Goal: Task Accomplishment & Management: Use online tool/utility

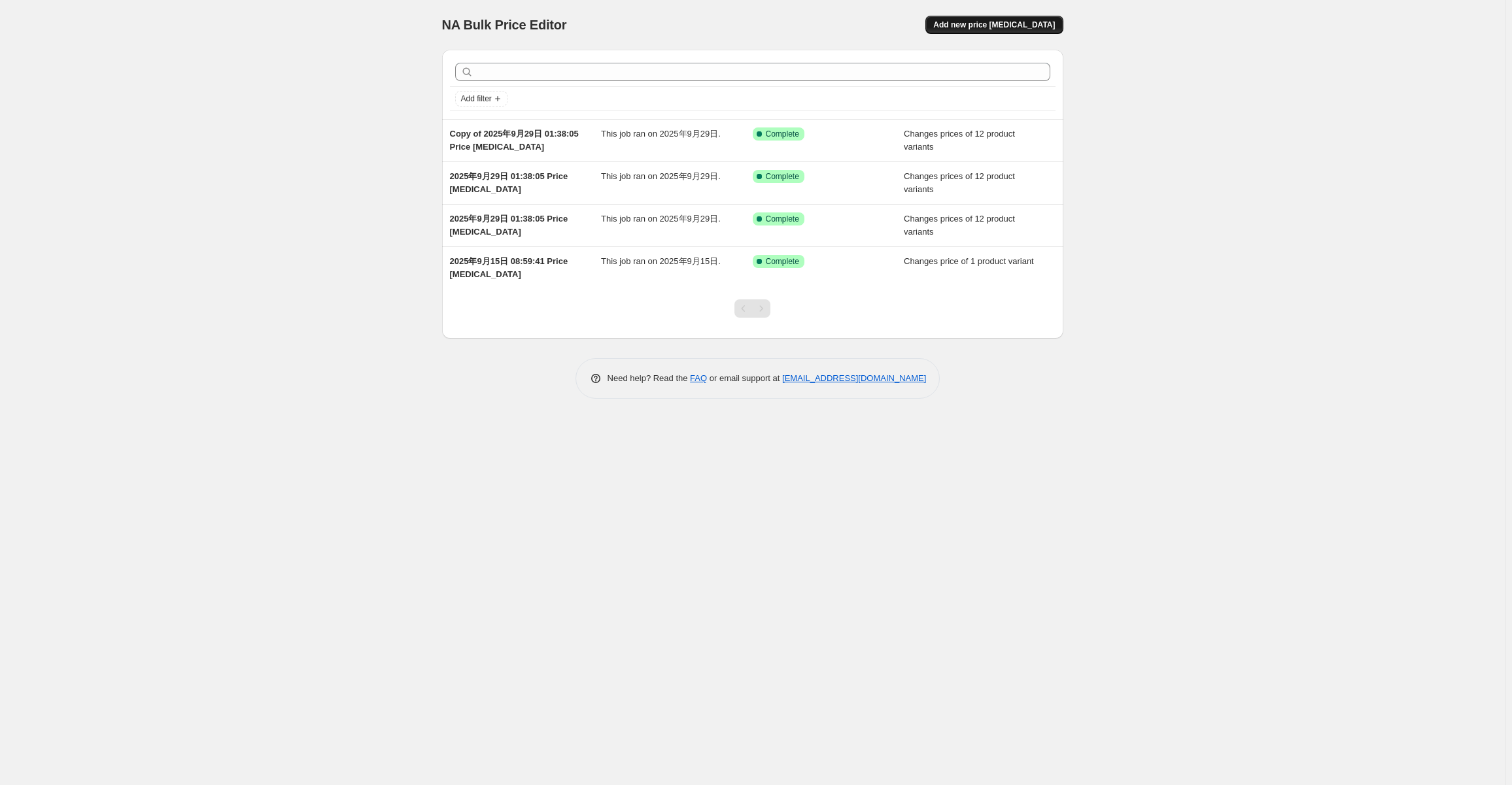
click at [1015, 26] on span "Add new price [MEDICAL_DATA]" at bounding box center [994, 24] width 122 height 10
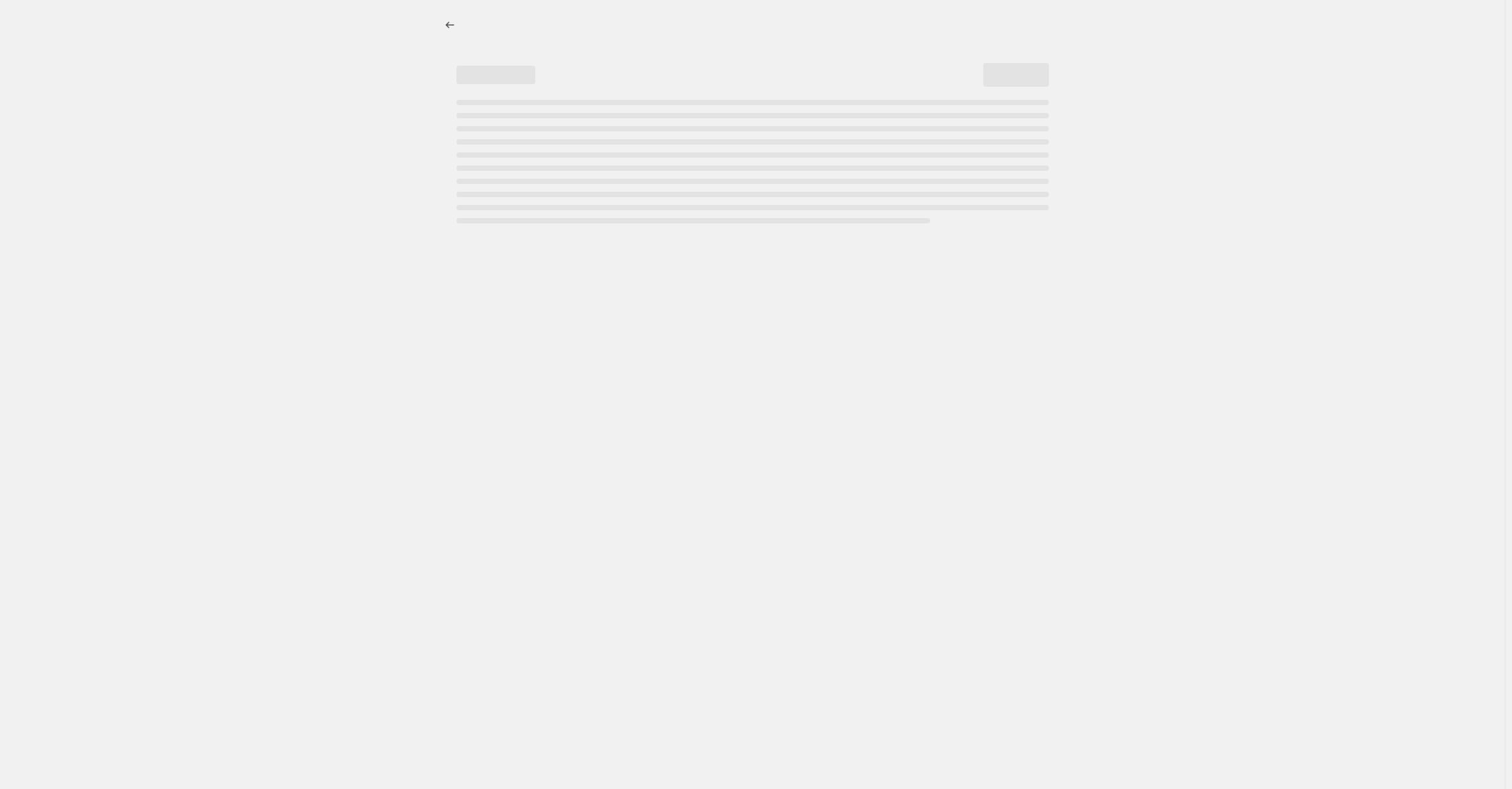
select select "percentage"
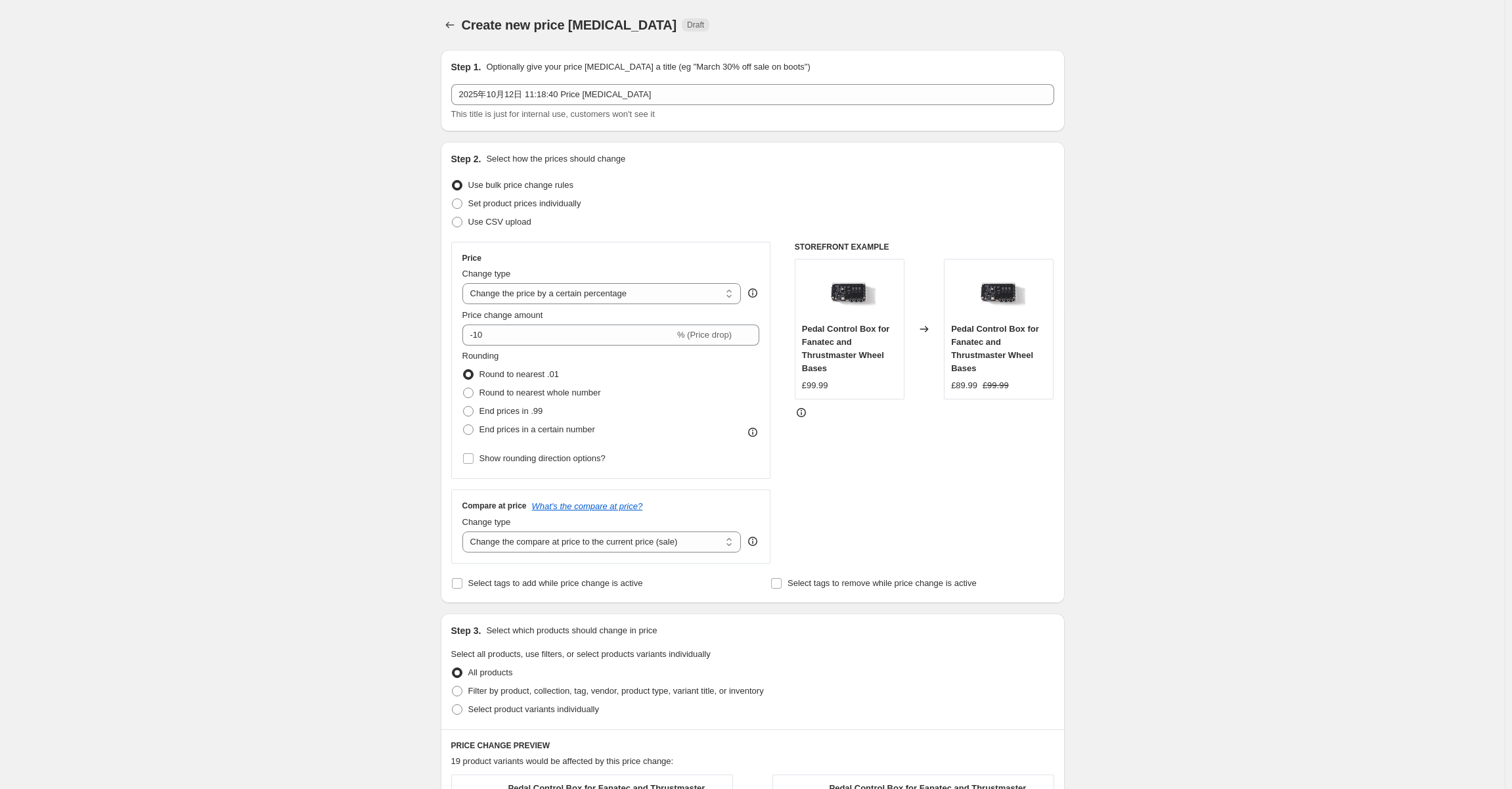
drag, startPoint x: 370, startPoint y: 208, endPoint x: 330, endPoint y: 208, distance: 40.0
click at [330, 208] on div "Create new price [MEDICAL_DATA]. This page is ready Create new price [MEDICAL_D…" at bounding box center [752, 698] width 1504 height 1396
drag, startPoint x: 334, startPoint y: 206, endPoint x: 302, endPoint y: 208, distance: 32.1
click at [302, 208] on div "Create new price [MEDICAL_DATA]. This page is ready Create new price [MEDICAL_D…" at bounding box center [752, 698] width 1504 height 1396
click at [486, 202] on span "Set product prices individually" at bounding box center [525, 203] width 113 height 10
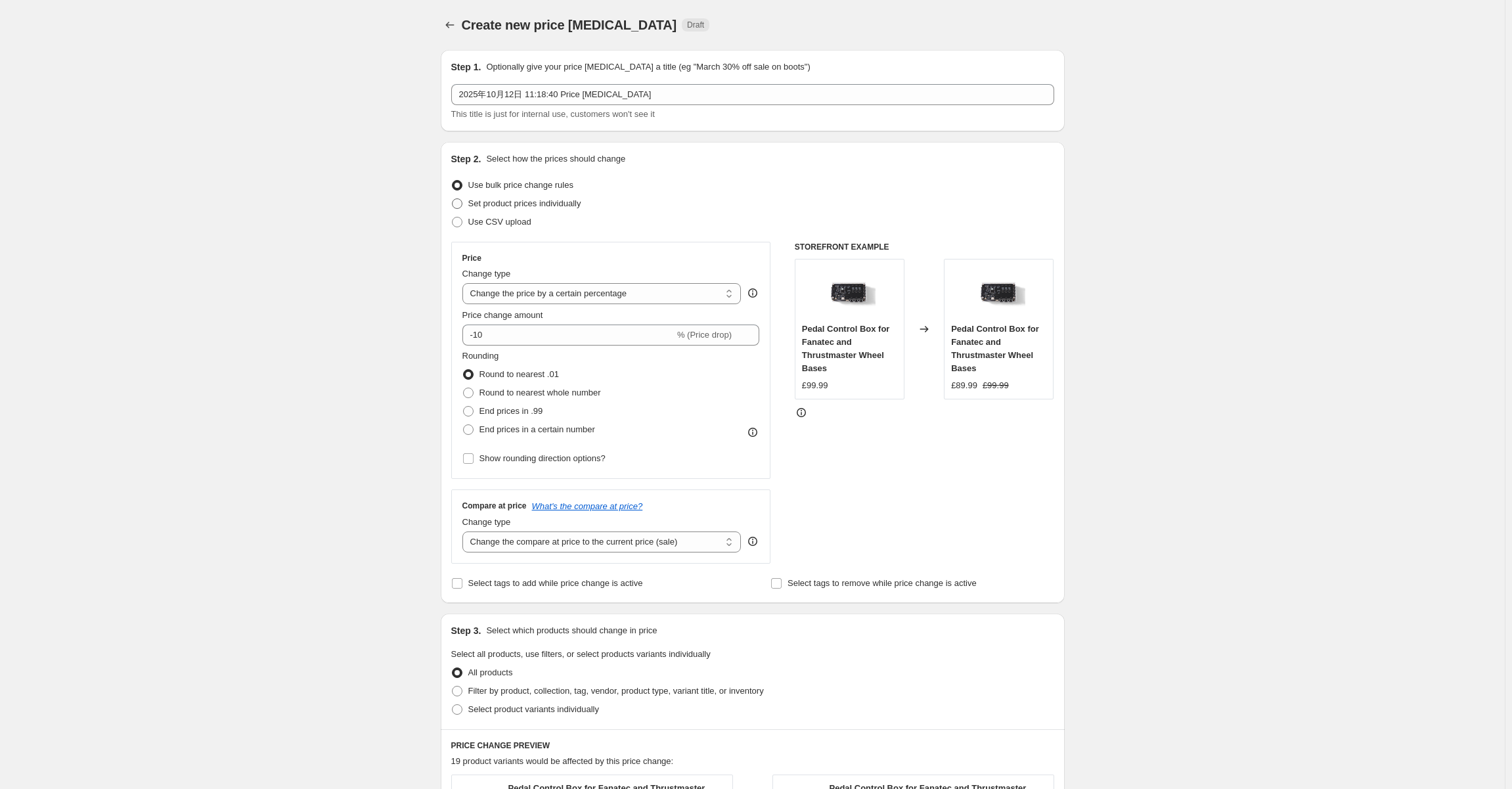
click at [452, 199] on input "Set product prices individually" at bounding box center [452, 198] width 1 height 1
radio input "true"
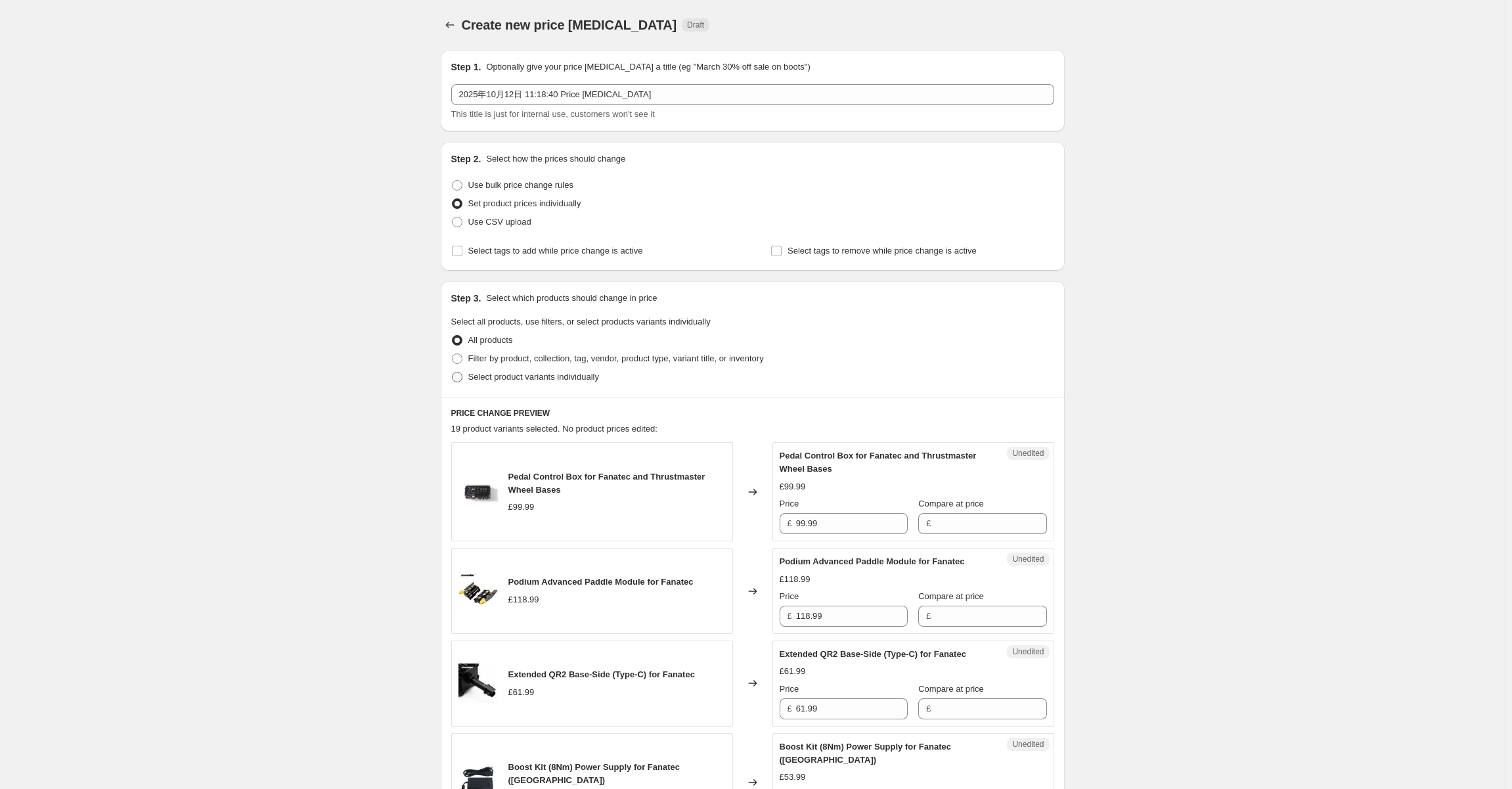
click at [477, 376] on span "Select product variants individually" at bounding box center [534, 377] width 131 height 10
click at [452, 373] on input "Select product variants individually" at bounding box center [452, 372] width 1 height 1
radio input "true"
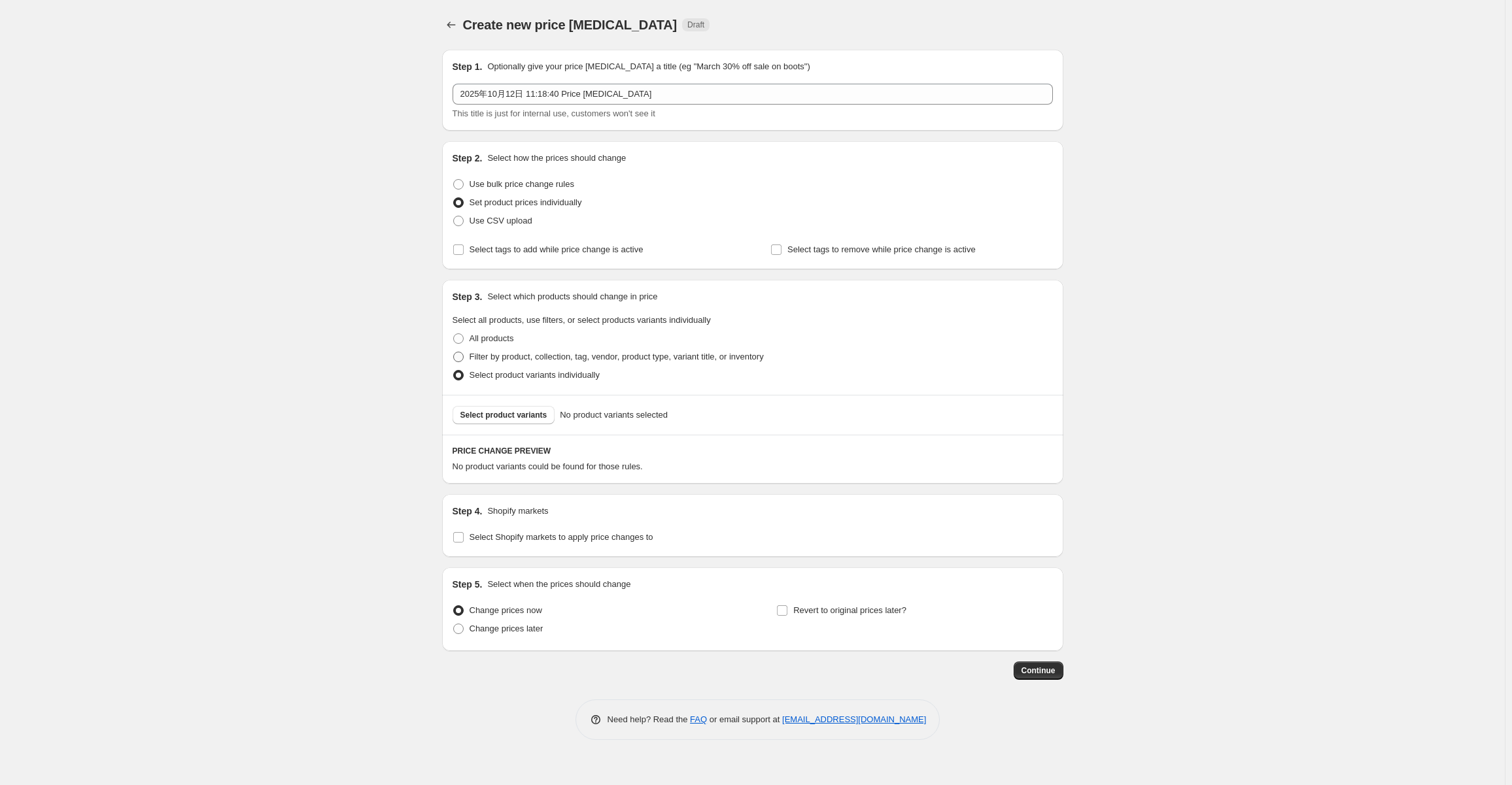
click at [467, 355] on label "Filter by product, collection, tag, vendor, product type, variant title, or inv…" at bounding box center [608, 357] width 311 height 18
click at [454, 352] on input "Filter by product, collection, tag, vendor, product type, variant title, or inv…" at bounding box center [453, 352] width 1 height 1
radio input "true"
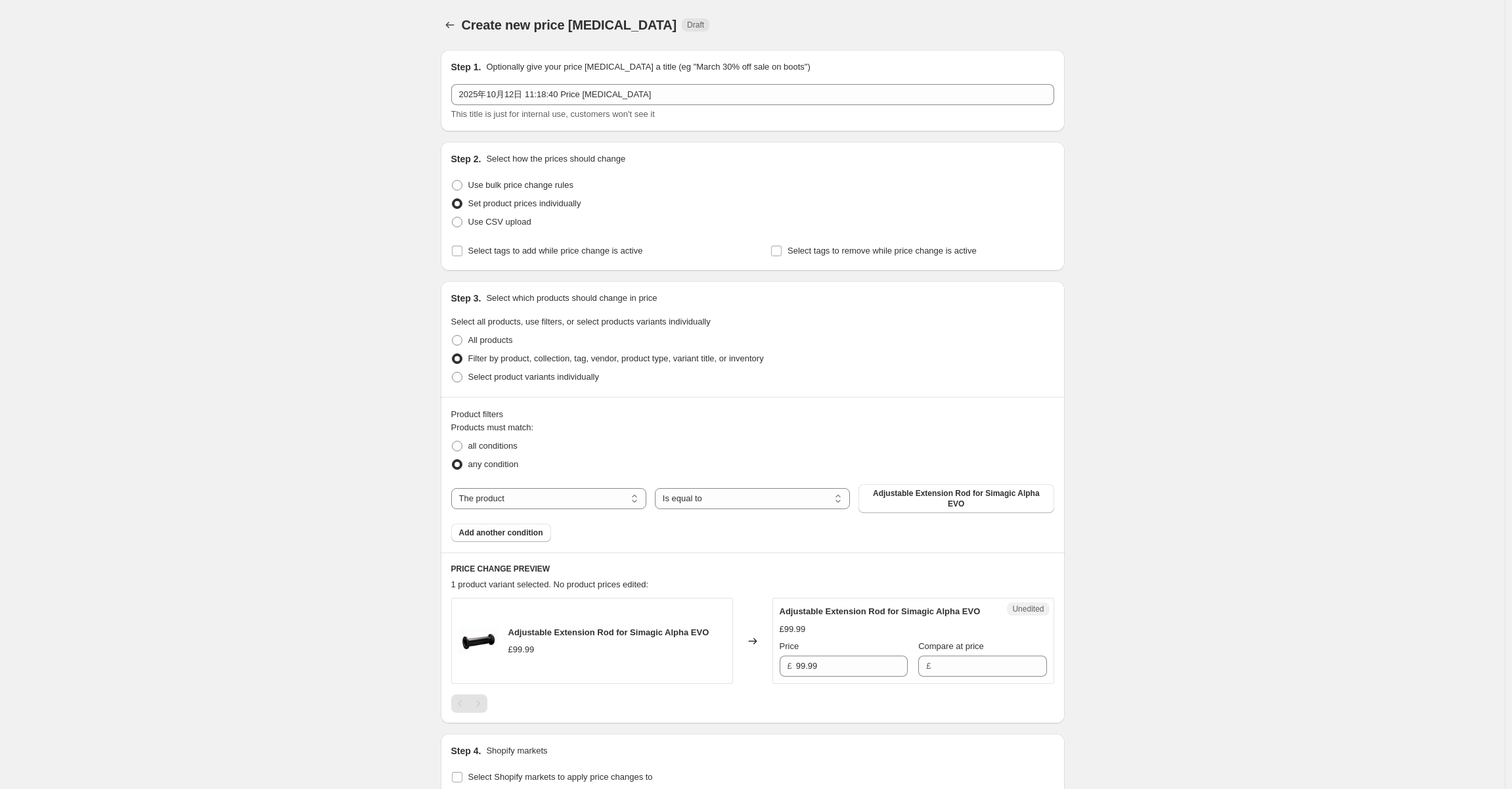
scroll to position [197, 0]
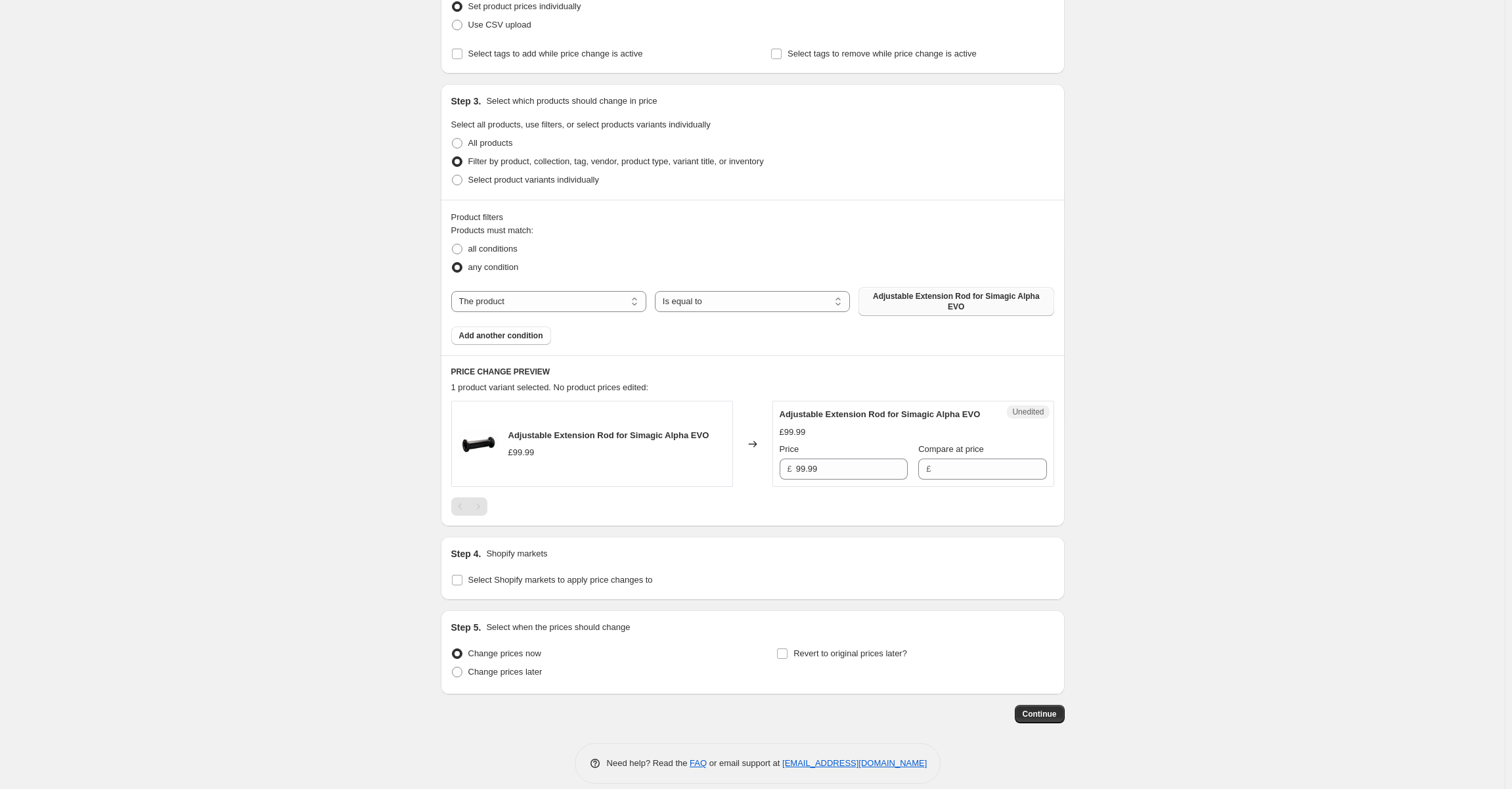
click at [999, 305] on span "Adjustable Extension Rod for Simagic Alpha EVO" at bounding box center [956, 302] width 179 height 21
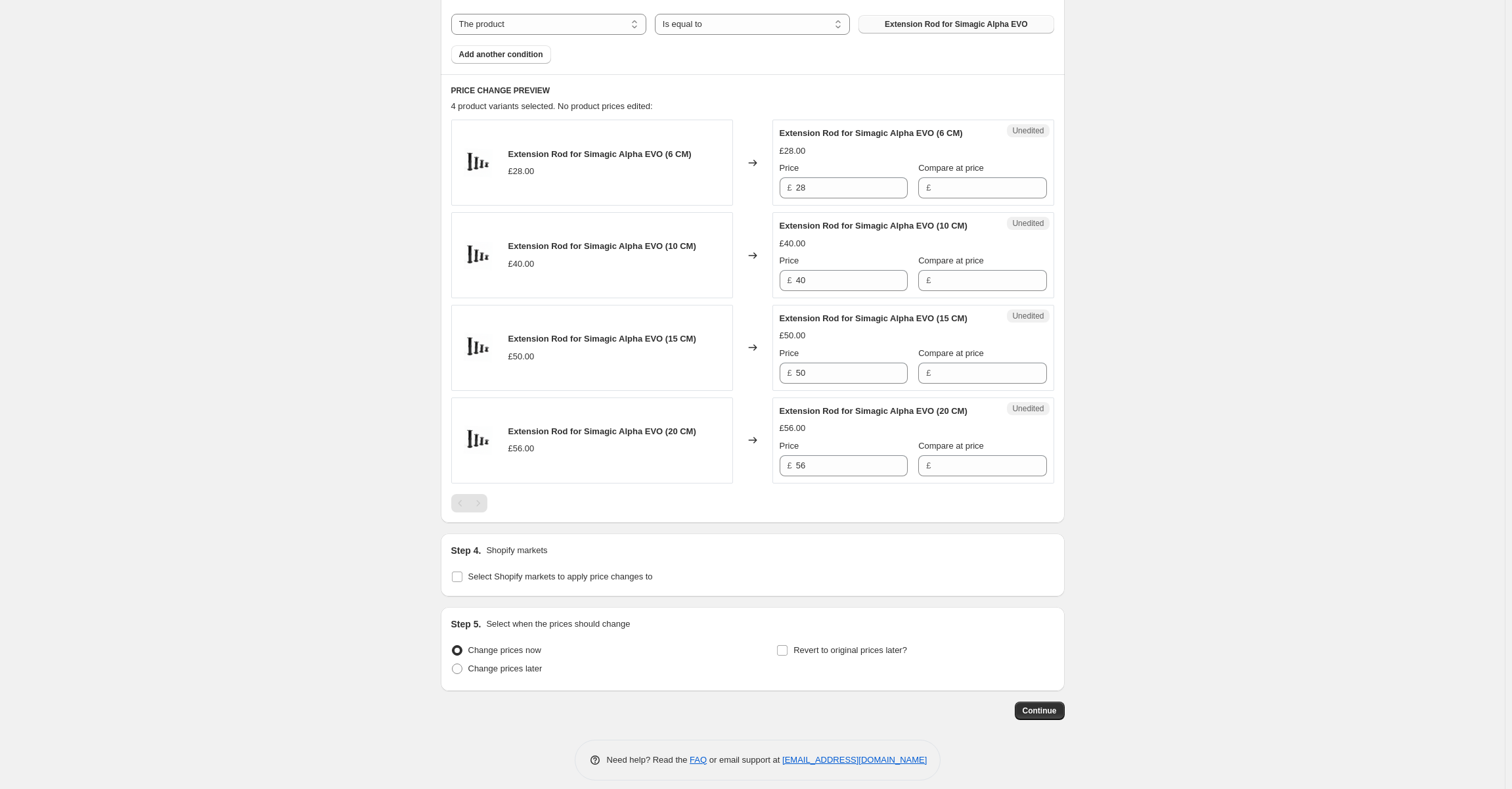
scroll to position [478, 0]
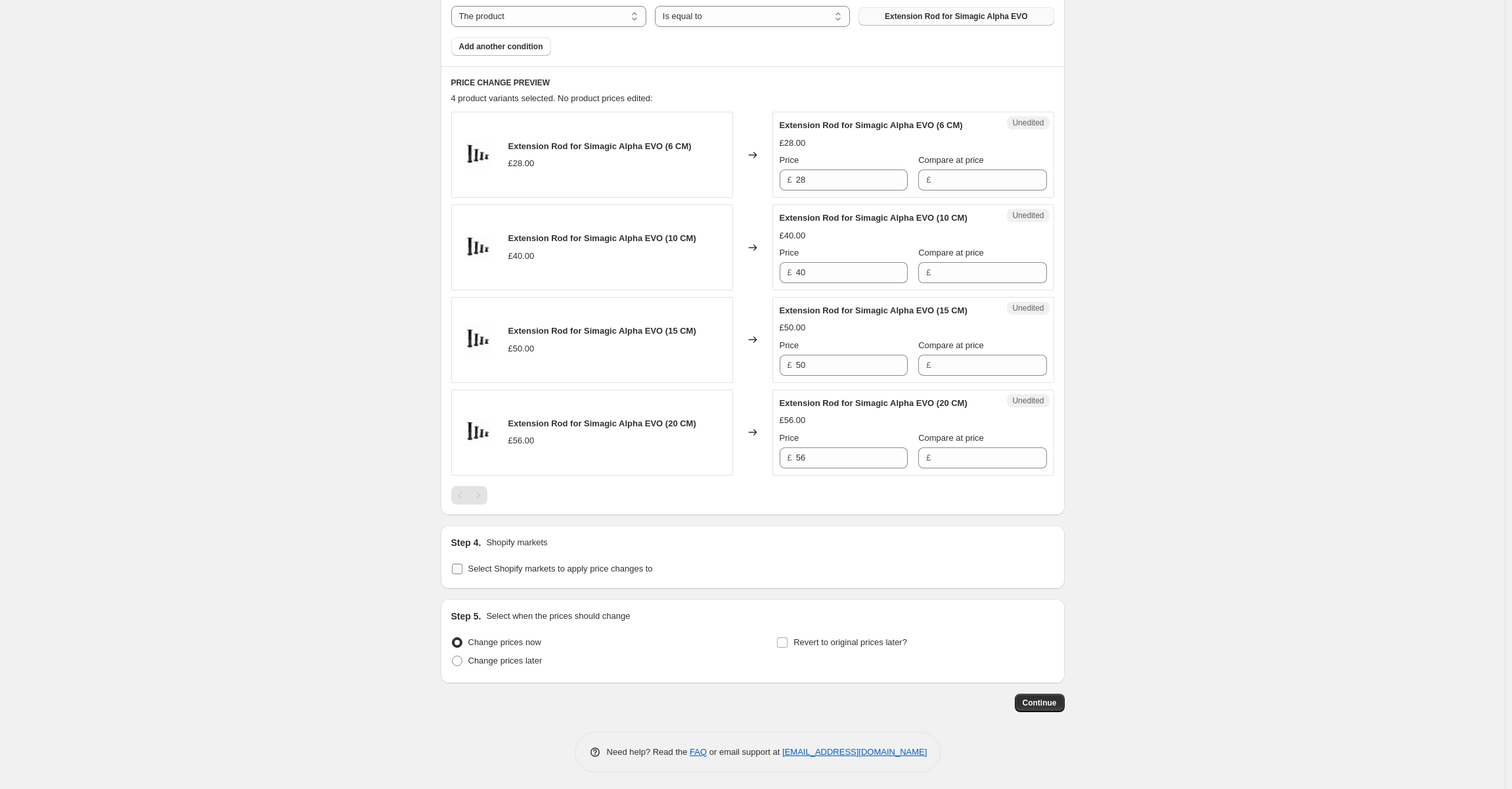
click at [462, 567] on input "Select Shopify markets to apply price changes to" at bounding box center [457, 569] width 10 height 10
checkbox input "true"
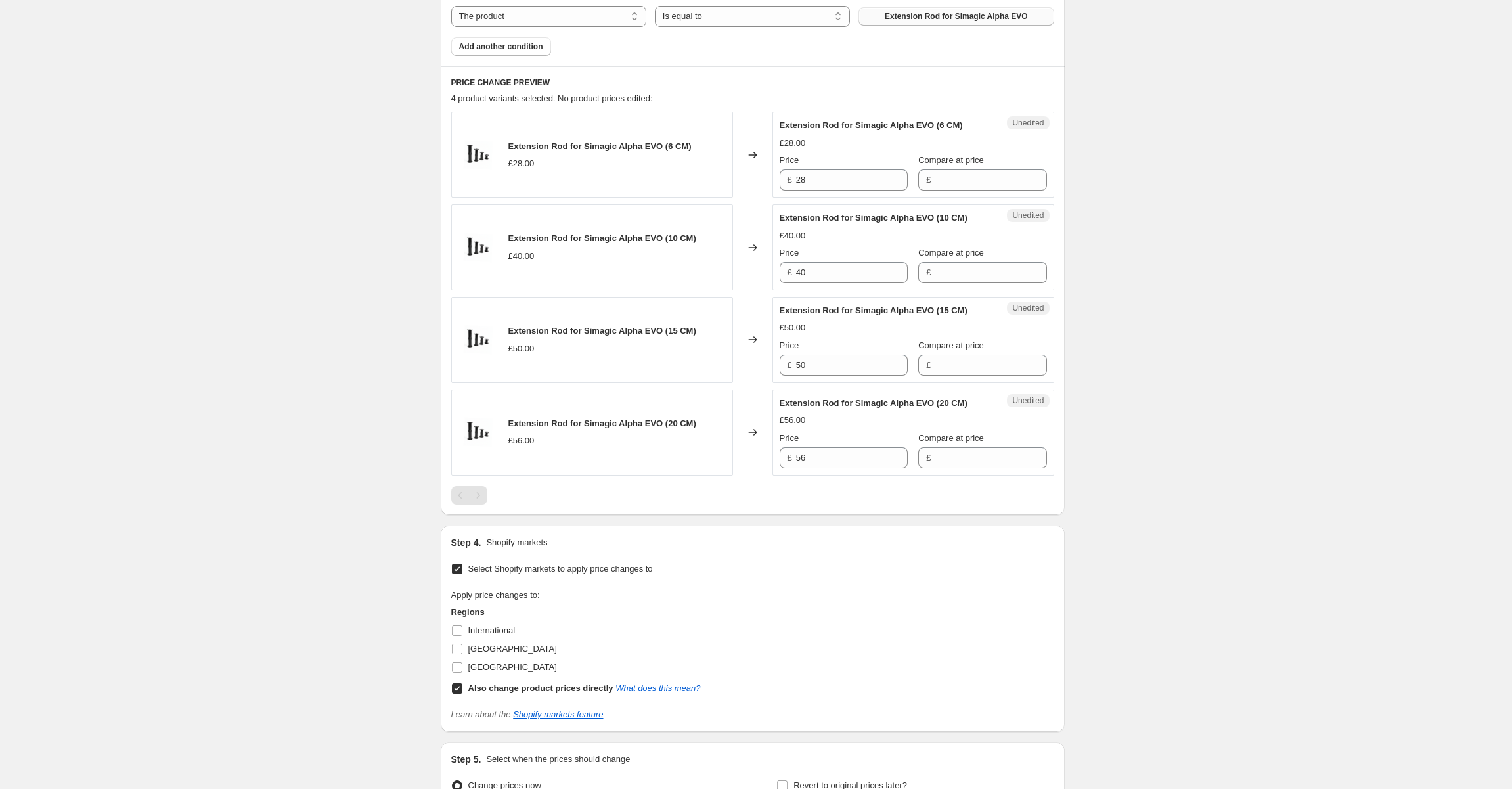
click at [462, 688] on input "Also change product prices directly What does this mean?" at bounding box center [457, 688] width 10 height 10
checkbox input "false"
click at [460, 628] on input "International" at bounding box center [457, 631] width 10 height 10
click at [461, 626] on input "International" at bounding box center [457, 631] width 10 height 10
checkbox input "false"
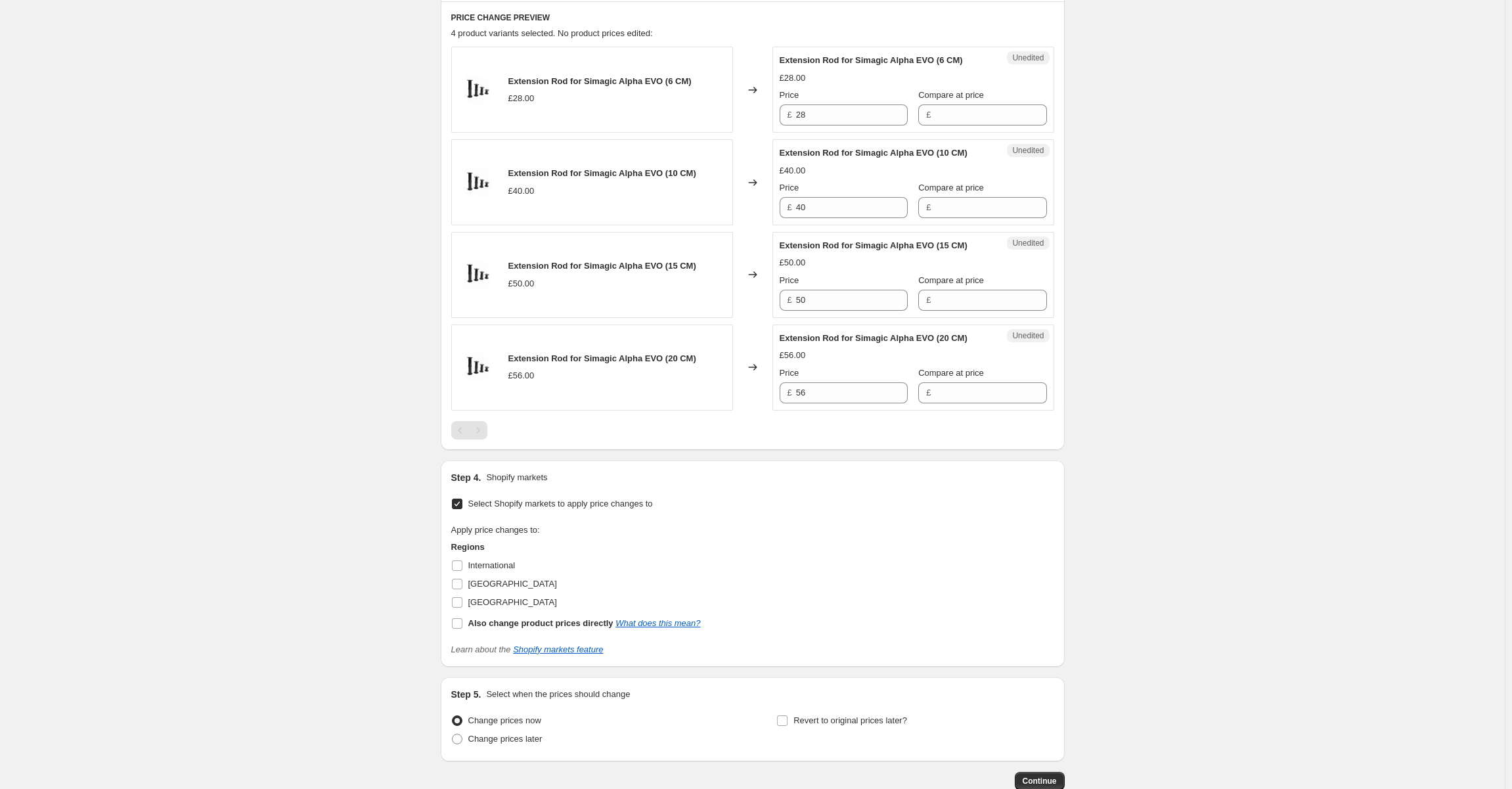
scroll to position [544, 0]
drag, startPoint x: 372, startPoint y: 570, endPoint x: 320, endPoint y: 568, distance: 52.0
click at [320, 568] on div "Create new price [MEDICAL_DATA]. This page is ready Create new price [MEDICAL_D…" at bounding box center [752, 163] width 1504 height 1414
drag, startPoint x: 323, startPoint y: 561, endPoint x: 295, endPoint y: 564, distance: 28.2
click at [295, 564] on div "Create new price [MEDICAL_DATA]. This page is ready Create new price [MEDICAL_D…" at bounding box center [752, 163] width 1504 height 1414
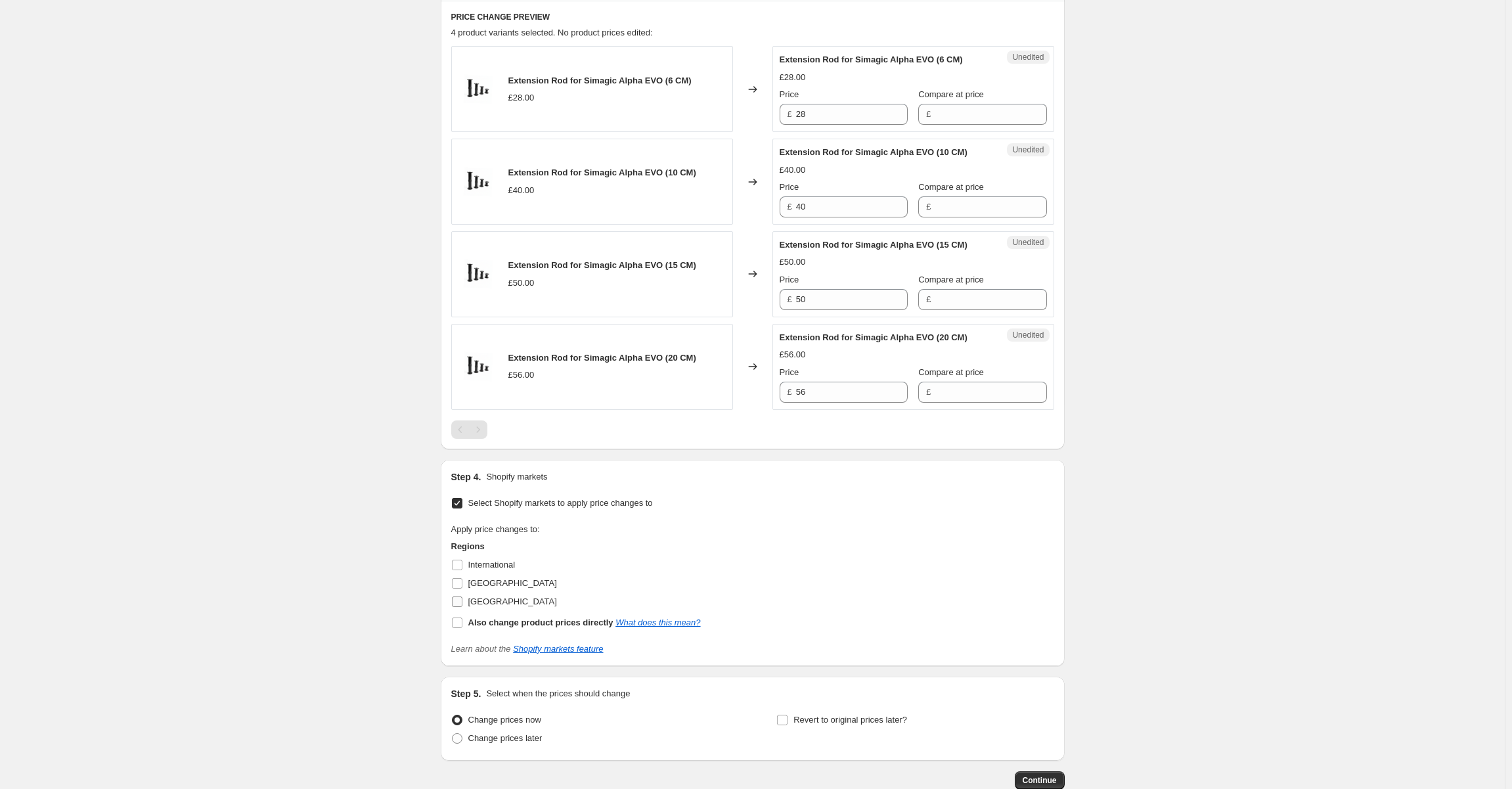
click at [461, 600] on input "[GEOGRAPHIC_DATA]" at bounding box center [457, 601] width 10 height 10
checkbox input "true"
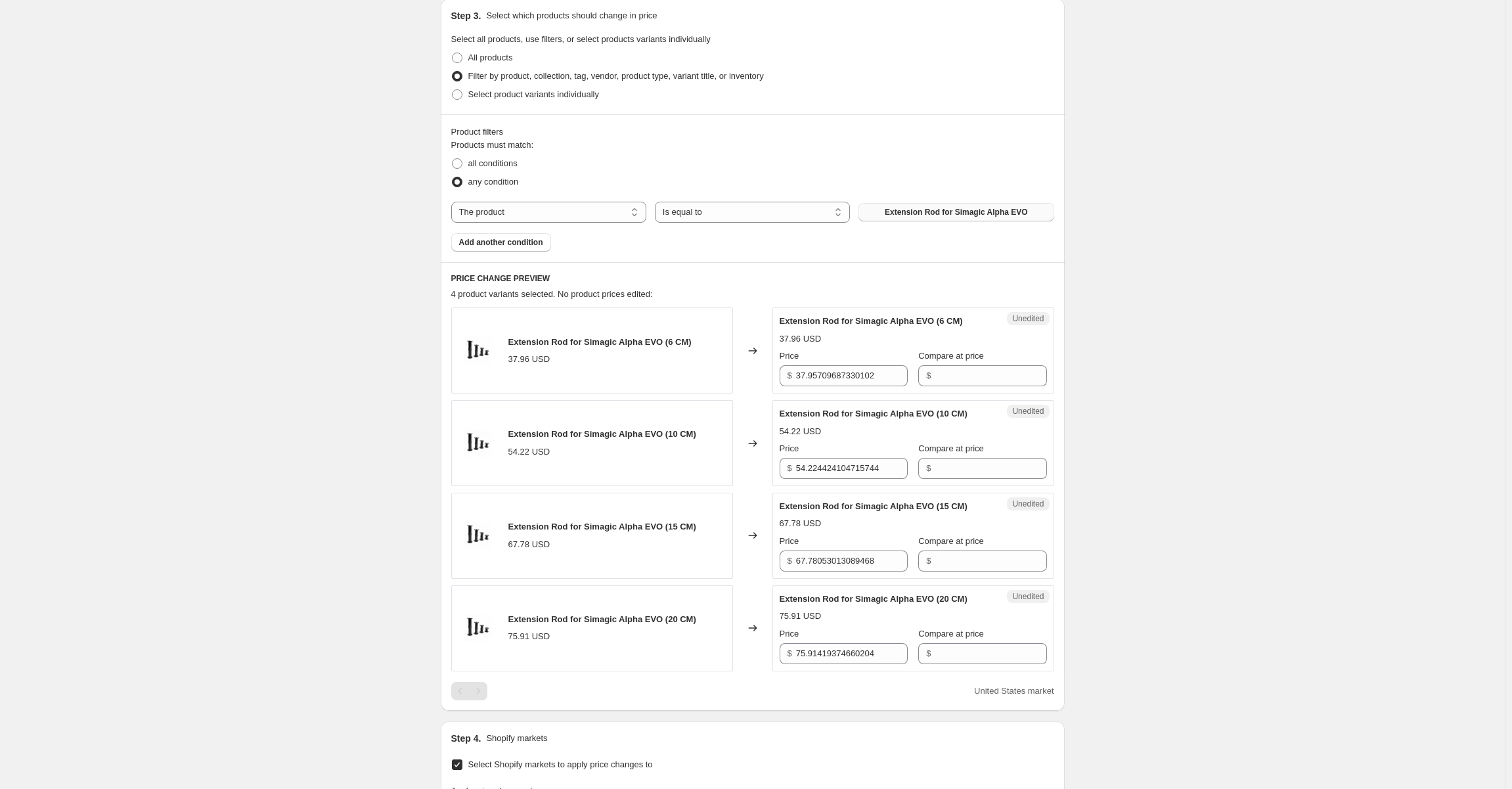
scroll to position [282, 0]
click at [80, 512] on div "Create new price [MEDICAL_DATA]. This page is ready Create new price [MEDICAL_D…" at bounding box center [752, 425] width 1504 height 1414
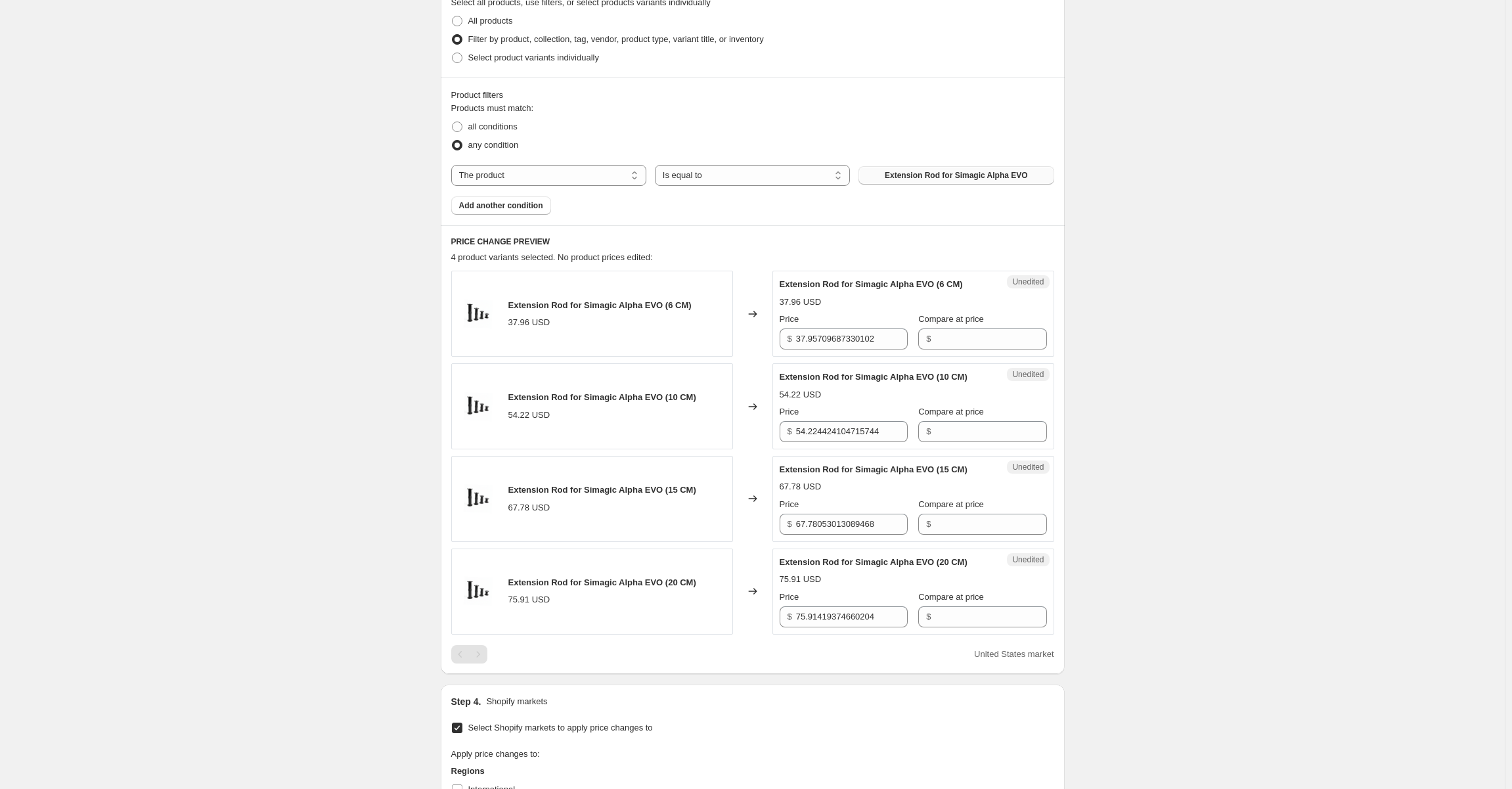
scroll to position [347, 0]
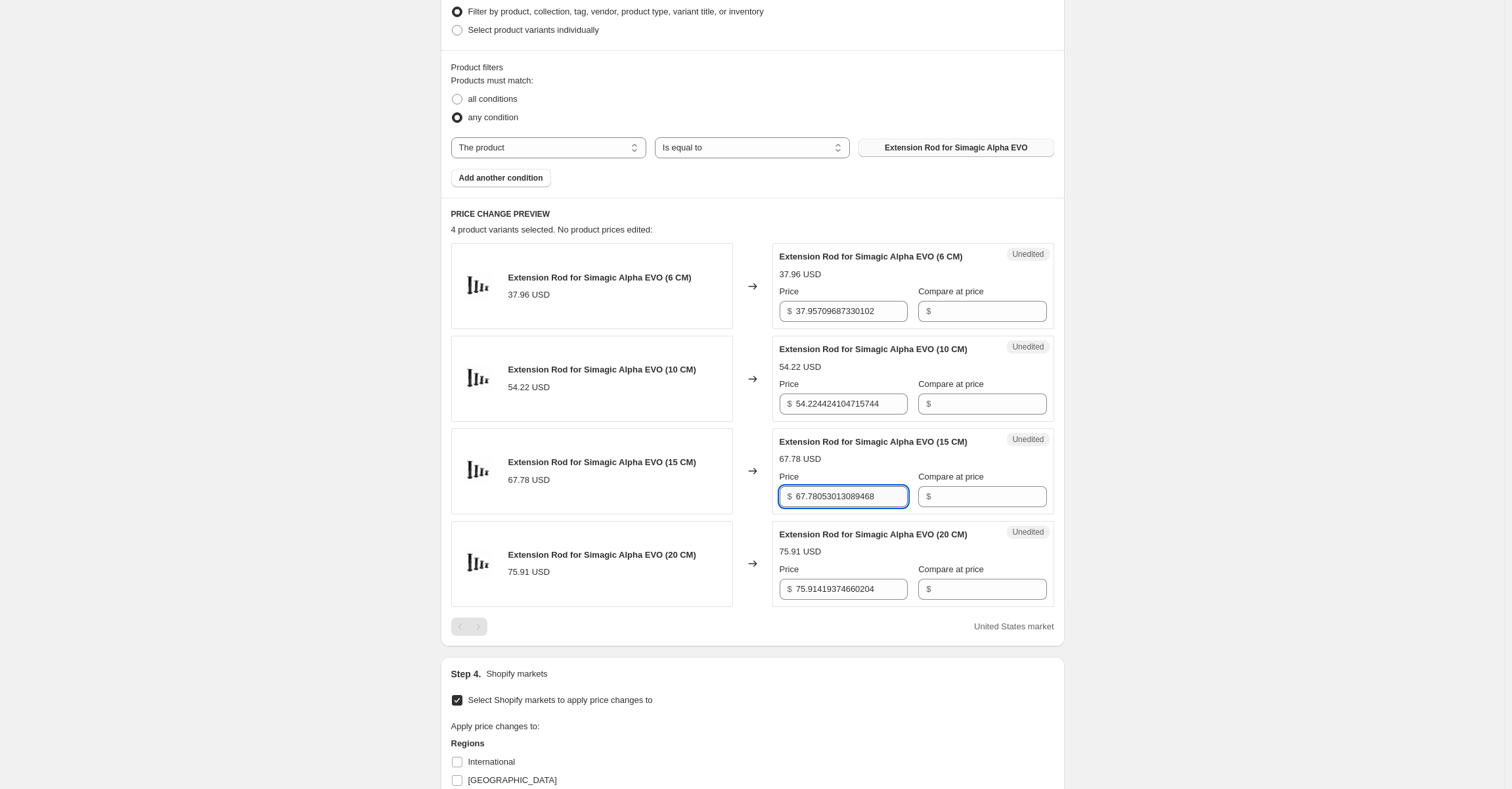
click at [867, 498] on input "67.78053013089468" at bounding box center [852, 496] width 112 height 21
click at [258, 523] on div "Create new price [MEDICAL_DATA]. This page is ready Create new price [MEDICAL_D…" at bounding box center [752, 360] width 1504 height 1414
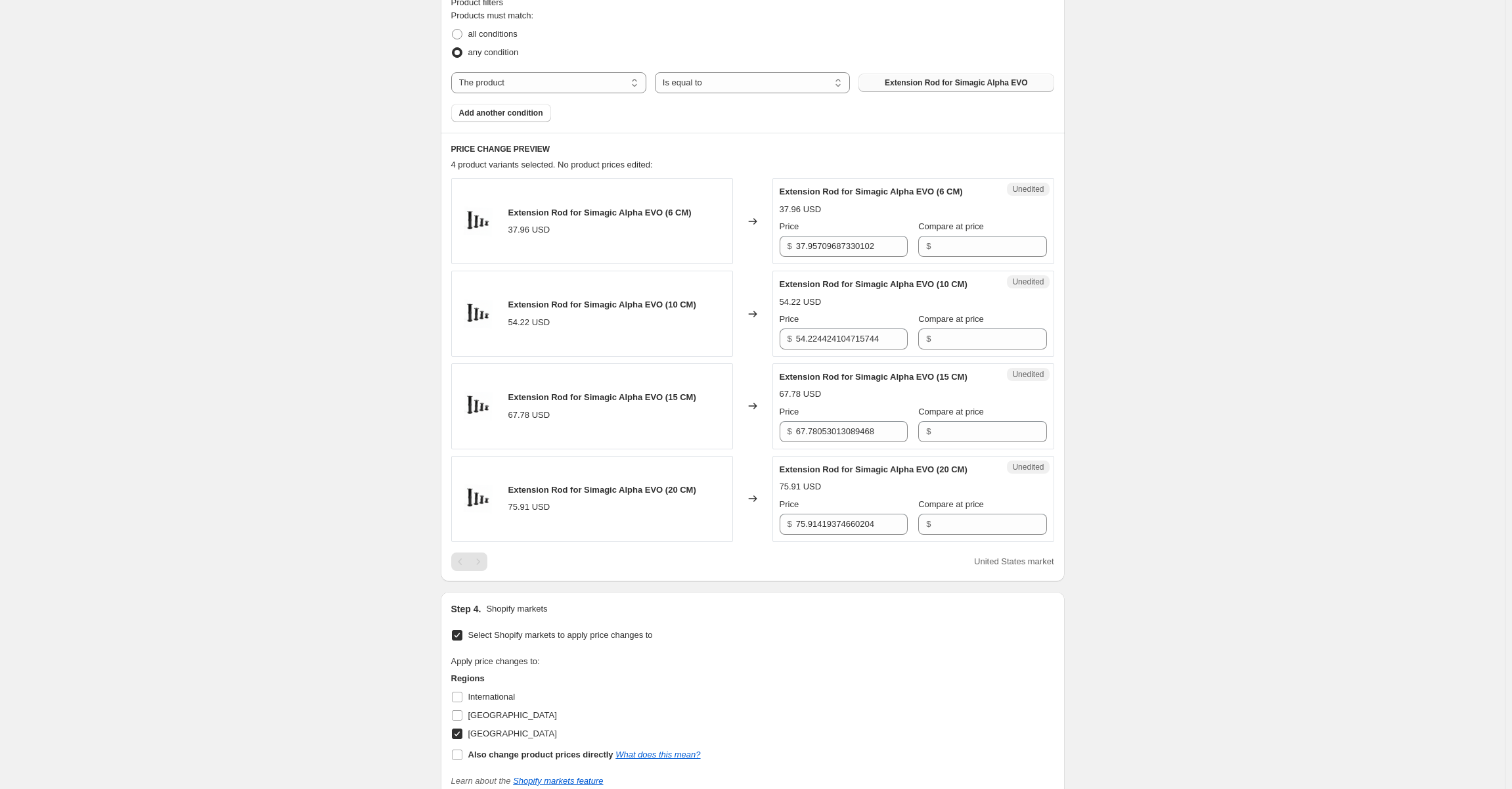
scroll to position [413, 0]
click at [894, 245] on input "37.95709687330102" at bounding box center [852, 245] width 112 height 21
drag, startPoint x: 819, startPoint y: 243, endPoint x: 913, endPoint y: 241, distance: 94.0
click at [913, 241] on div "Price $ 37.95709687330102 Compare at price $" at bounding box center [913, 238] width 268 height 37
type input "37.99"
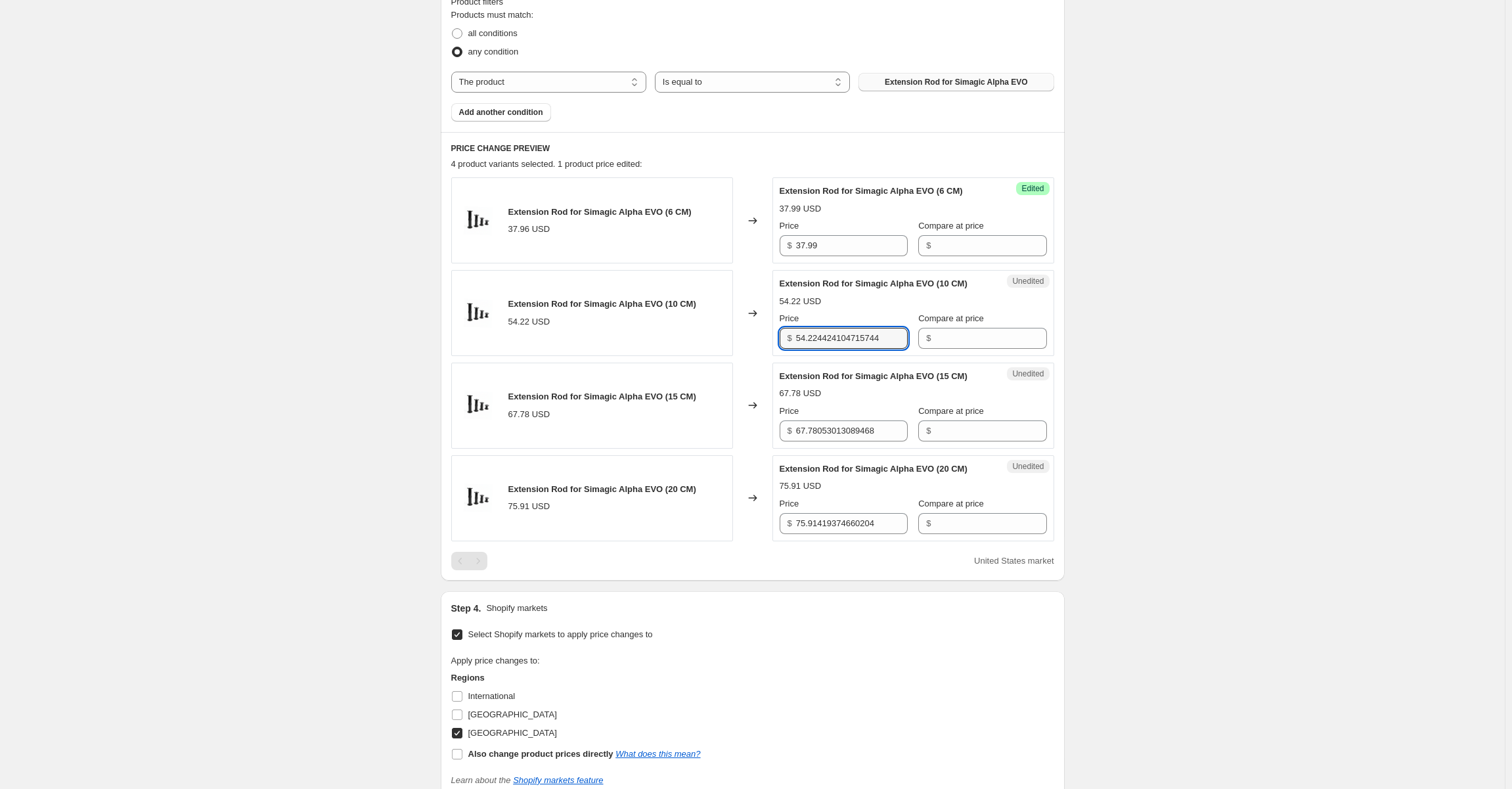
drag, startPoint x: 816, startPoint y: 336, endPoint x: 919, endPoint y: 332, distance: 103.1
click at [919, 332] on div "Price $ 54.224424104715744 Compare at price $" at bounding box center [913, 330] width 268 height 37
type input "54.99"
click at [845, 422] on input "67.78053013089468" at bounding box center [852, 431] width 112 height 21
drag, startPoint x: 814, startPoint y: 426, endPoint x: 925, endPoint y: 430, distance: 111.1
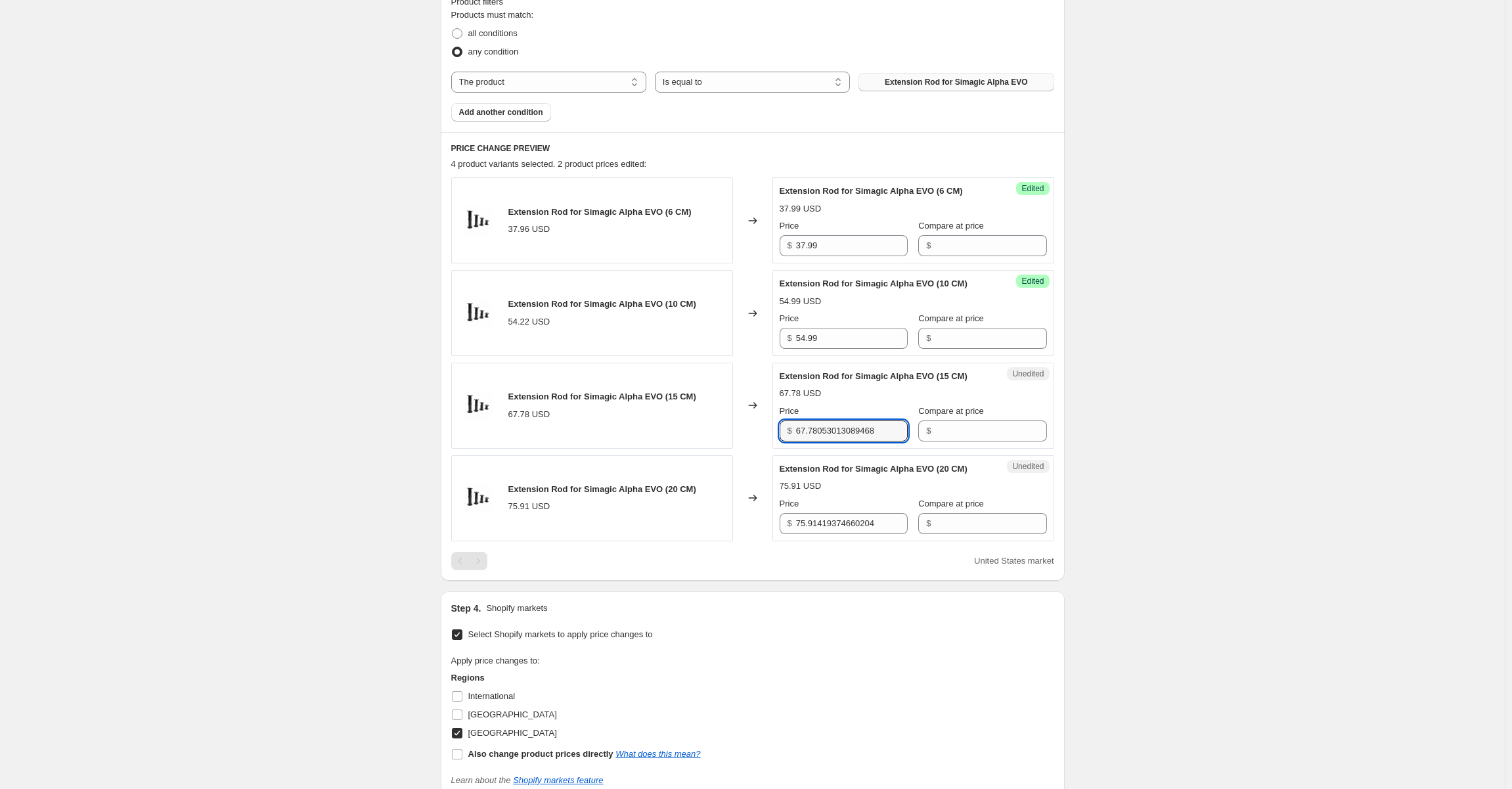
click at [925, 430] on div "Price $ 67.78053013089468 Compare at price $" at bounding box center [913, 423] width 268 height 37
type input "67.99"
click at [265, 394] on div "Create new price [MEDICAL_DATA]. This page is ready Create new price [MEDICAL_D…" at bounding box center [752, 294] width 1504 height 1414
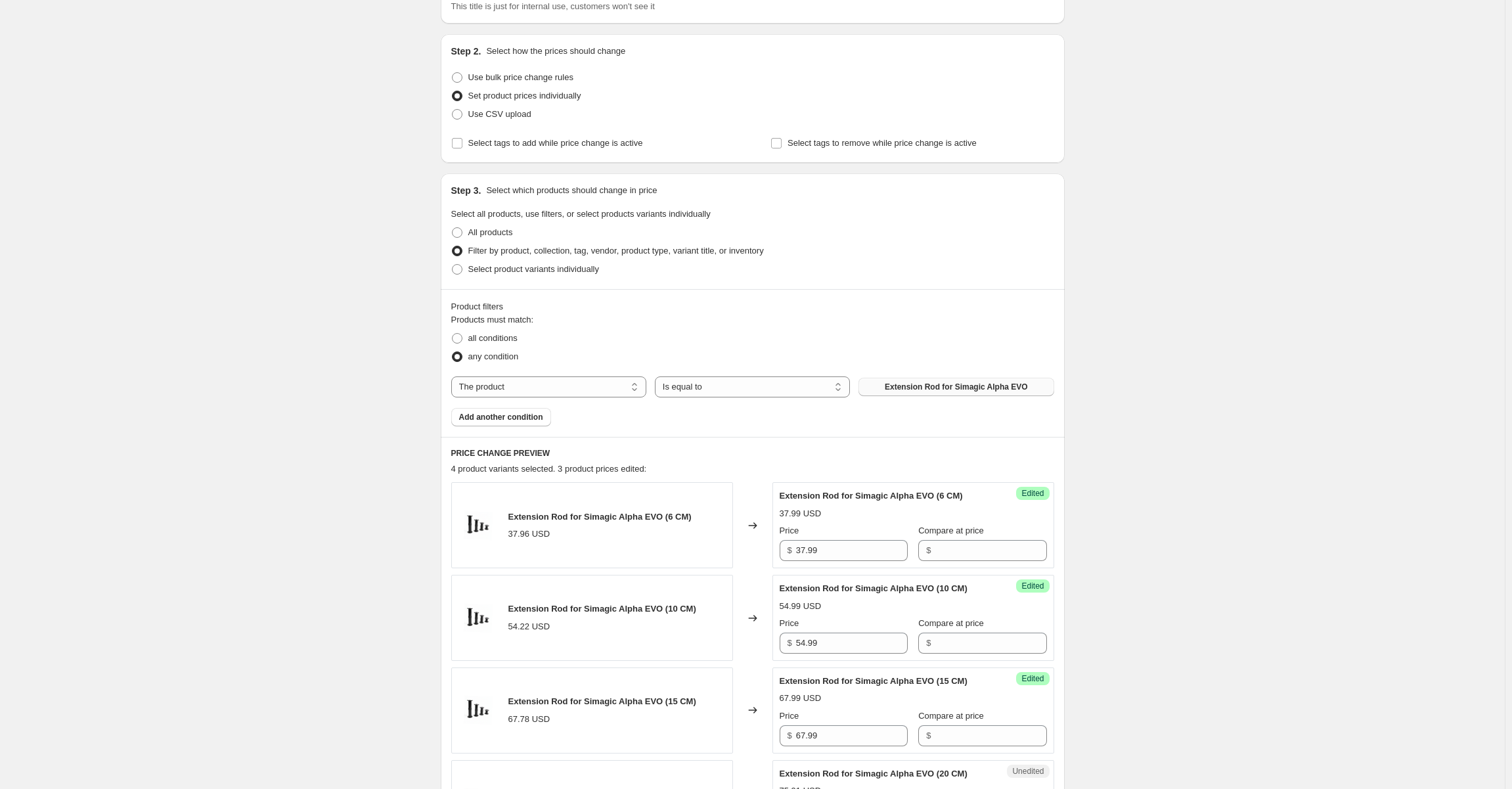
scroll to position [0, 0]
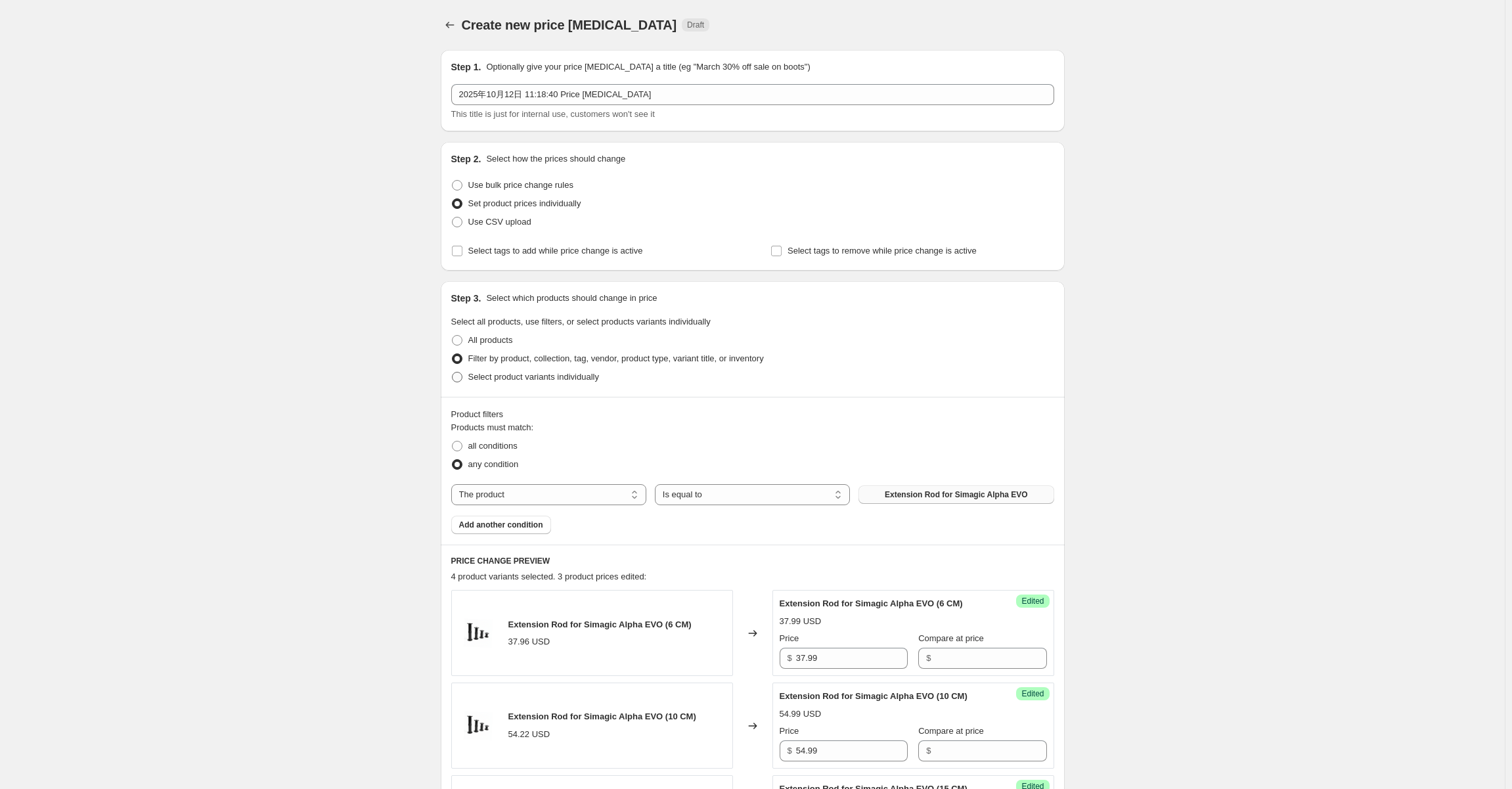
click at [534, 382] on span "Select product variants individually" at bounding box center [534, 377] width 131 height 13
click at [452, 373] on input "Select product variants individually" at bounding box center [452, 372] width 1 height 1
radio input "true"
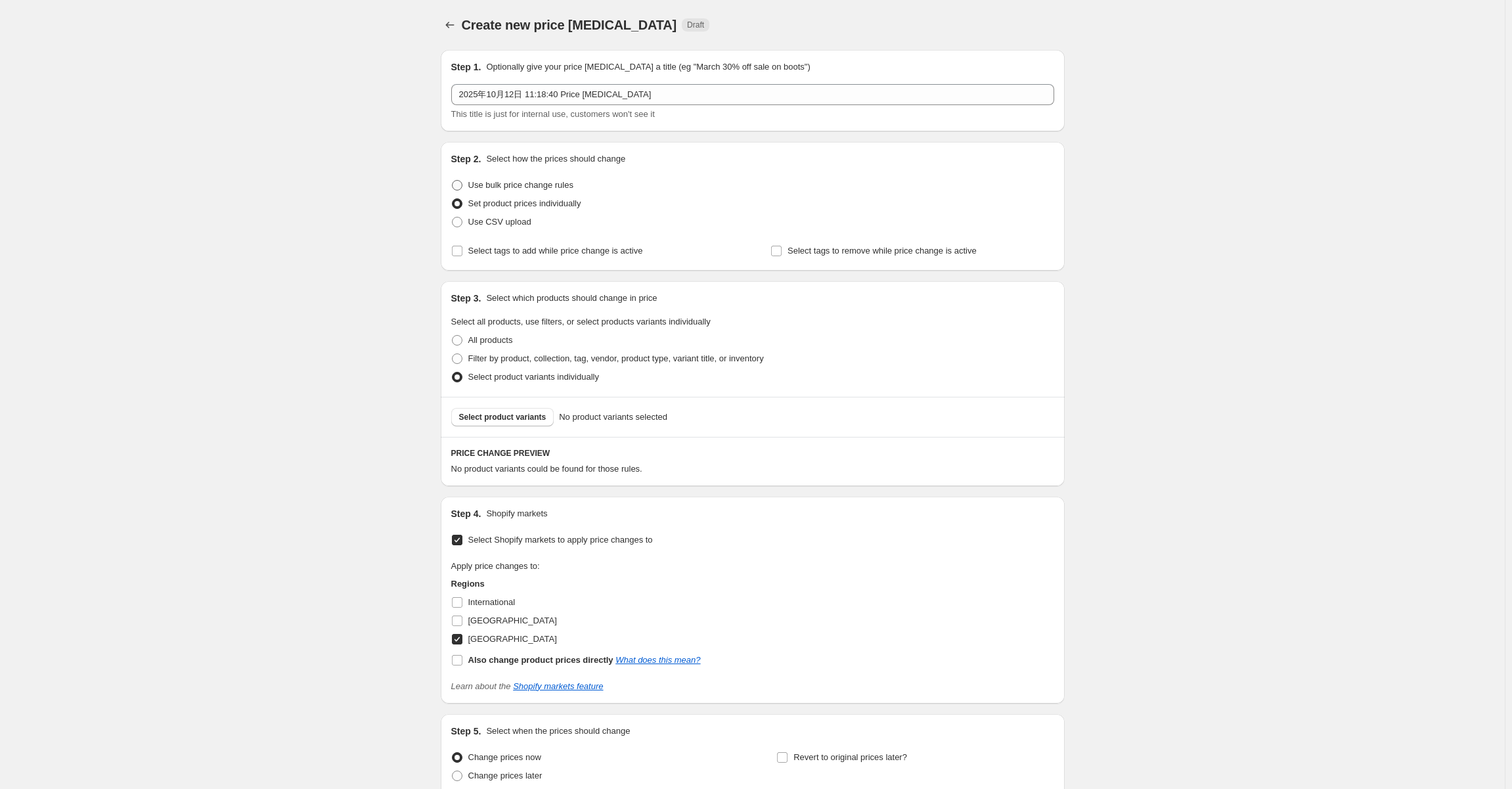
click at [463, 184] on span at bounding box center [457, 185] width 12 height 12
click at [452, 181] on input "Use bulk price change rules" at bounding box center [452, 180] width 1 height 1
radio input "true"
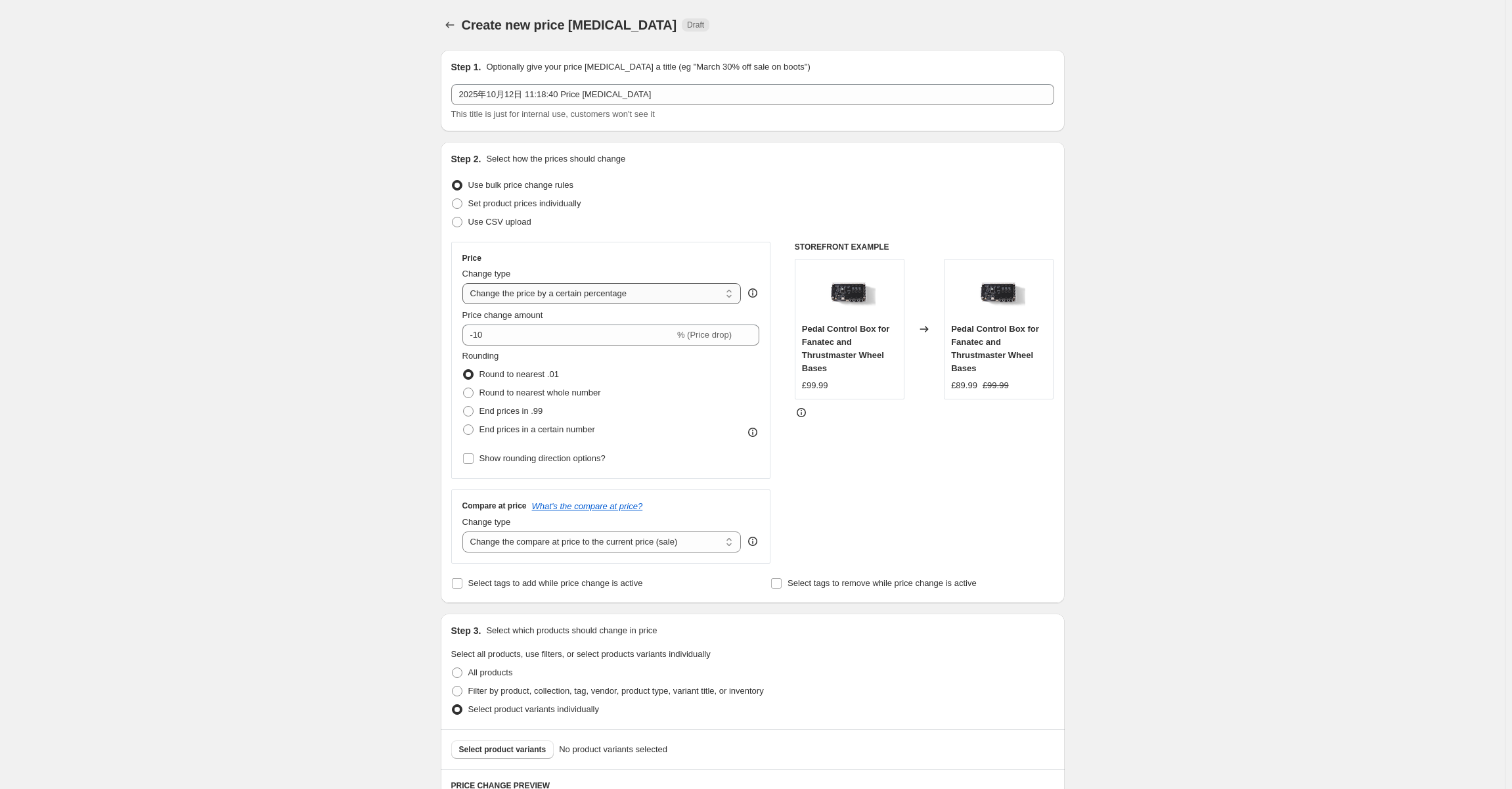
click at [662, 288] on select "Change the price to a certain amount Change the price by a certain amount Chang…" at bounding box center [602, 293] width 279 height 21
select select "to"
click at [465, 283] on select "Change the price to a certain amount Change the price by a certain amount Chang…" at bounding box center [602, 293] width 279 height 21
type input "80.00"
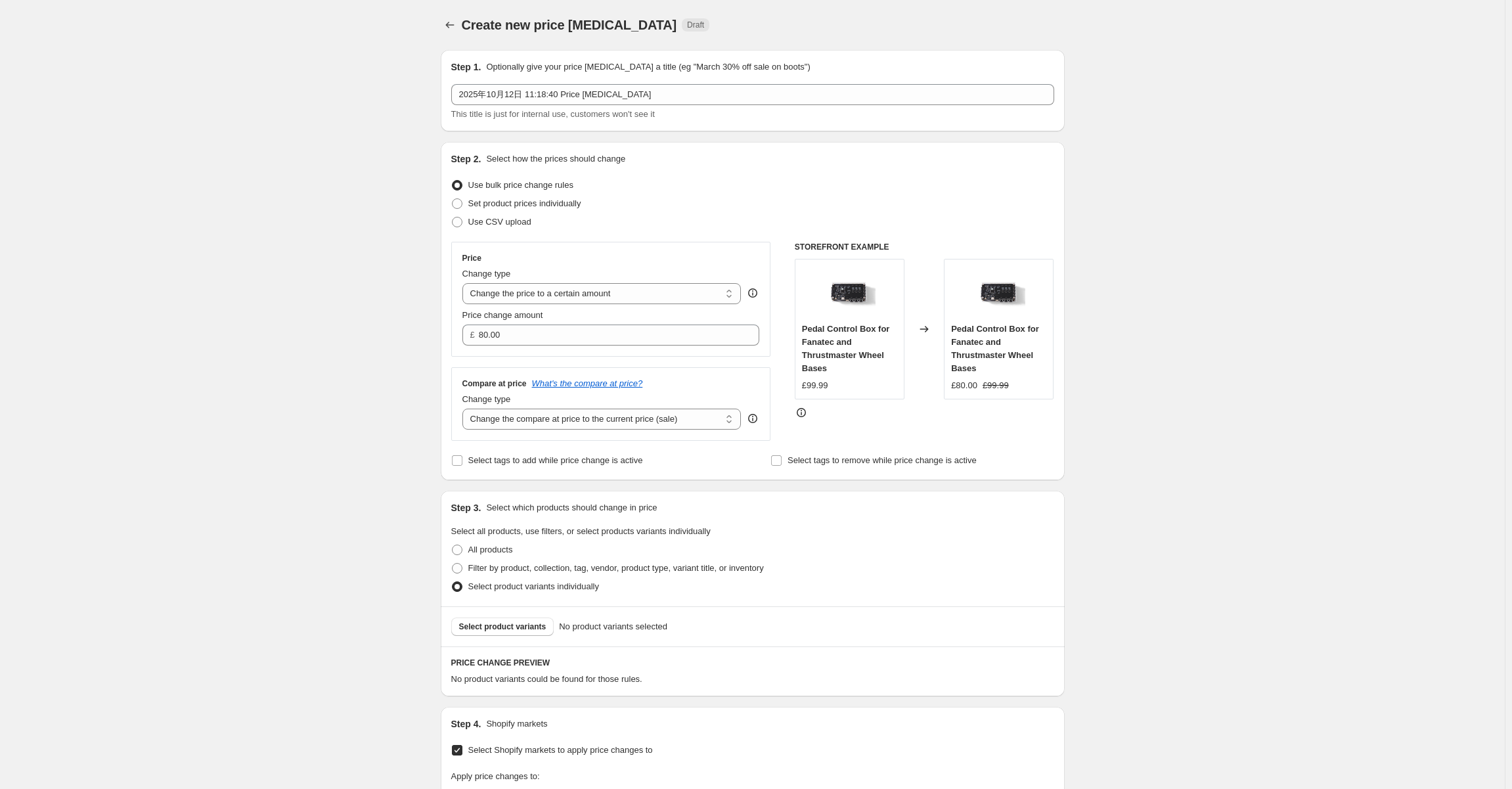
click at [270, 361] on div "Create new price [MEDICAL_DATA]. This page is ready Create new price [MEDICAL_D…" at bounding box center [752, 558] width 1504 height 1117
drag, startPoint x: 345, startPoint y: 345, endPoint x: 313, endPoint y: 345, distance: 32.0
click at [313, 345] on div "Create new price [MEDICAL_DATA]. This page is ready Create new price [MEDICAL_D…" at bounding box center [752, 558] width 1504 height 1117
click at [622, 292] on select "Change the price to a certain amount Change the price by a certain amount Chang…" at bounding box center [602, 293] width 279 height 21
select select "by"
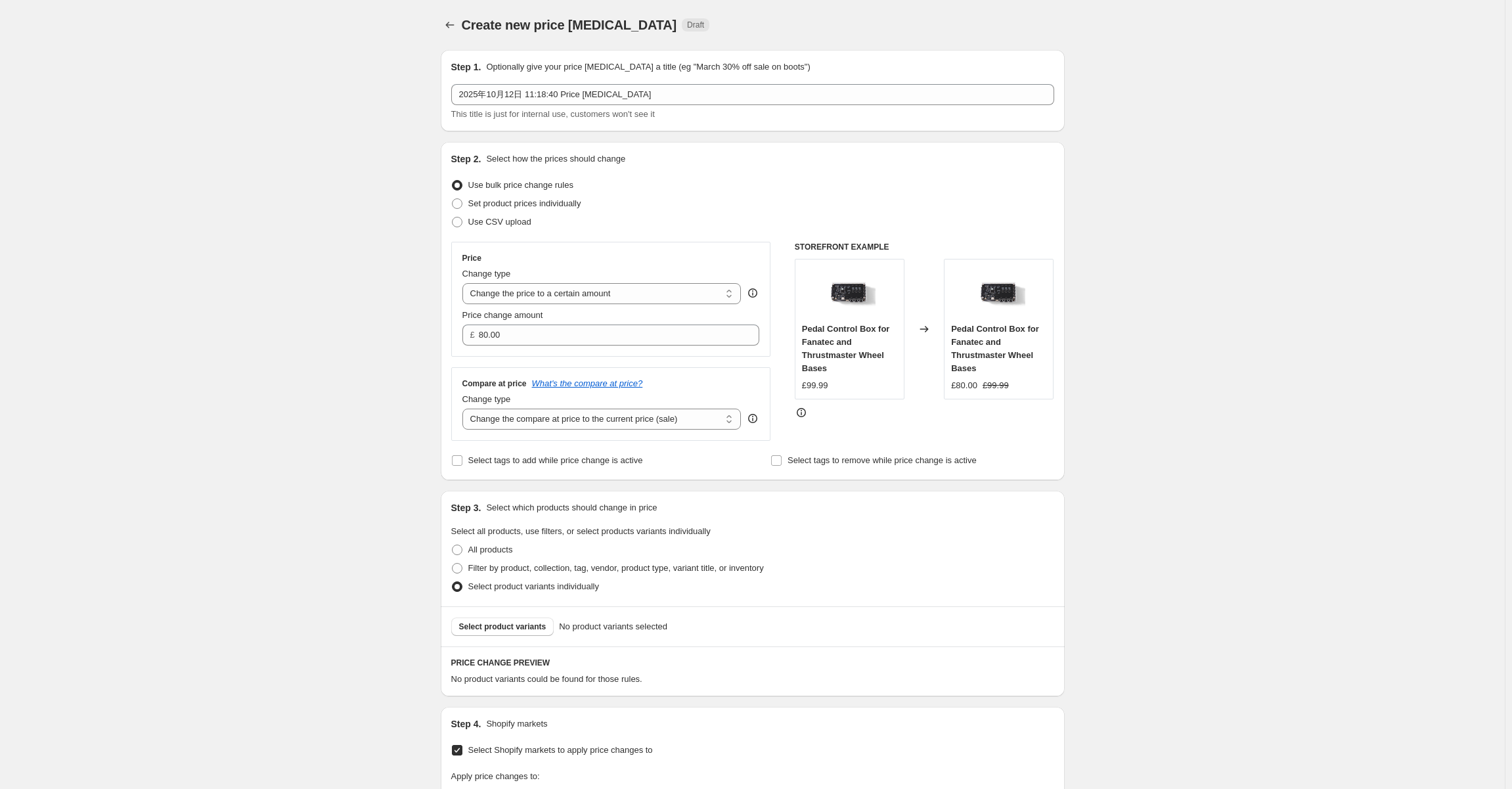
click at [465, 283] on select "Change the price to a certain amount Change the price by a certain amount Chang…" at bounding box center [602, 293] width 279 height 21
type input "-10.00"
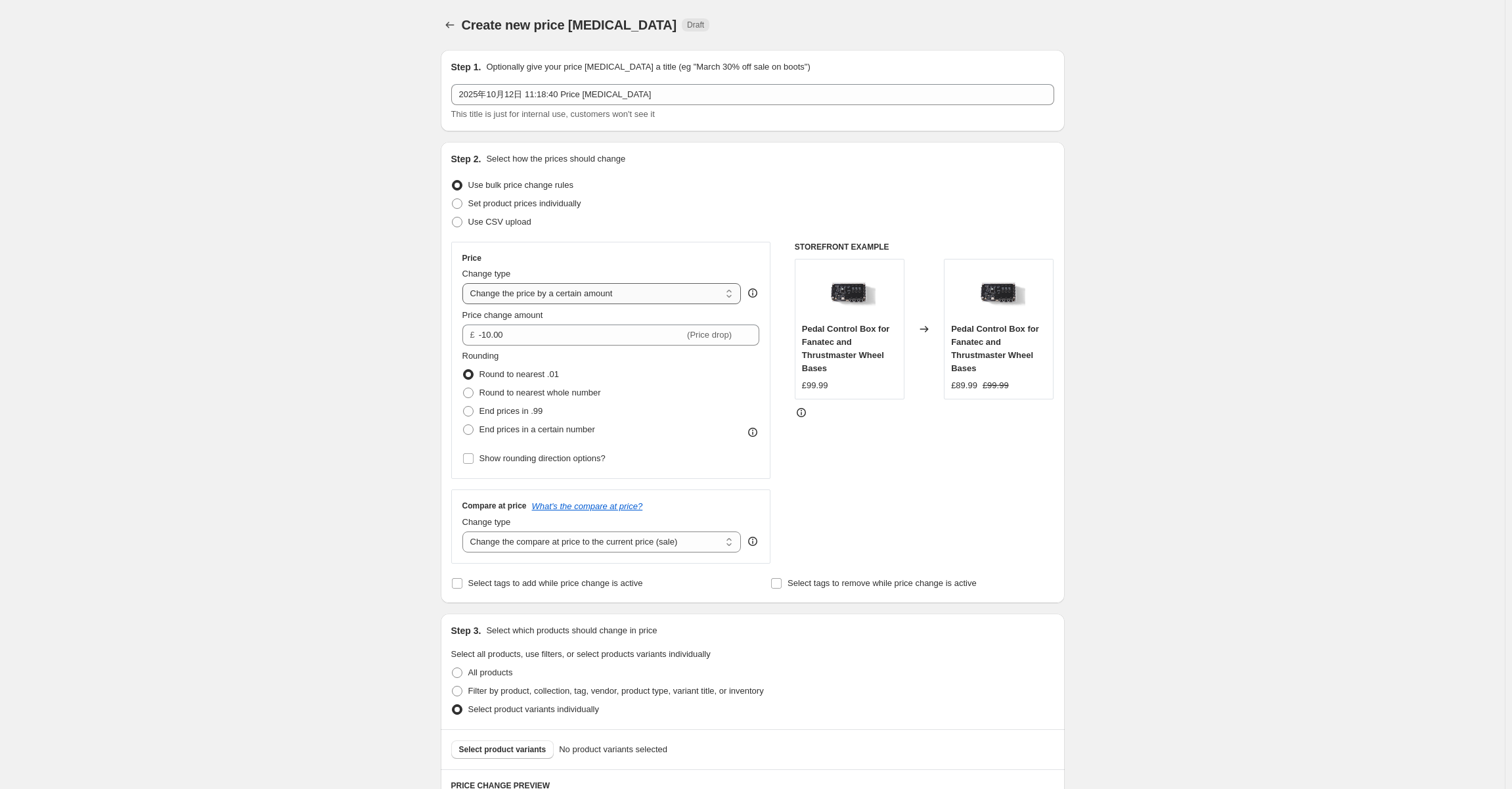
click at [615, 294] on select "Change the price to a certain amount Change the price by a certain amount Chang…" at bounding box center [602, 293] width 279 height 21
select select "to"
click at [465, 283] on select "Change the price to a certain amount Change the price by a certain amount Chang…" at bounding box center [602, 293] width 279 height 21
type input "80.00"
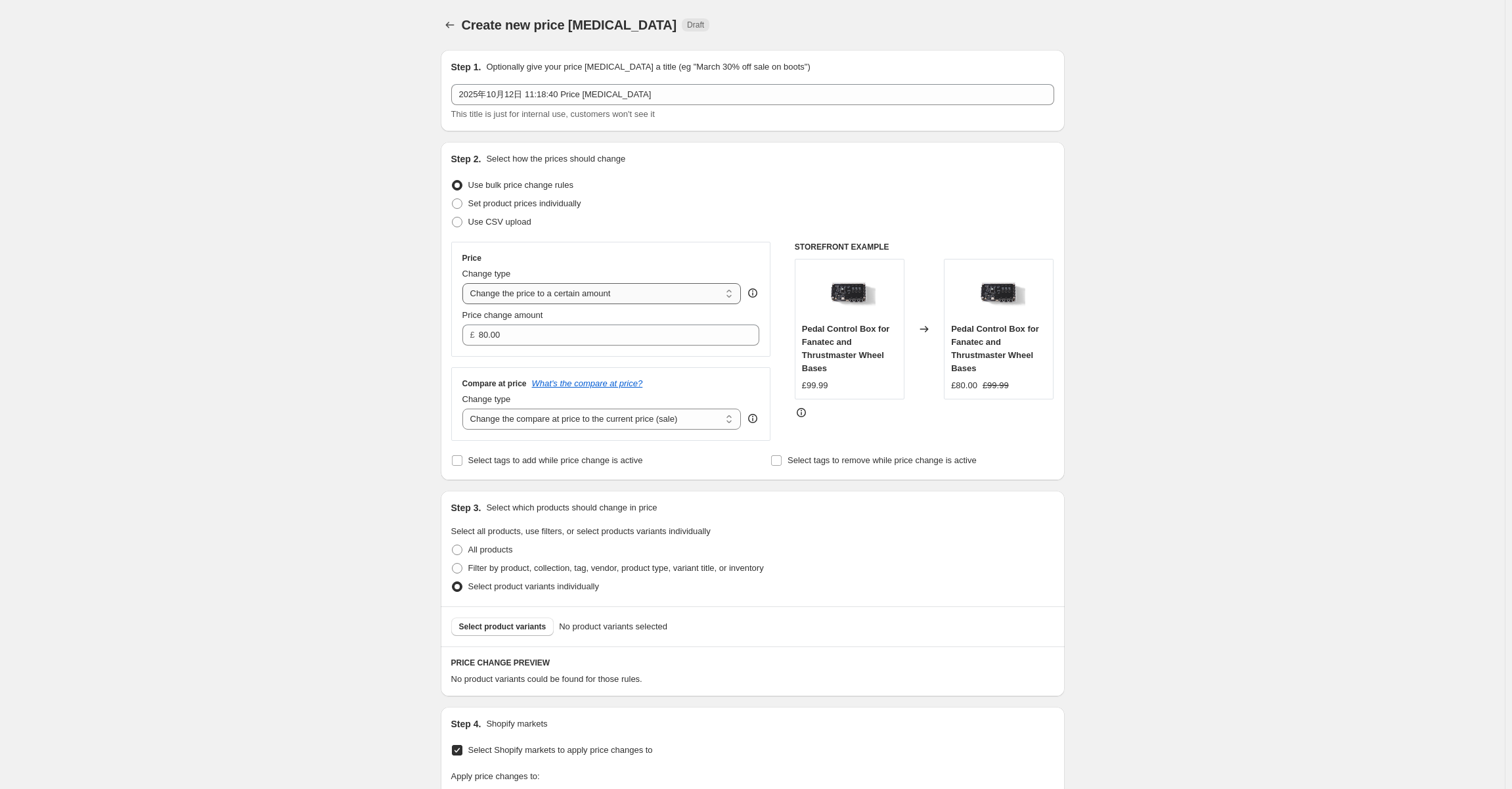
click at [623, 287] on select "Change the price to a certain amount Change the price by a certain amount Chang…" at bounding box center [602, 293] width 279 height 21
click at [465, 283] on select "Change the price to a certain amount Change the price by a certain amount Chang…" at bounding box center [602, 293] width 279 height 21
click at [304, 446] on div "Create new price [MEDICAL_DATA]. This page is ready Create new price [MEDICAL_D…" at bounding box center [752, 558] width 1504 height 1117
click at [573, 417] on select "Change the compare at price to the current price (sale) Change the compare at p…" at bounding box center [602, 419] width 279 height 21
click at [354, 539] on div "Create new price [MEDICAL_DATA]. This page is ready Create new price [MEDICAL_D…" at bounding box center [752, 558] width 1504 height 1117
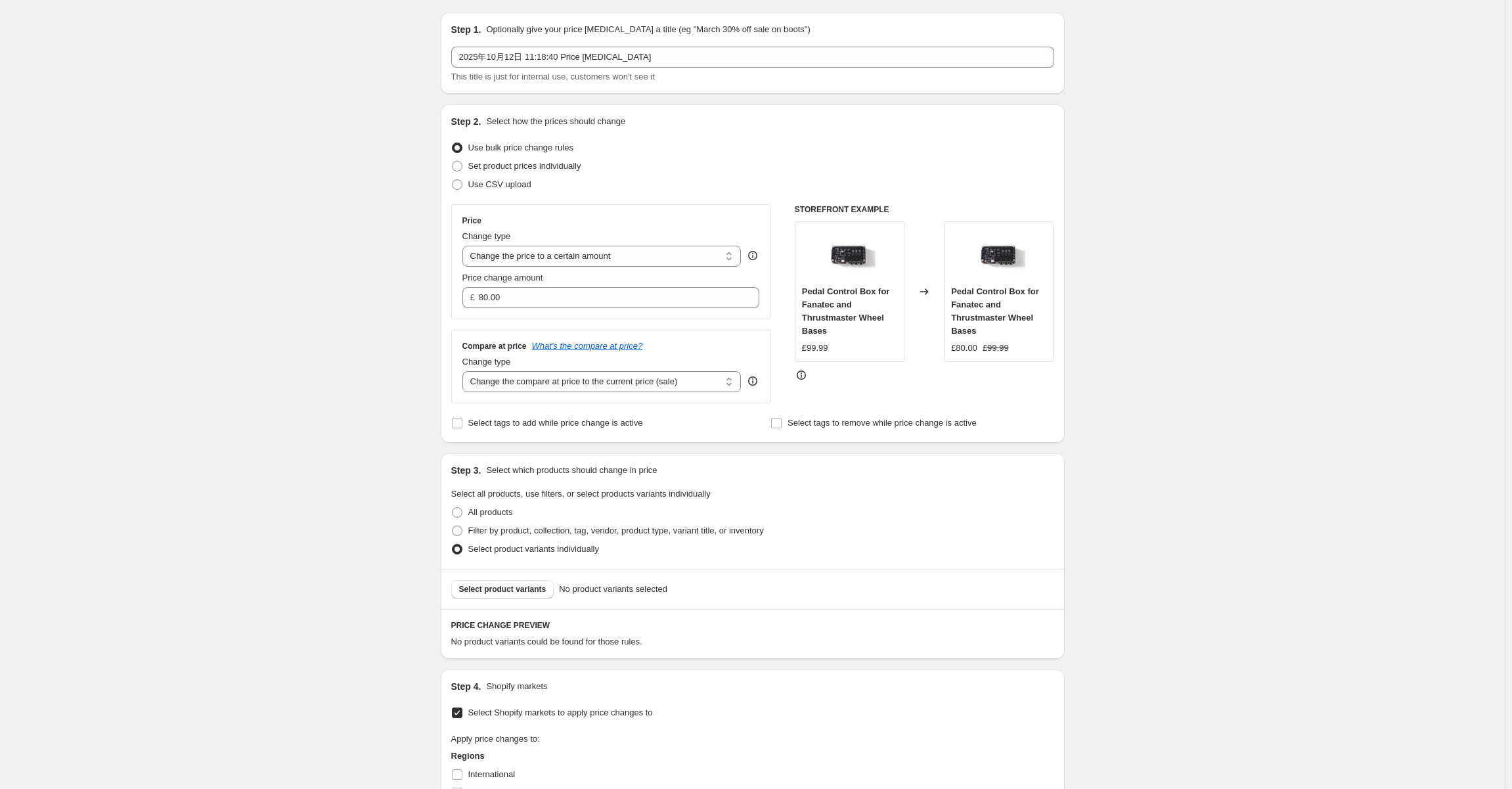
scroll to position [131, 0]
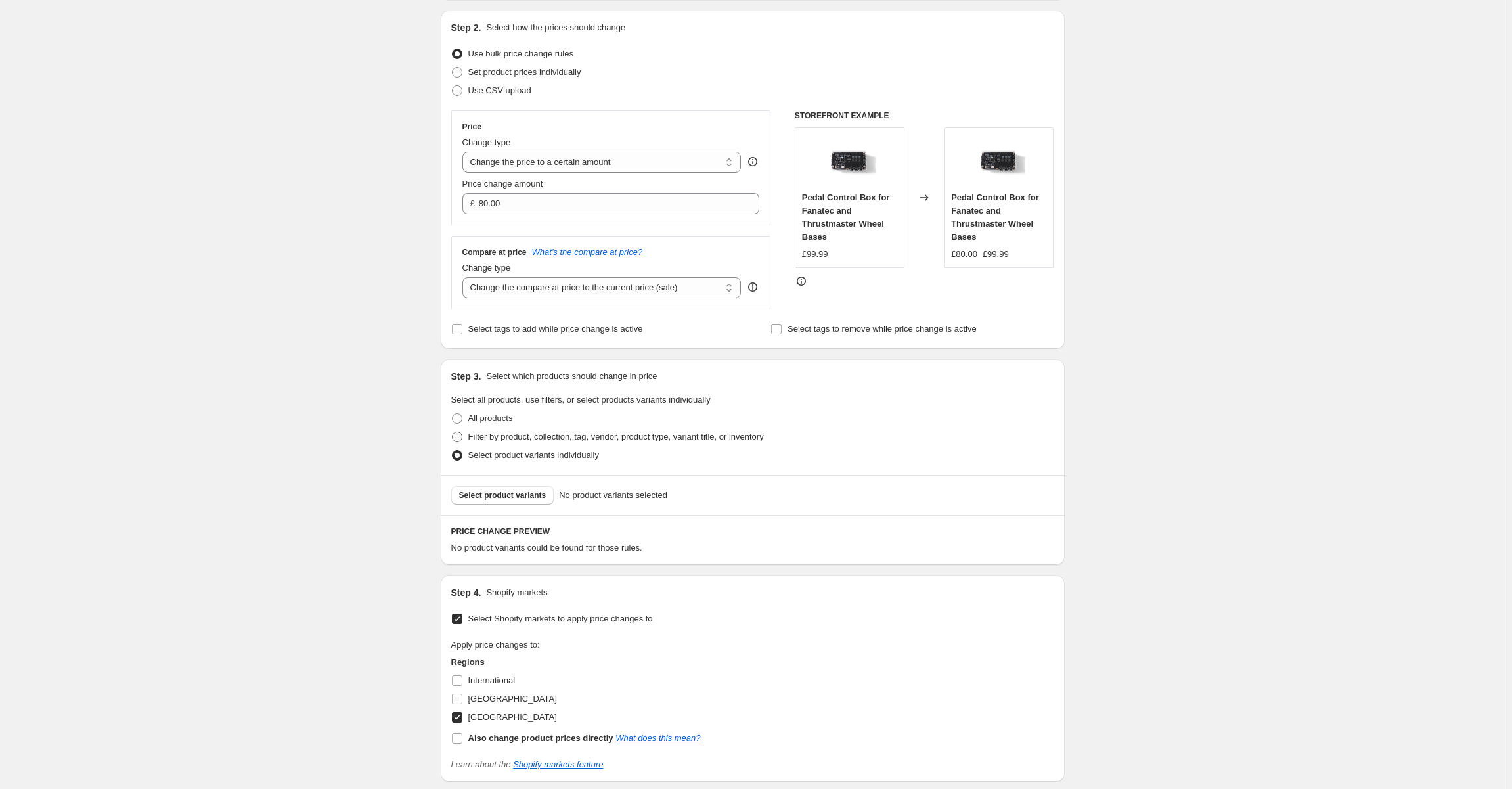
click at [462, 435] on span at bounding box center [457, 437] width 10 height 10
click at [452, 432] on input "Filter by product, collection, tag, vendor, product type, variant title, or inv…" at bounding box center [452, 432] width 1 height 1
radio input "true"
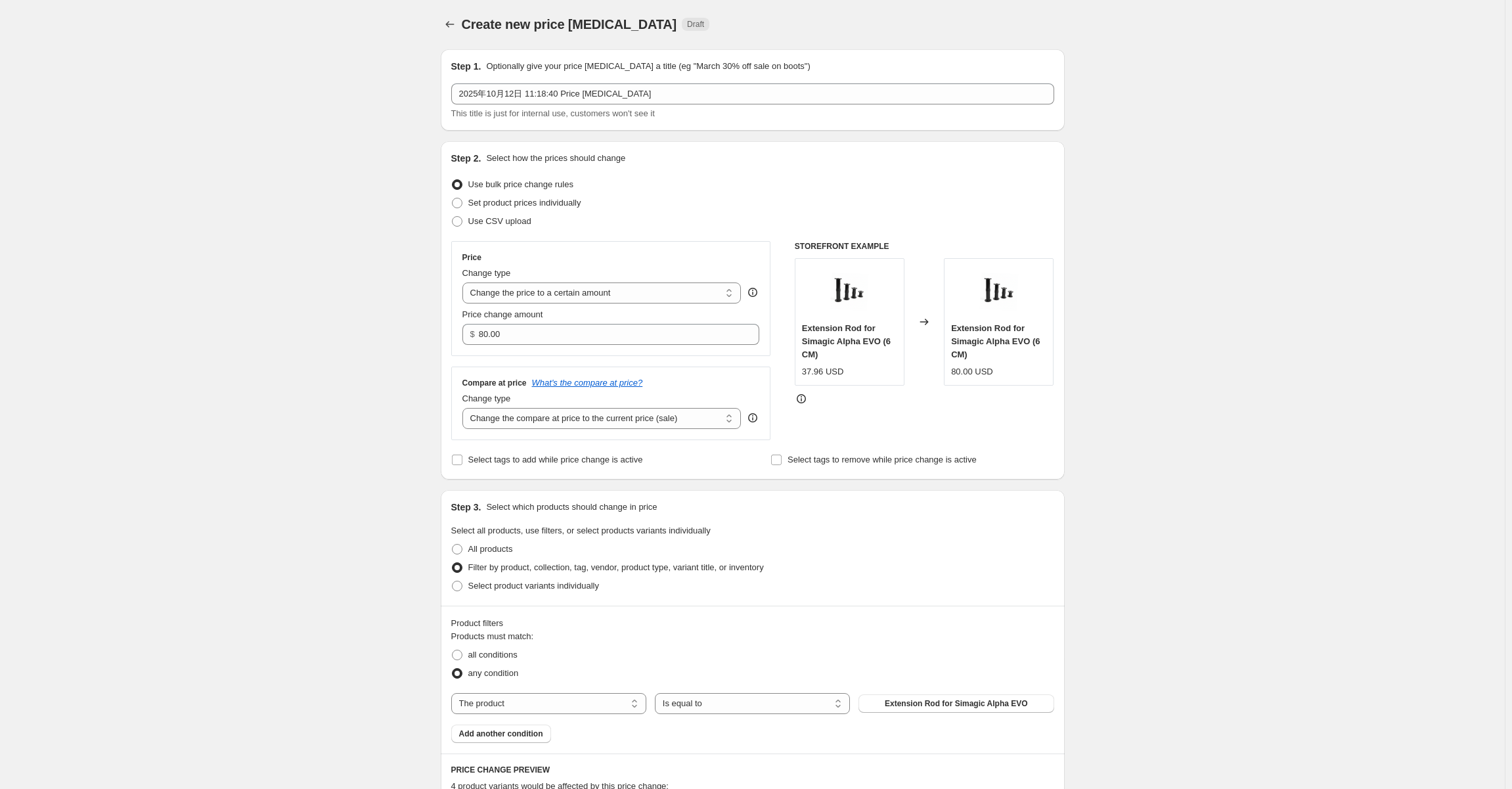
scroll to position [0, 0]
click at [586, 422] on select "Change the compare at price to the current price (sale) Change the compare at p…" at bounding box center [602, 419] width 279 height 21
click at [293, 433] on div "Create new price [MEDICAL_DATA]. This page is ready Create new price [MEDICAL_D…" at bounding box center [752, 747] width 1504 height 1495
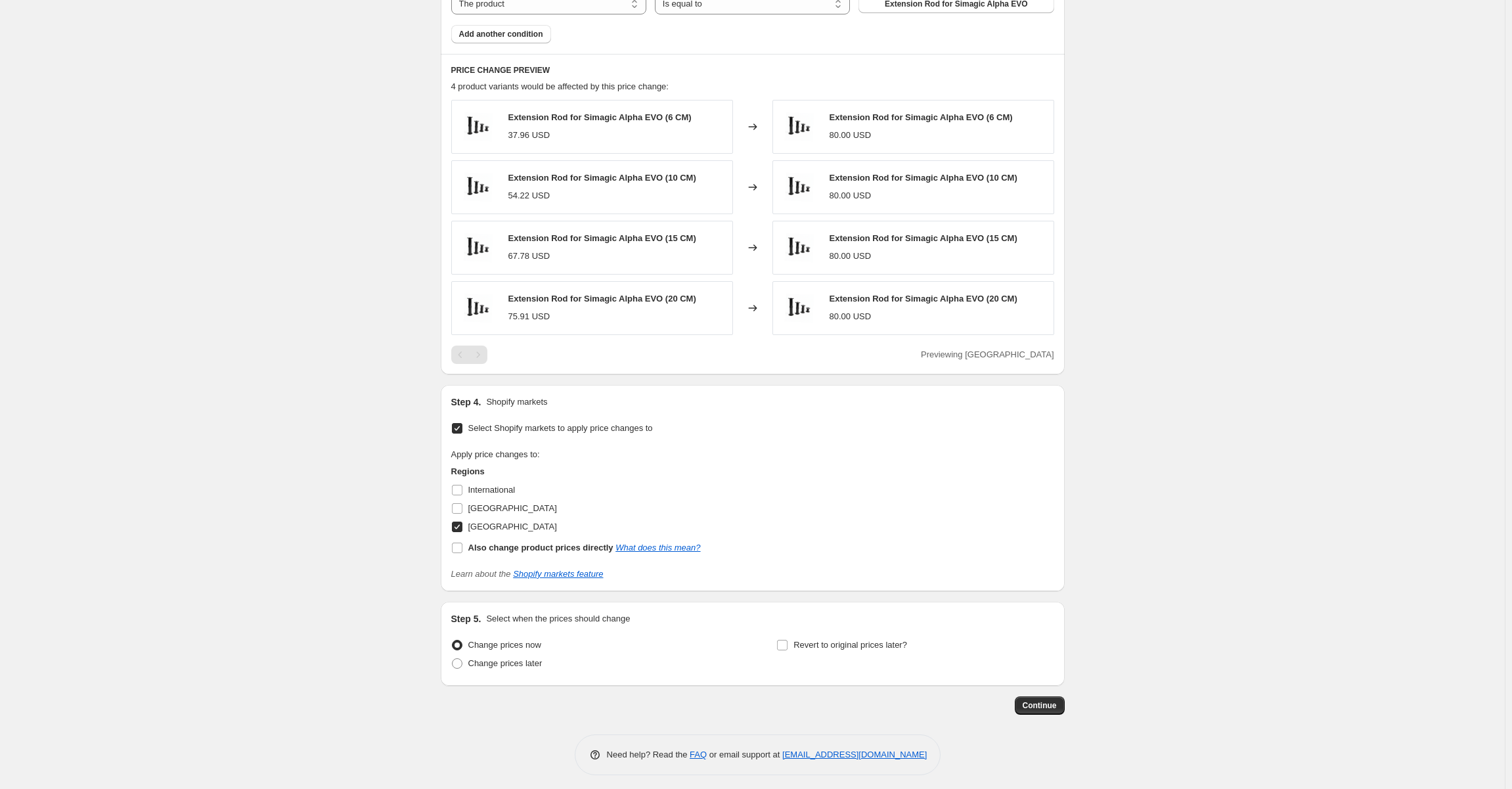
scroll to position [702, 0]
drag, startPoint x: 318, startPoint y: 445, endPoint x: 317, endPoint y: 438, distance: 7.1
drag, startPoint x: 317, startPoint y: 438, endPoint x: 285, endPoint y: 427, distance: 33.8
click at [285, 427] on div "Create new price [MEDICAL_DATA]. This page is ready Create new price [MEDICAL_D…" at bounding box center [752, 45] width 1504 height 1495
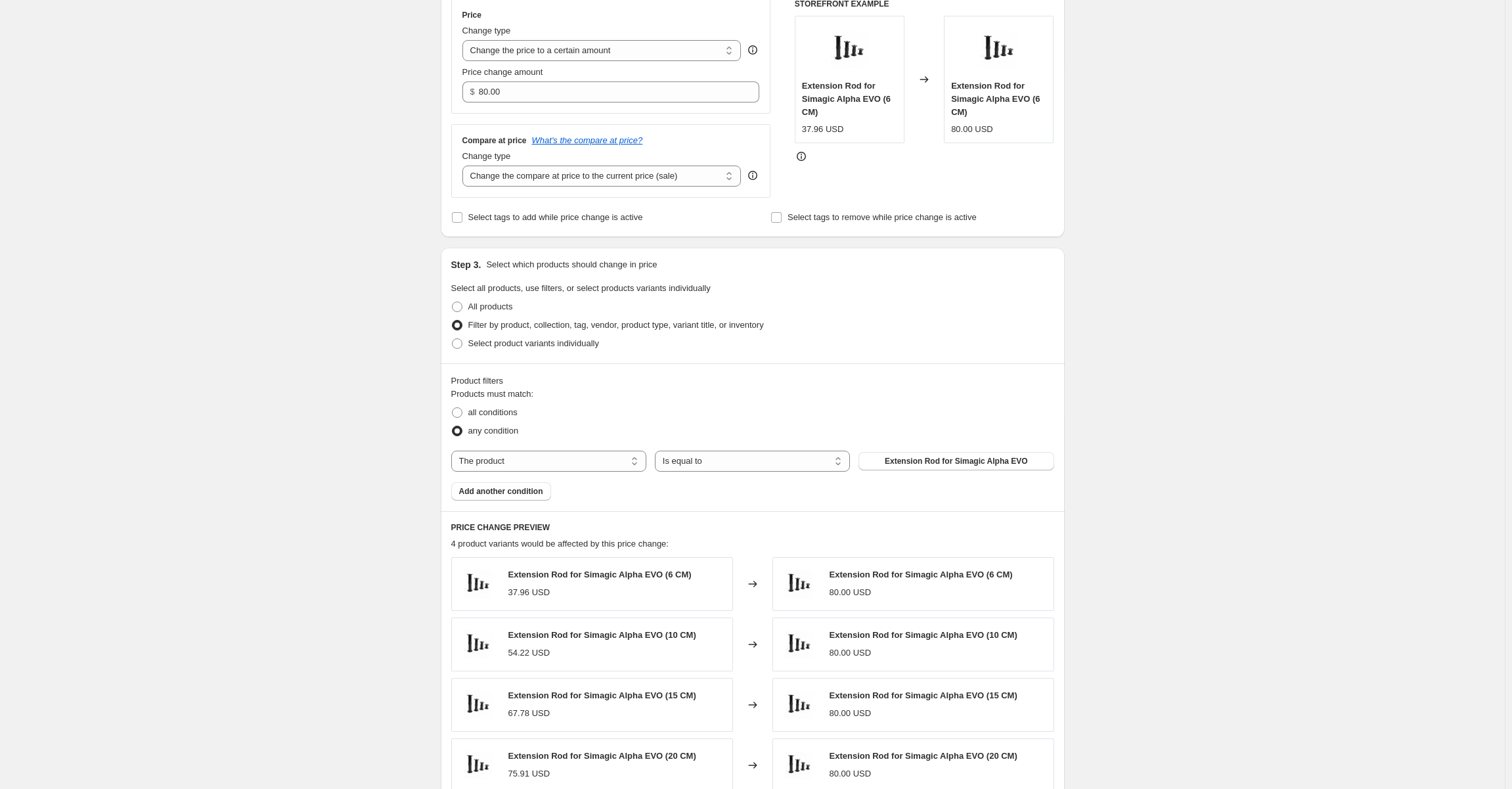
scroll to position [243, 0]
click at [523, 343] on span "Select product variants individually" at bounding box center [534, 344] width 131 height 10
click at [452, 340] on input "Select product variants individually" at bounding box center [452, 339] width 1 height 1
radio input "true"
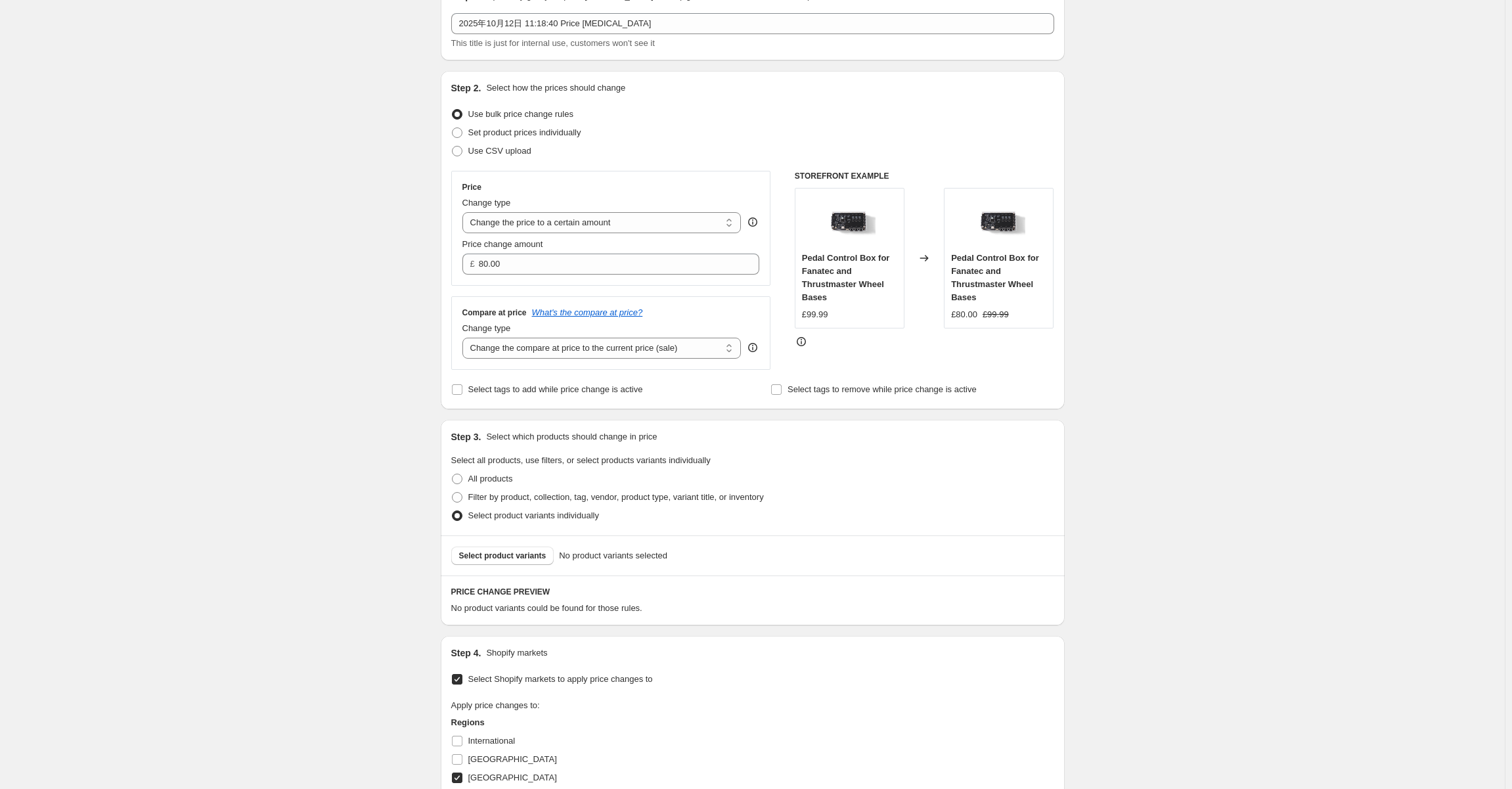
scroll to position [131, 0]
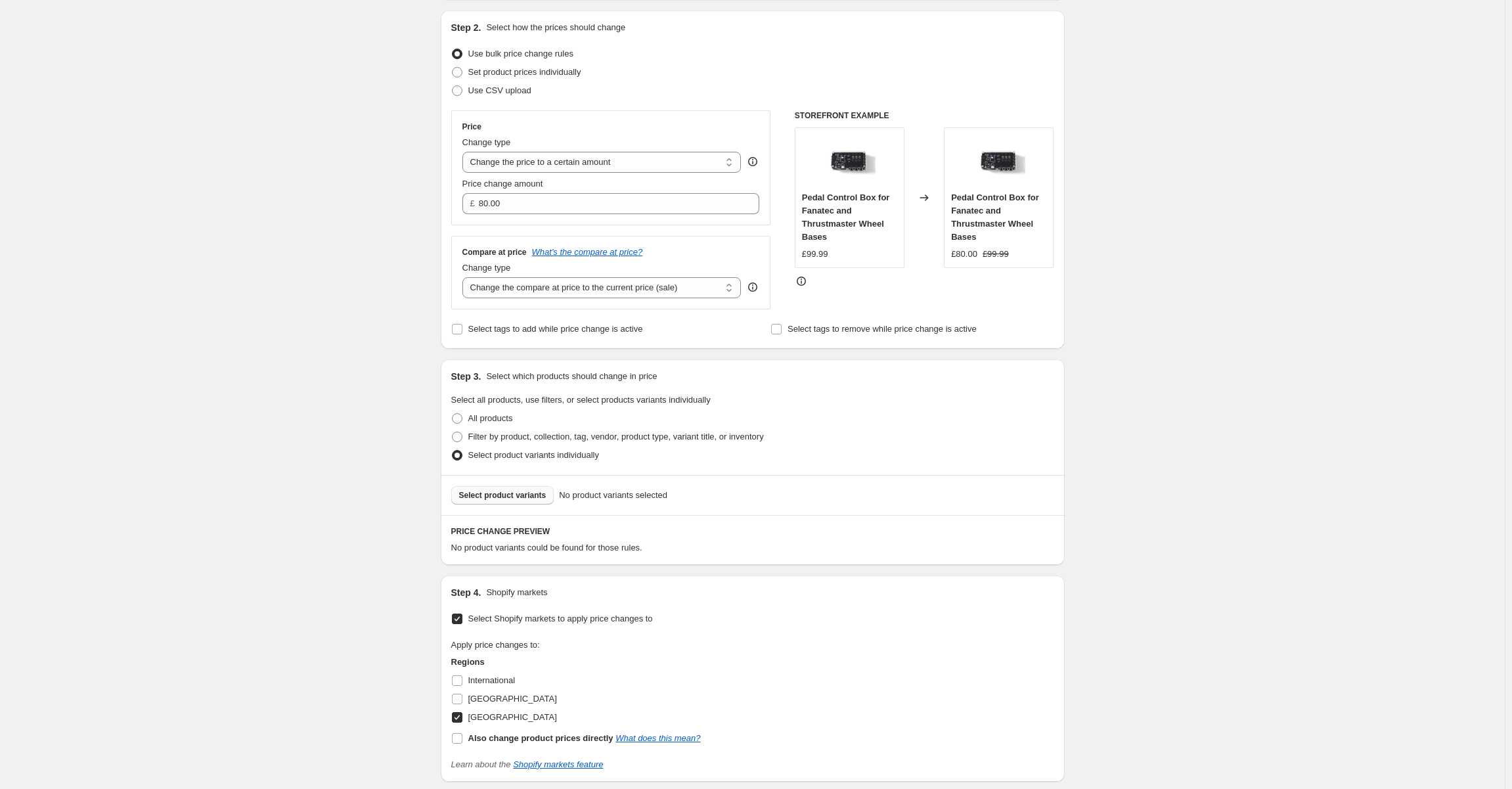
click at [512, 498] on span "Select product variants" at bounding box center [503, 495] width 88 height 10
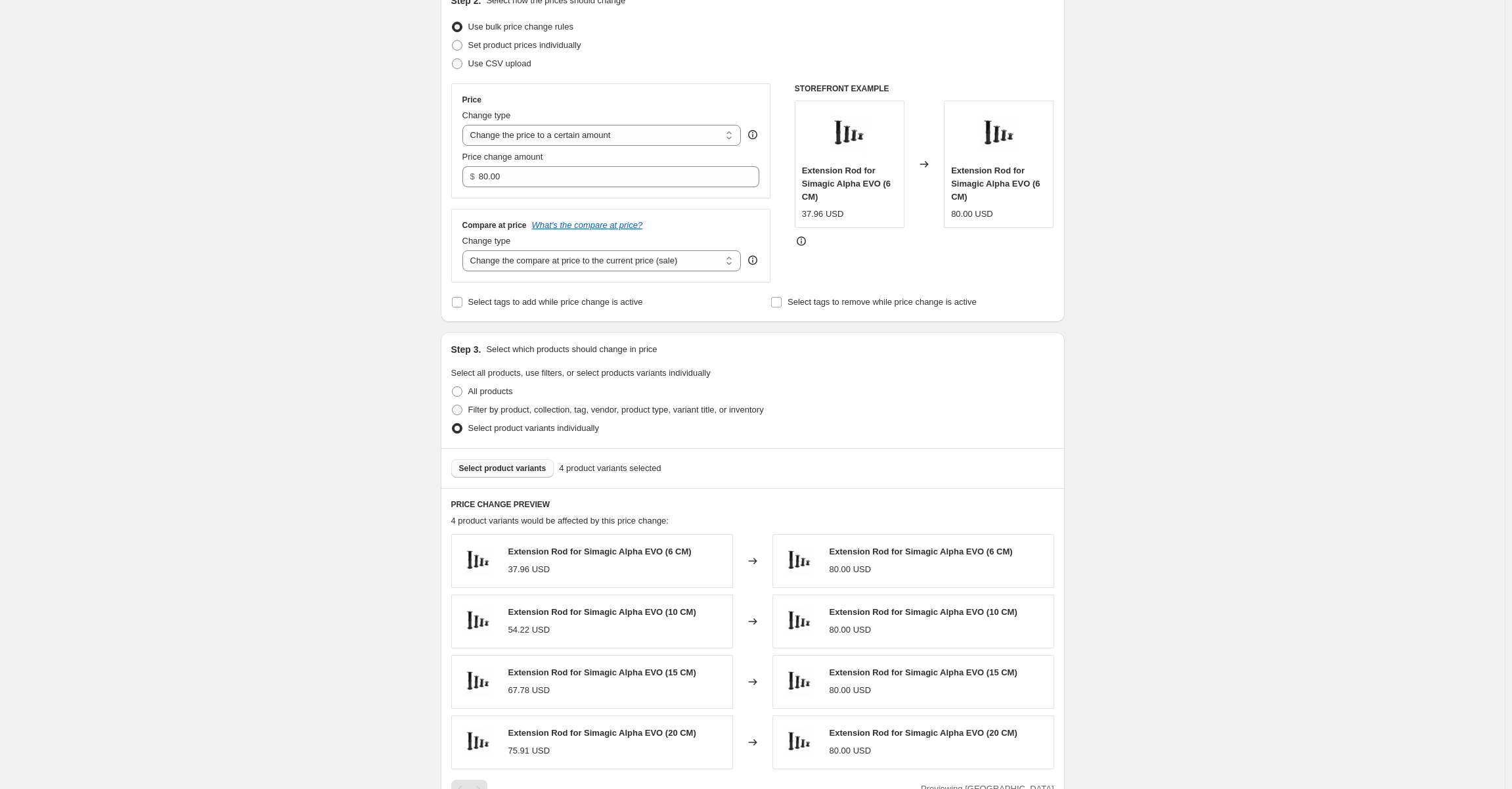
scroll to position [329, 0]
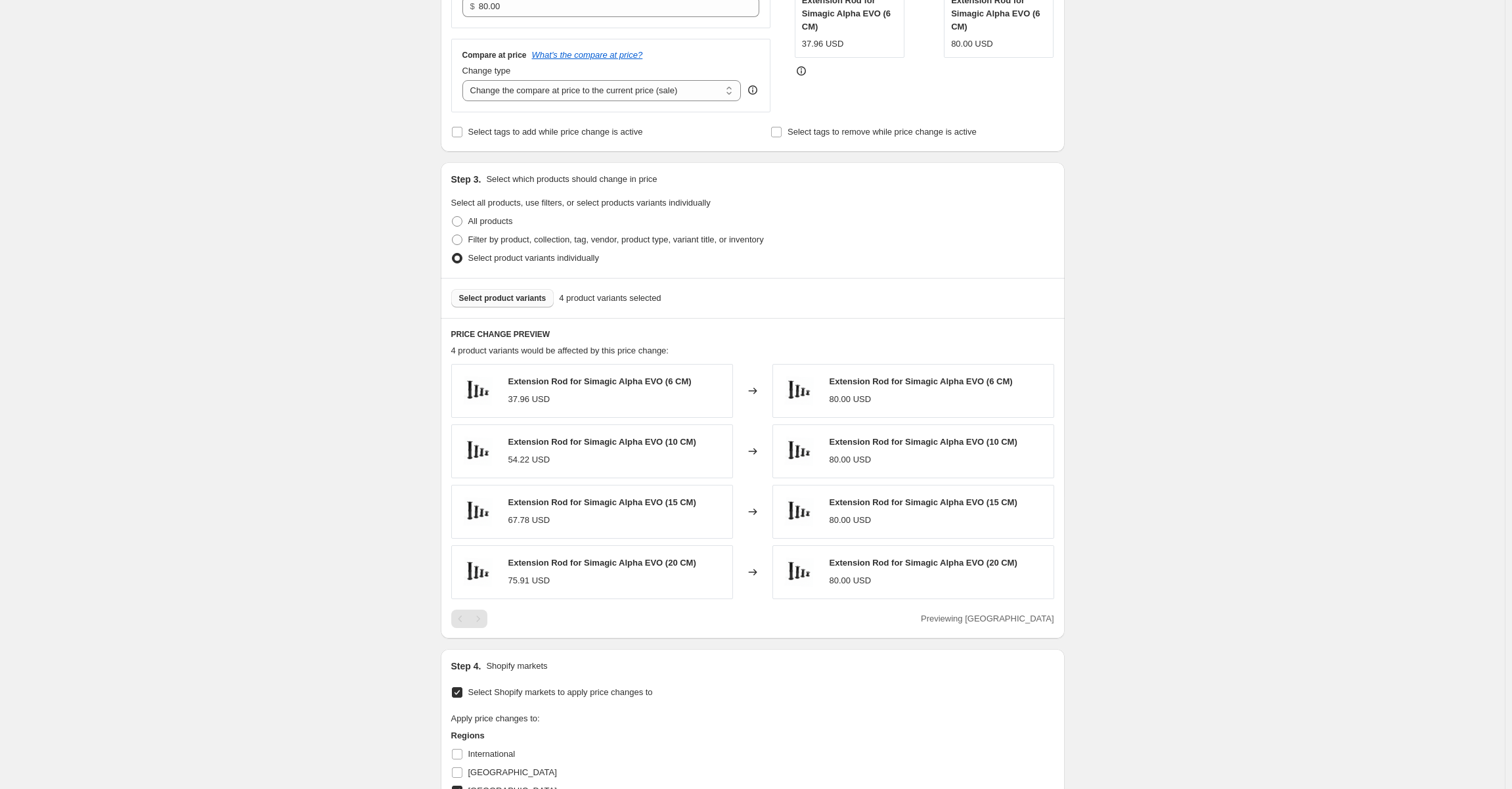
click at [550, 462] on div "54.22 USD" at bounding box center [529, 459] width 42 height 13
click at [854, 393] on div "80.00 USD" at bounding box center [850, 399] width 42 height 13
click at [873, 414] on div "Extension Rod for Simagic Alpha EVO (6 CM) 80.00 USD" at bounding box center [913, 391] width 281 height 54
click at [855, 399] on div "80.00 USD" at bounding box center [850, 399] width 42 height 13
click at [864, 457] on div "80.00 USD" at bounding box center [850, 459] width 42 height 13
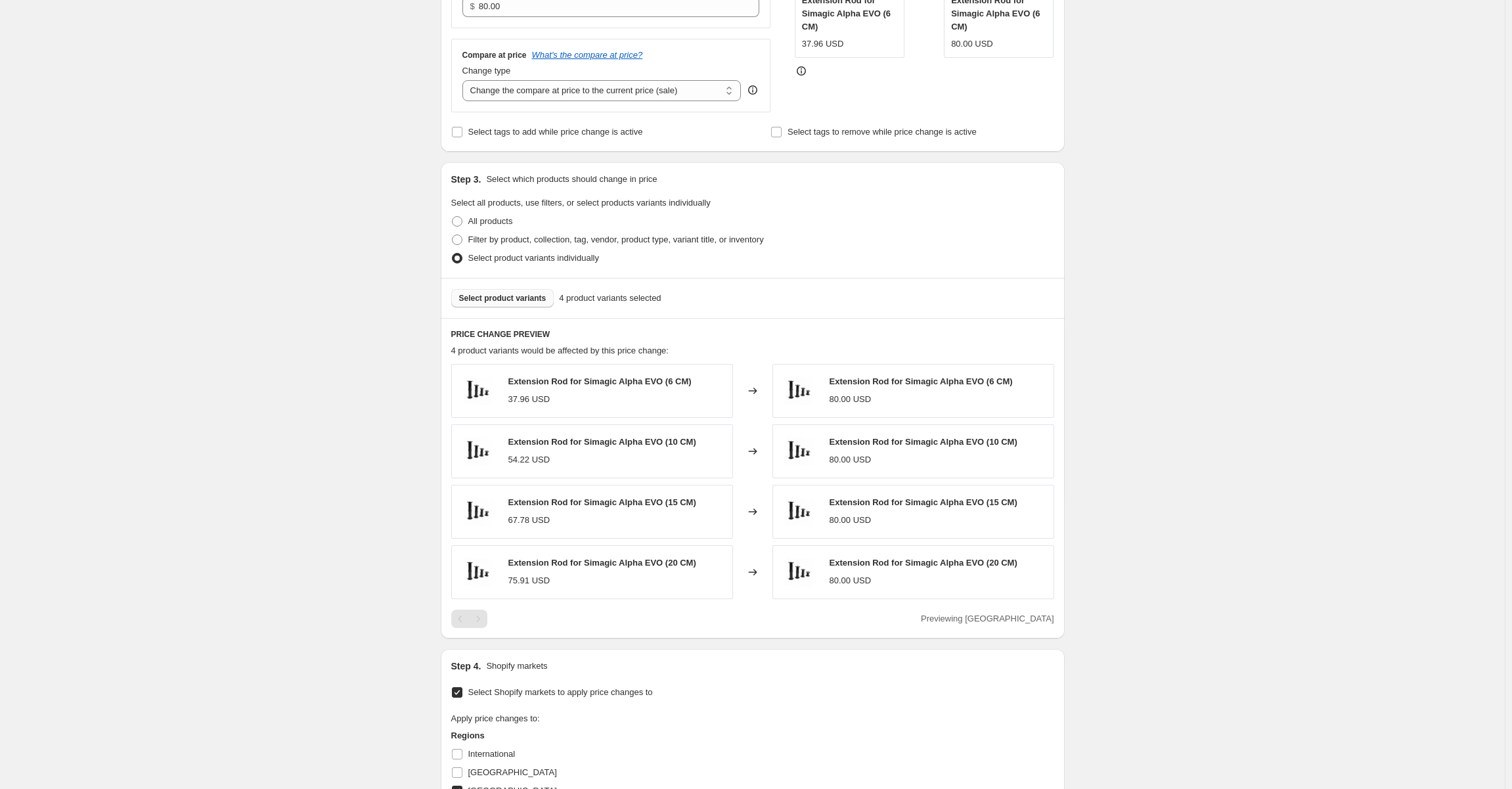
click at [857, 479] on div "Extension Rod for Simagic Alpha EVO (6 CM) 37.96 USD Changed to Extension Rod f…" at bounding box center [753, 482] width 603 height 235
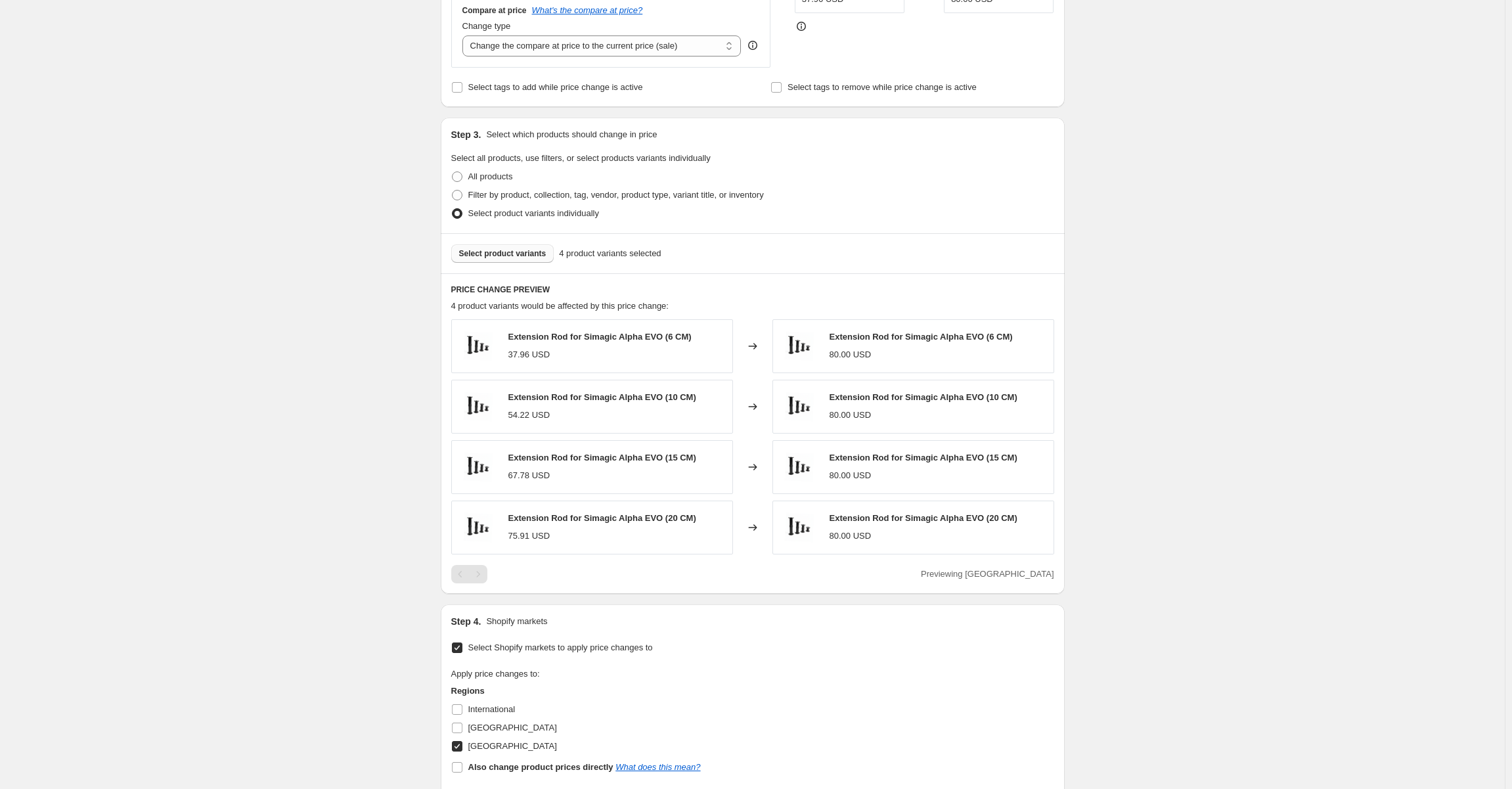
scroll to position [460, 0]
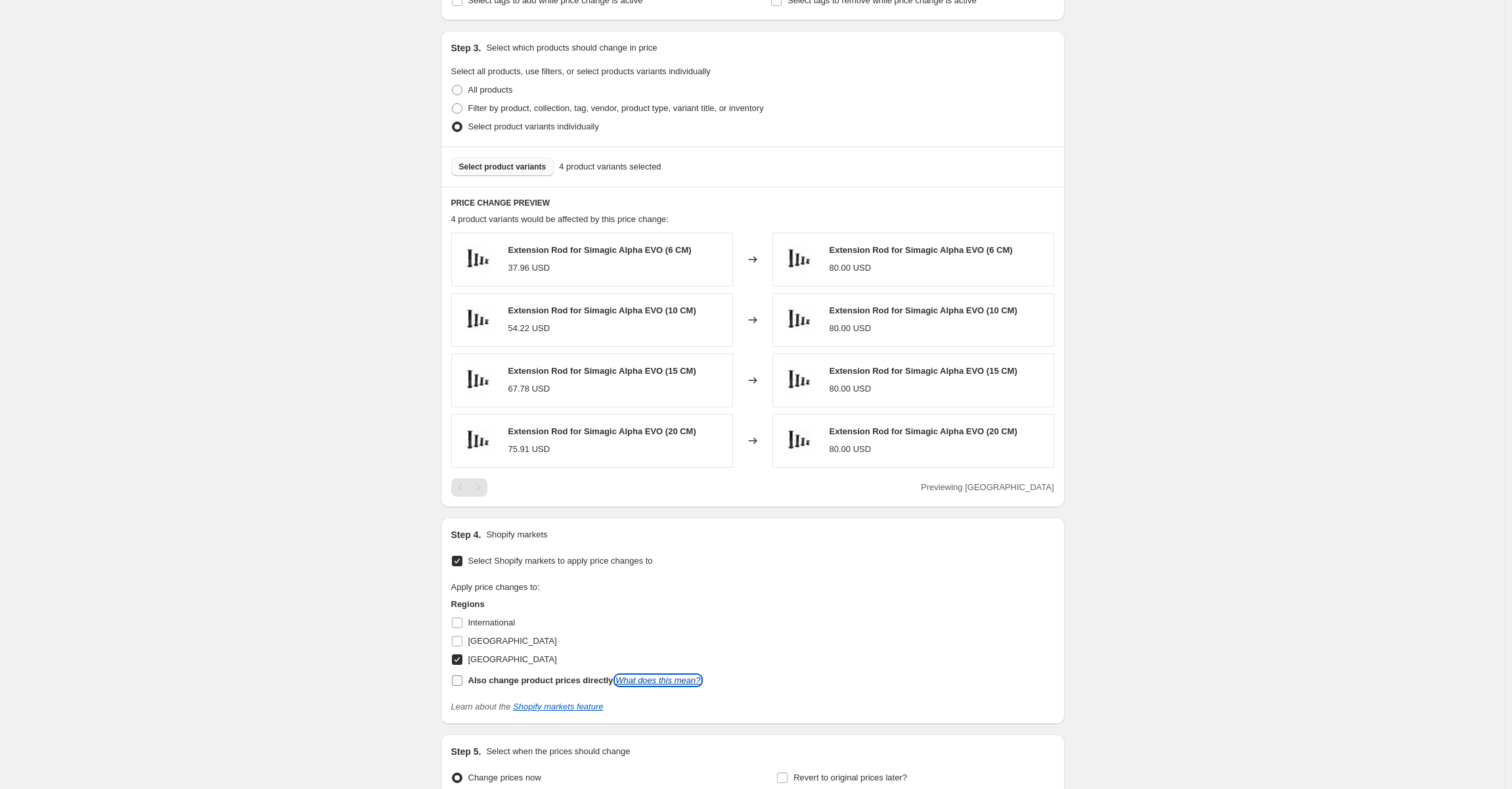
click at [675, 676] on link "What does this mean?" at bounding box center [658, 681] width 85 height 10
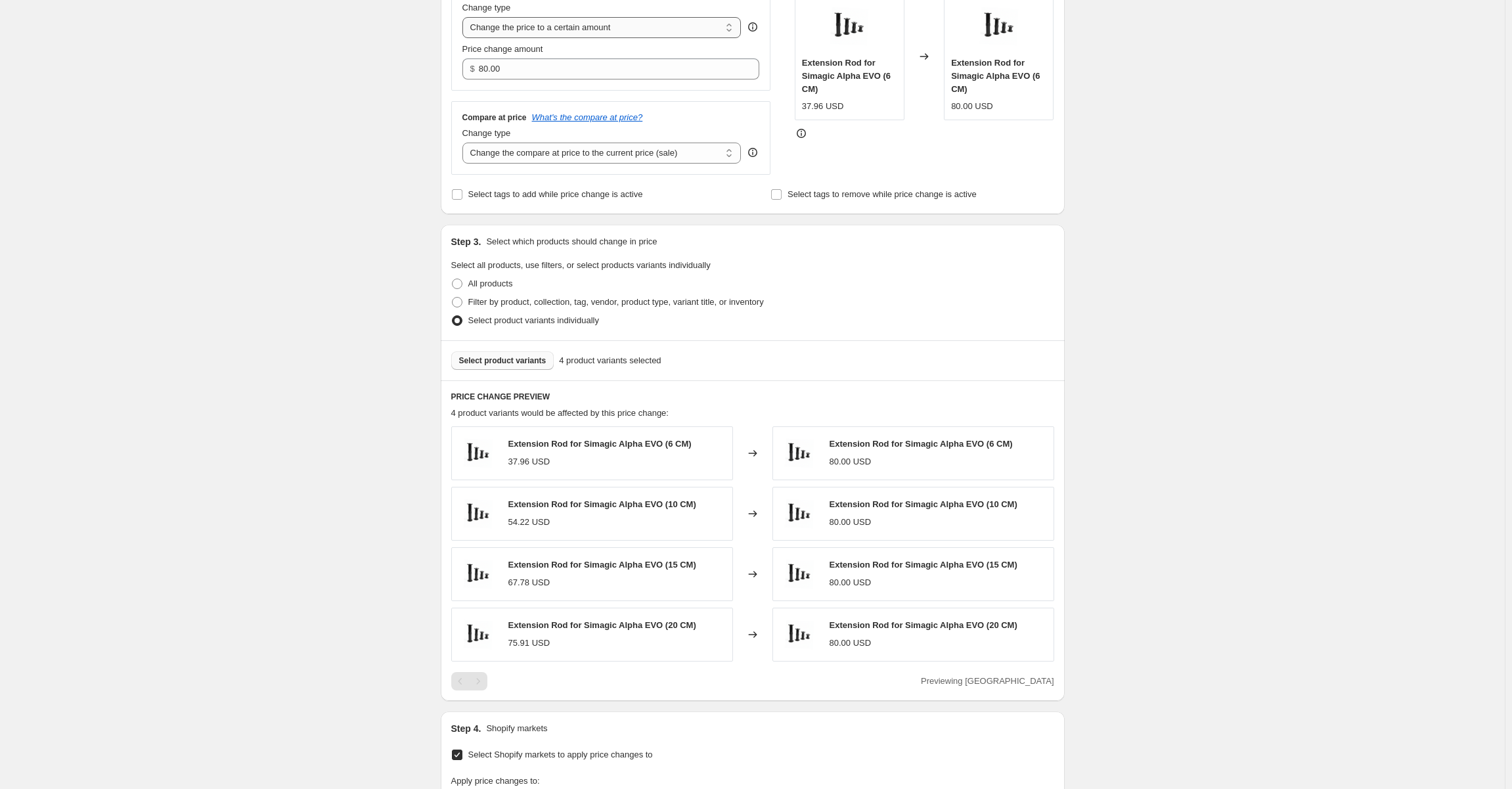
scroll to position [0, 0]
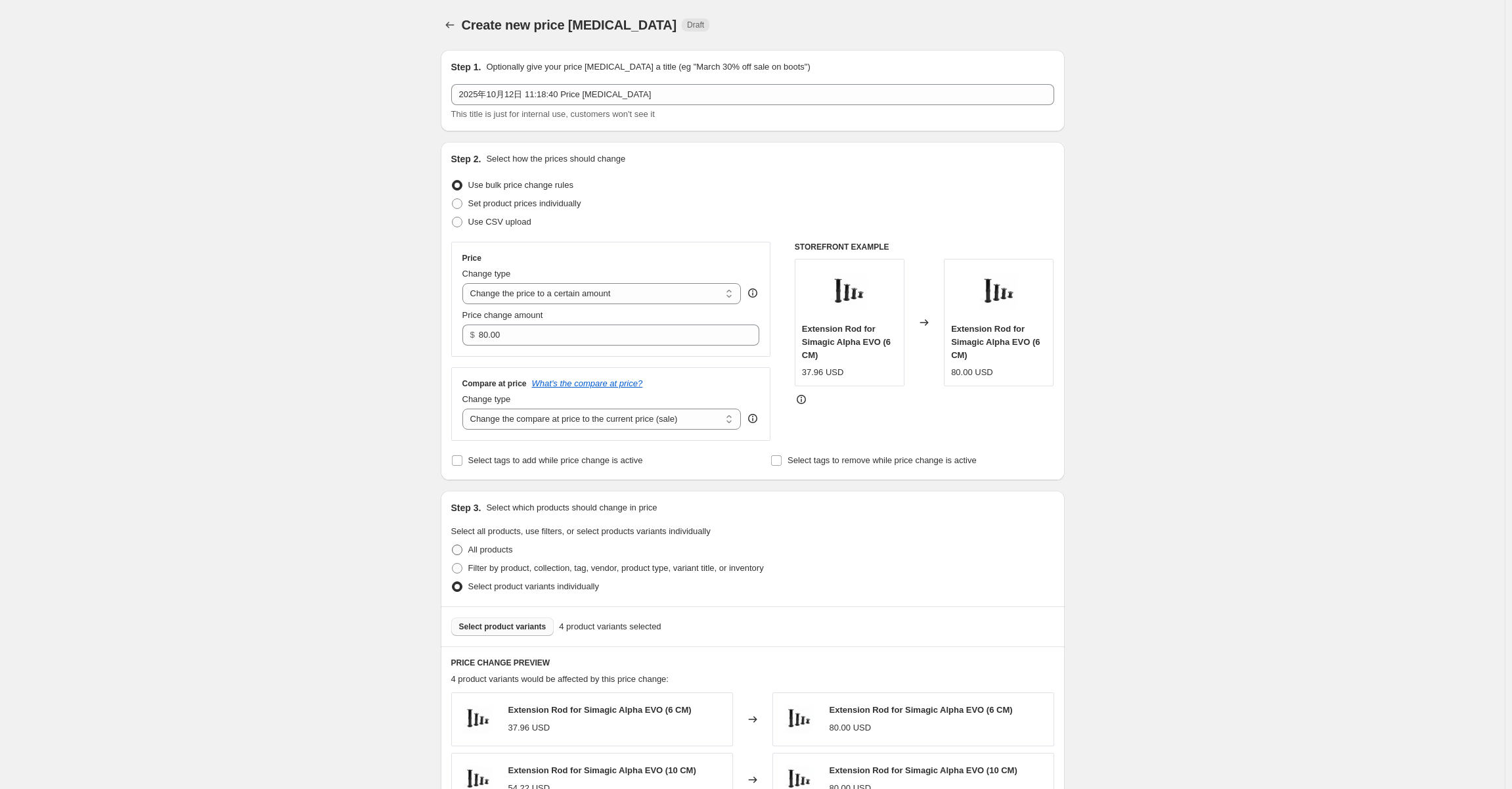
click at [467, 546] on label "All products" at bounding box center [482, 550] width 62 height 18
click at [452, 546] on input "All products" at bounding box center [452, 545] width 1 height 1
radio input "true"
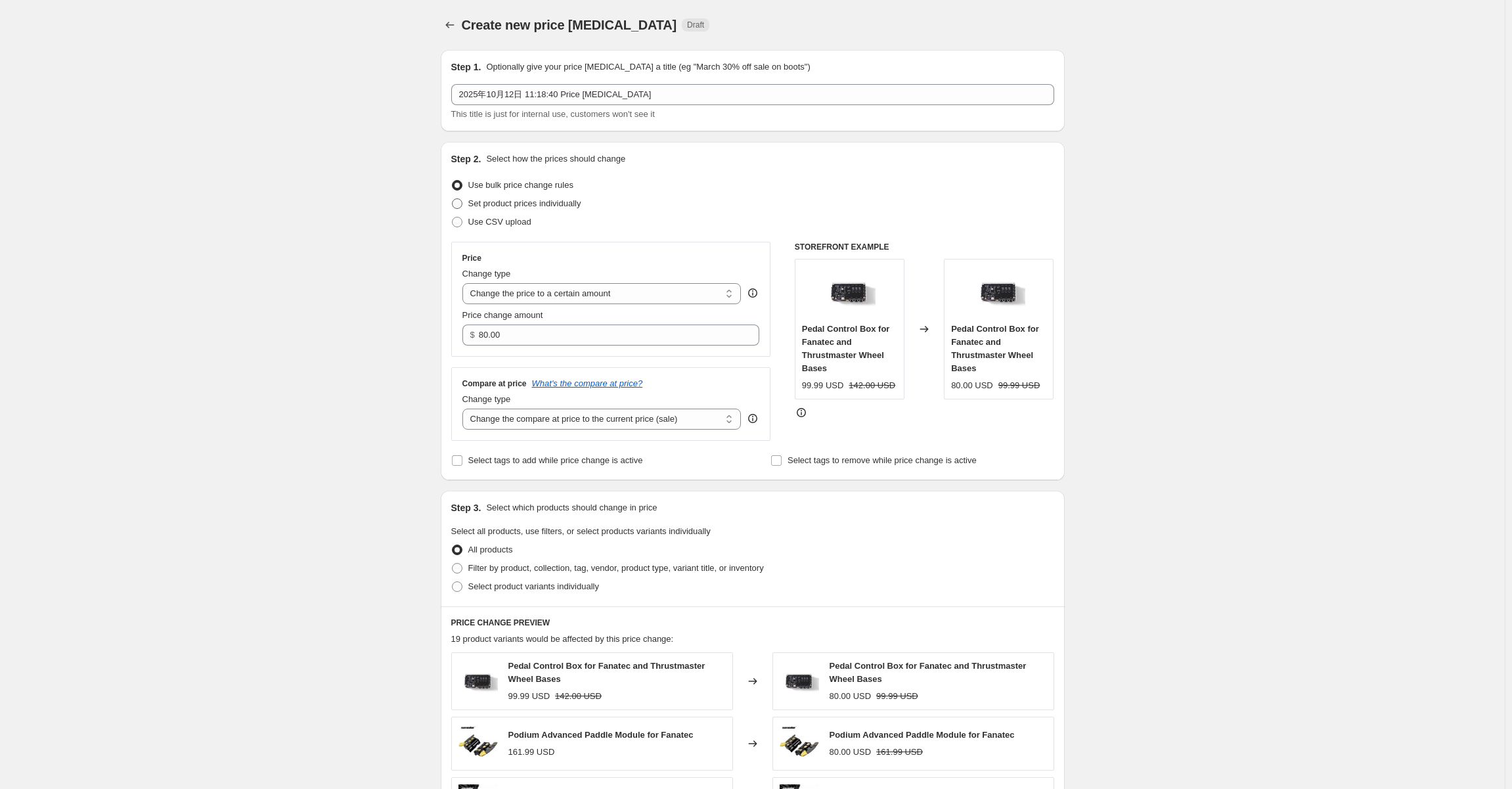
click at [515, 200] on span "Set product prices individually" at bounding box center [525, 203] width 113 height 10
click at [452, 199] on input "Set product prices individually" at bounding box center [452, 198] width 1 height 1
radio input "true"
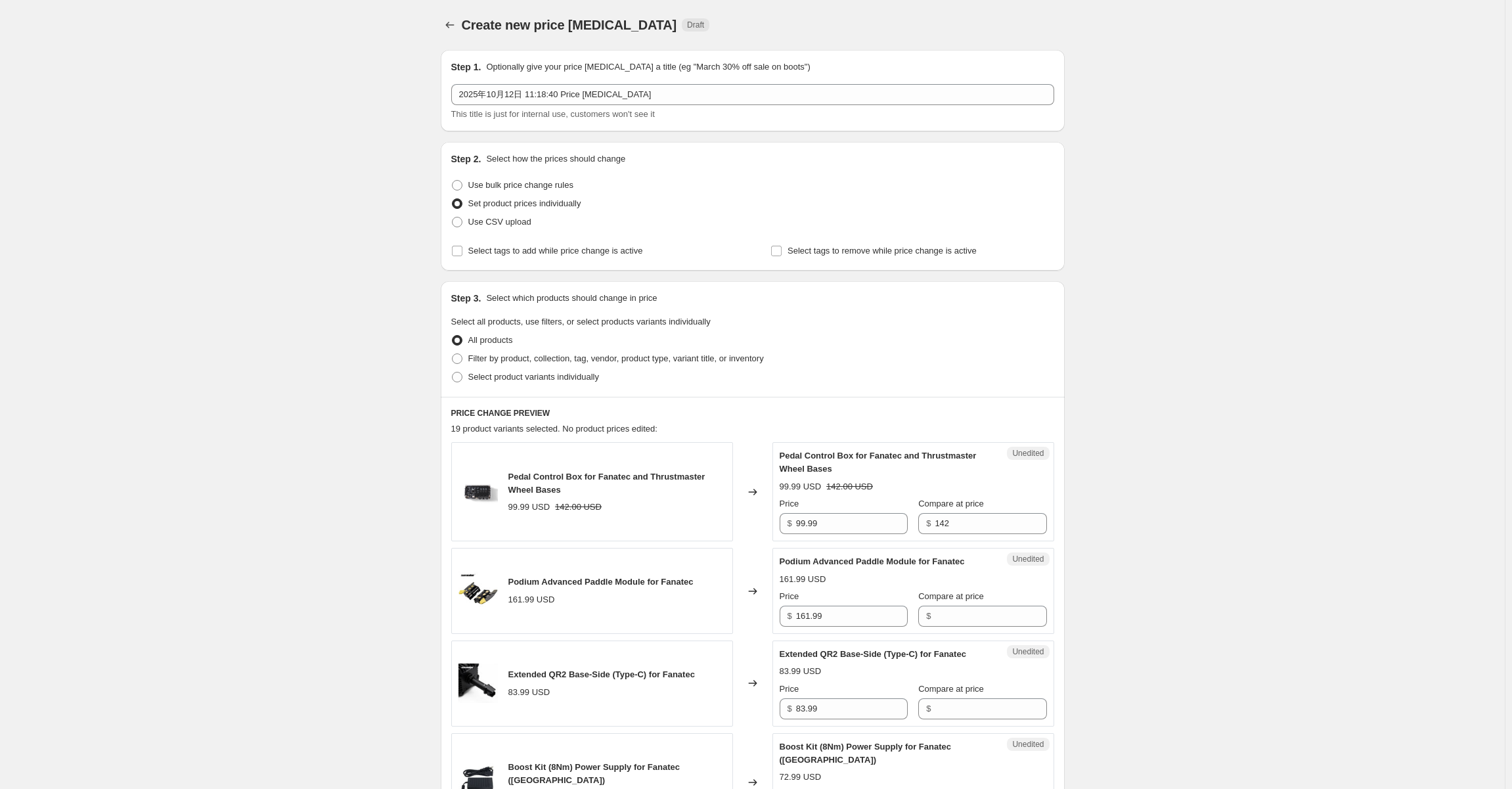
drag, startPoint x: 365, startPoint y: 323, endPoint x: 335, endPoint y: 324, distance: 30.0
drag, startPoint x: 363, startPoint y: 317, endPoint x: 336, endPoint y: 316, distance: 27.0
drag, startPoint x: 336, startPoint y: 316, endPoint x: 351, endPoint y: 311, distance: 15.8
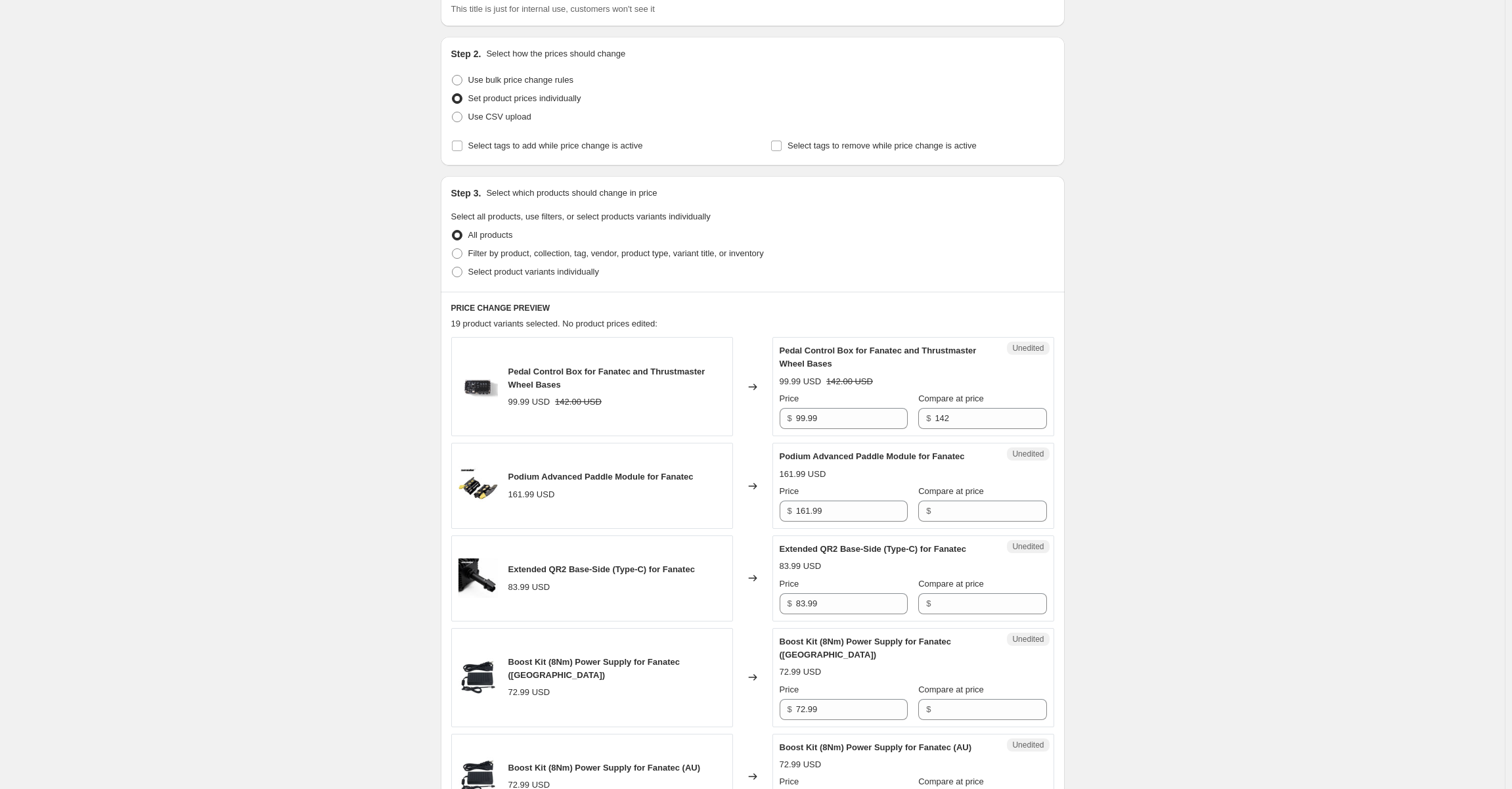
scroll to position [66, 0]
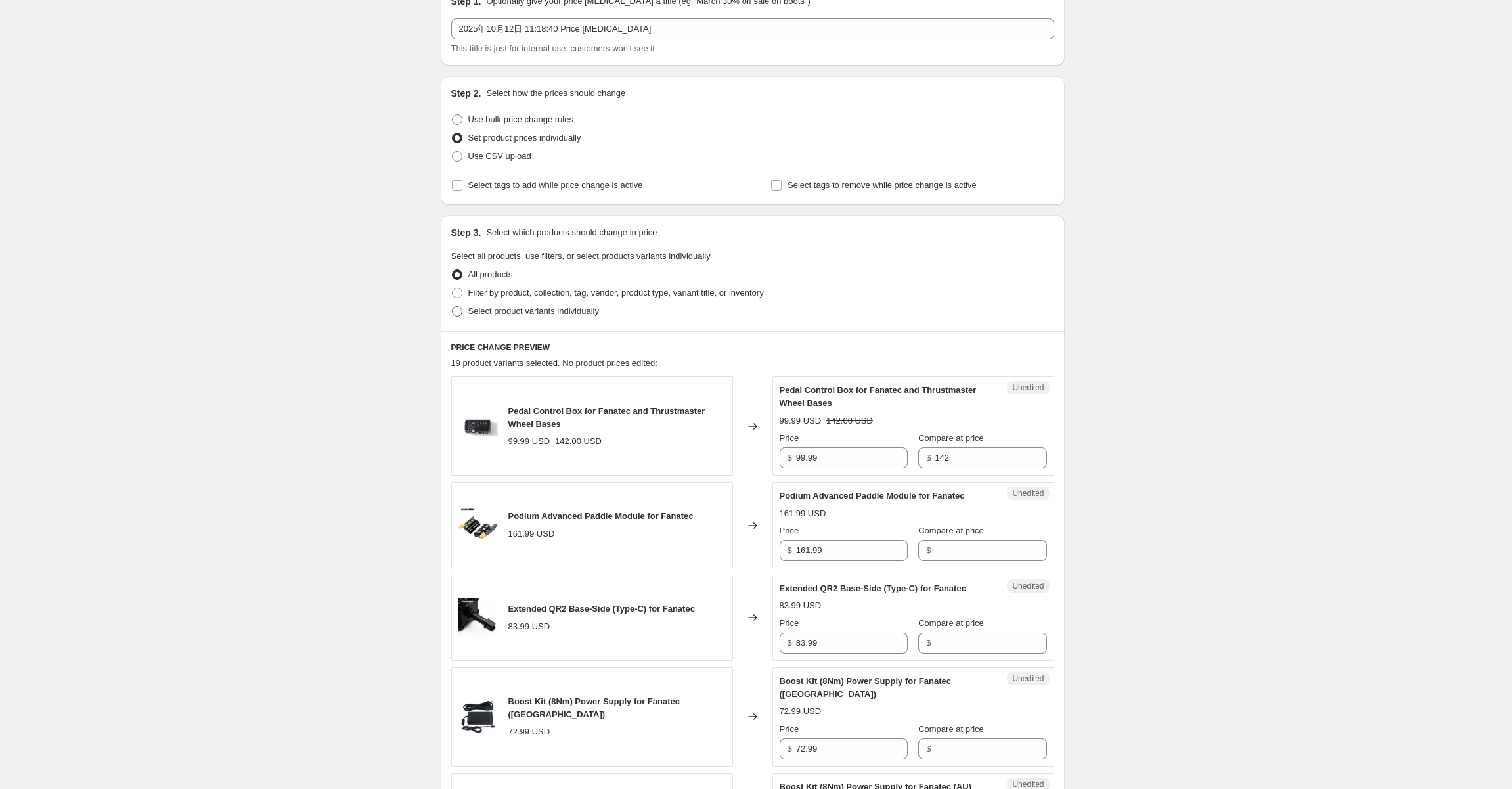
click at [482, 314] on span "Select product variants individually" at bounding box center [534, 311] width 131 height 10
click at [452, 307] on input "Select product variants individually" at bounding box center [452, 306] width 1 height 1
radio input "true"
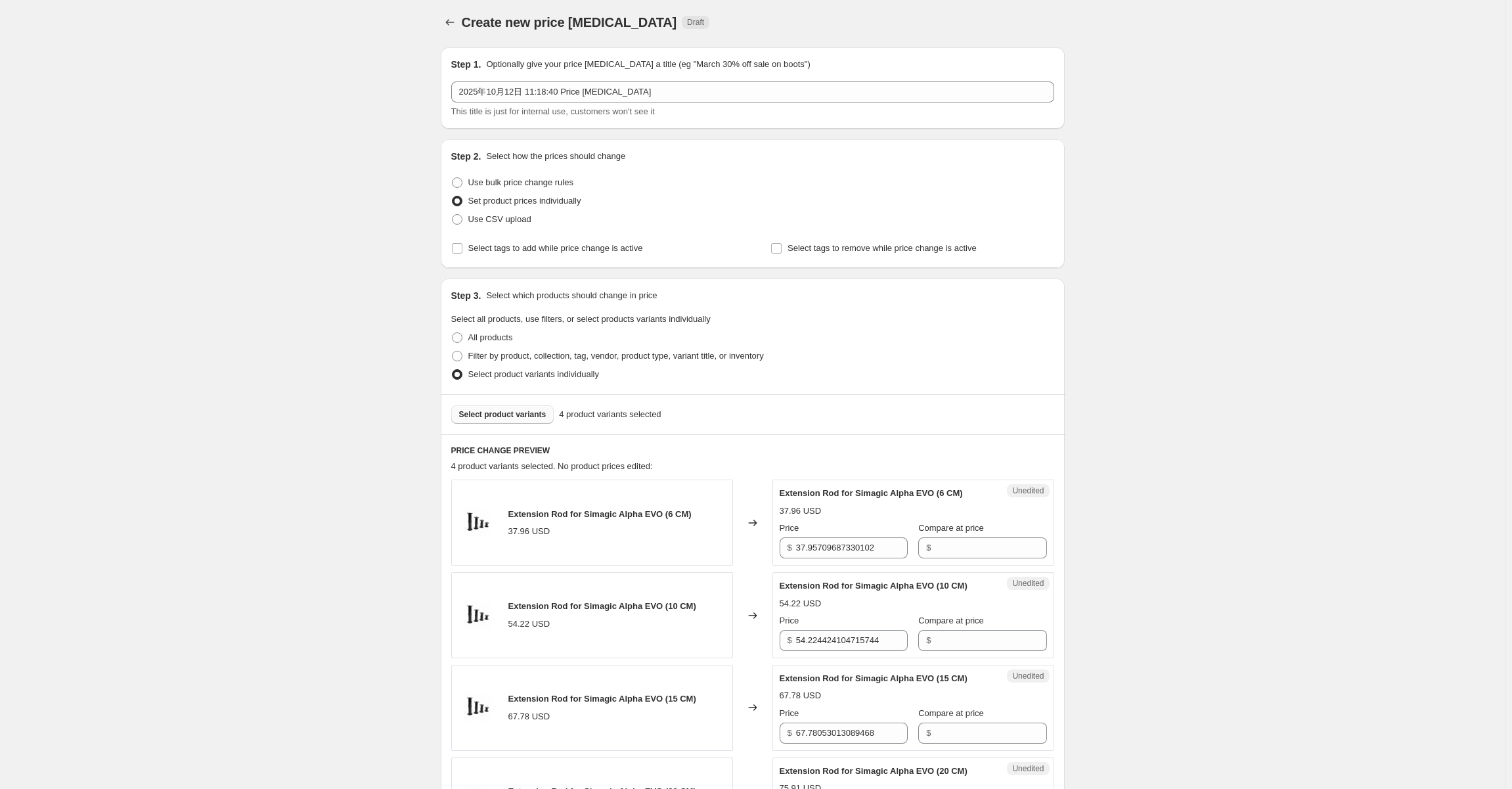
scroll to position [0, 0]
click at [517, 355] on span "Filter by product, collection, tag, vendor, product type, variant title, or inv…" at bounding box center [616, 359] width 295 height 10
click at [452, 354] on input "Filter by product, collection, tag, vendor, product type, variant title, or inv…" at bounding box center [452, 354] width 1 height 1
radio input "true"
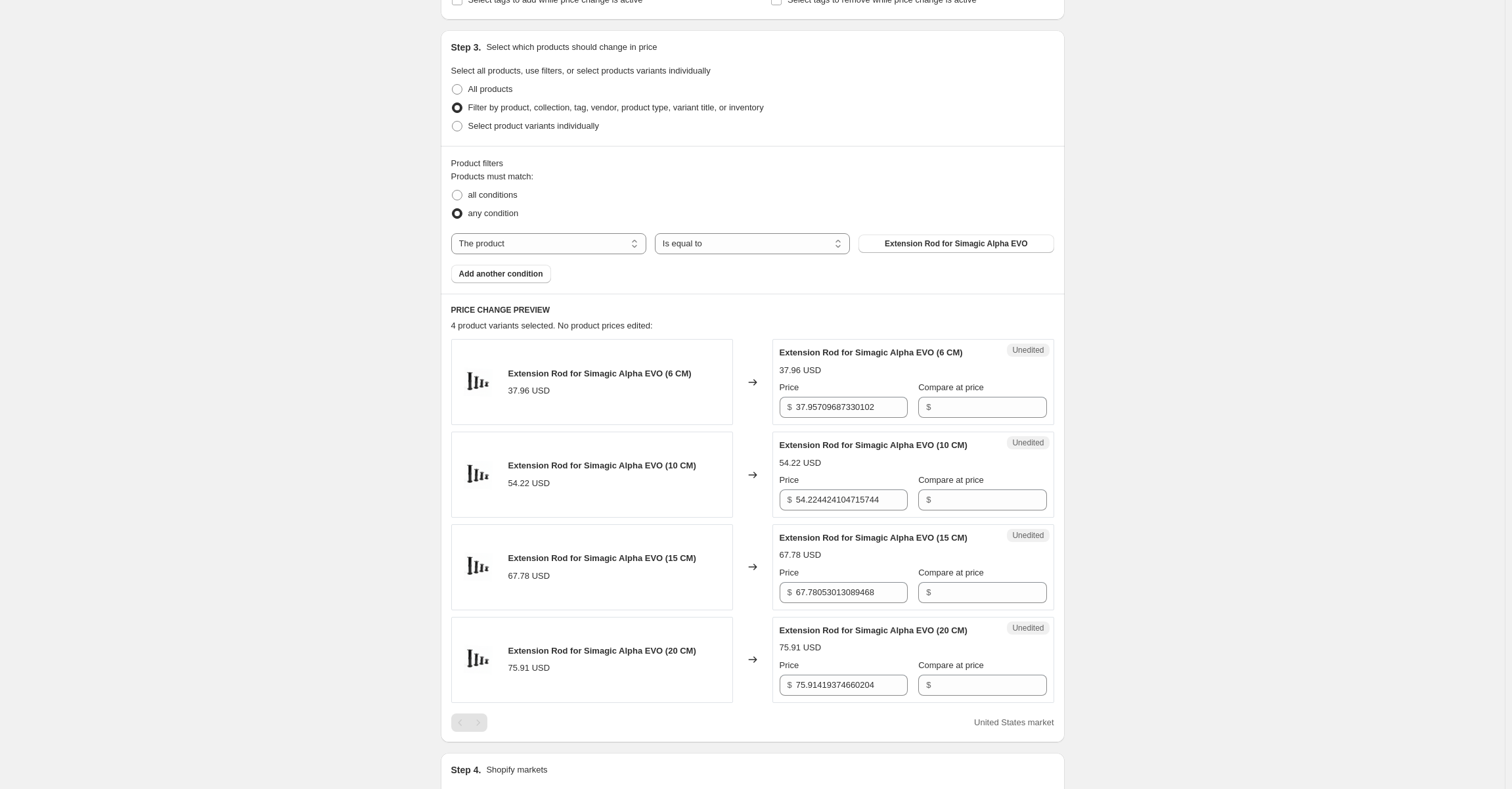
scroll to position [263, 0]
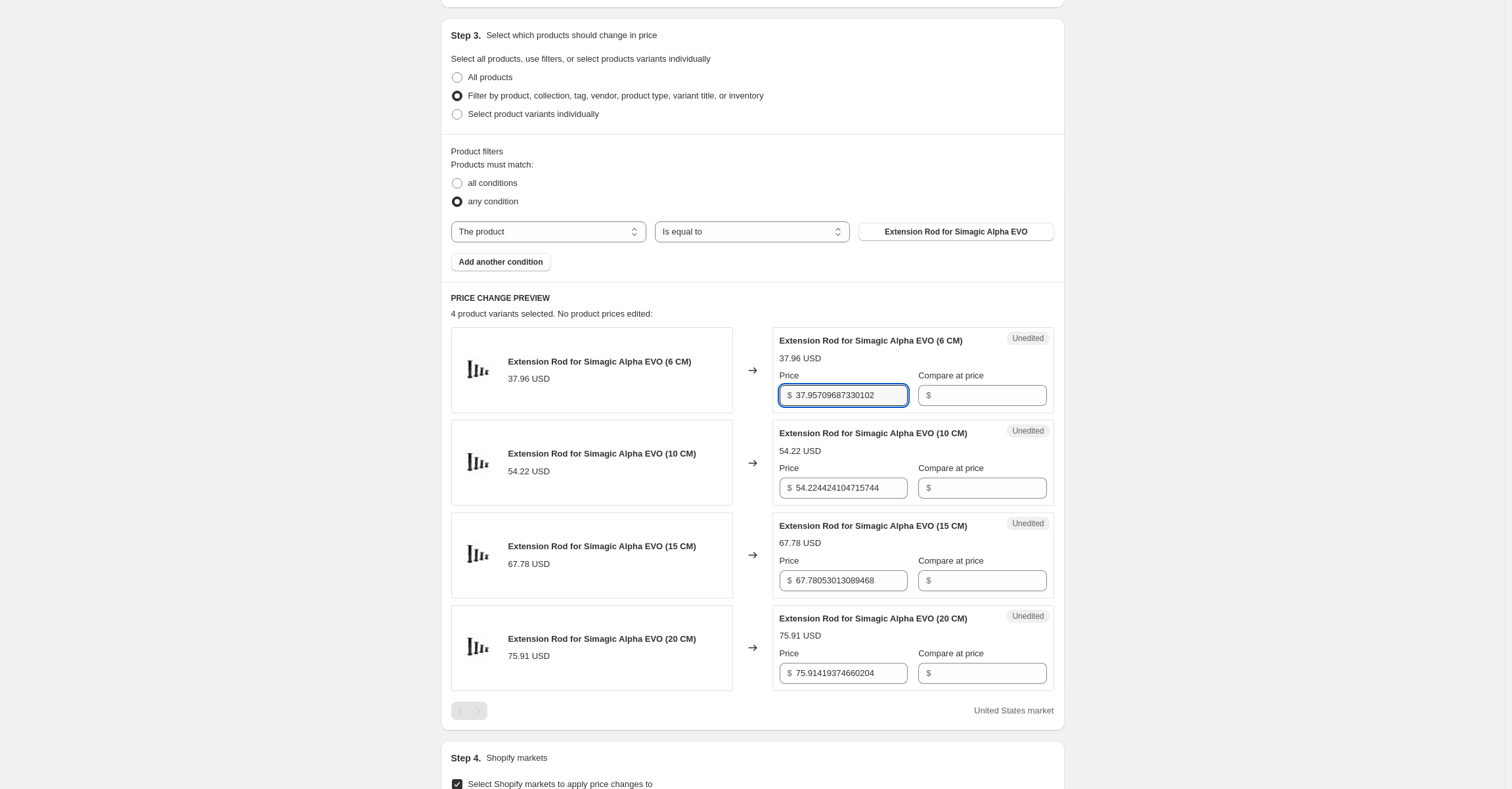
drag, startPoint x: 819, startPoint y: 394, endPoint x: 917, endPoint y: 394, distance: 98.0
click at [917, 394] on div "Price $ 37.95709687330102 Compare at price $" at bounding box center [913, 387] width 268 height 37
type input "37.99"
click at [1195, 352] on div "Create new price [MEDICAL_DATA]. This page is ready Create new price [MEDICAL_D…" at bounding box center [752, 444] width 1504 height 1414
drag, startPoint x: 814, startPoint y: 485, endPoint x: 921, endPoint y: 487, distance: 107.0
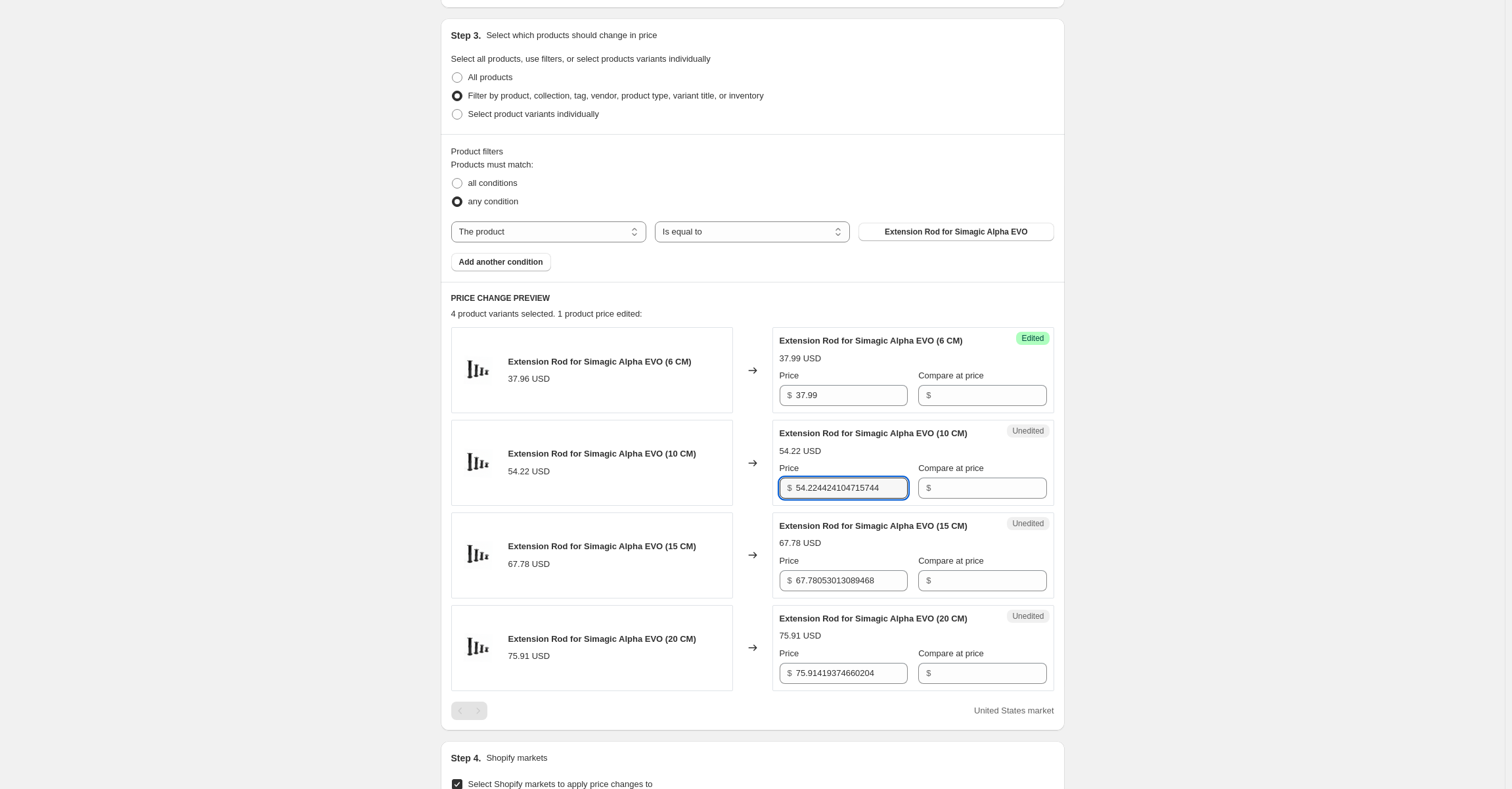
click at [921, 487] on div "Price $ 54.224424104715744 Compare at price $" at bounding box center [913, 480] width 268 height 37
type input "54.99"
drag, startPoint x: 1185, startPoint y: 450, endPoint x: 1172, endPoint y: 453, distance: 13.3
click at [1184, 450] on div "Create new price [MEDICAL_DATA]. This page is ready Create new price [MEDICAL_D…" at bounding box center [752, 444] width 1504 height 1414
drag, startPoint x: 814, startPoint y: 577, endPoint x: 921, endPoint y: 577, distance: 107.0
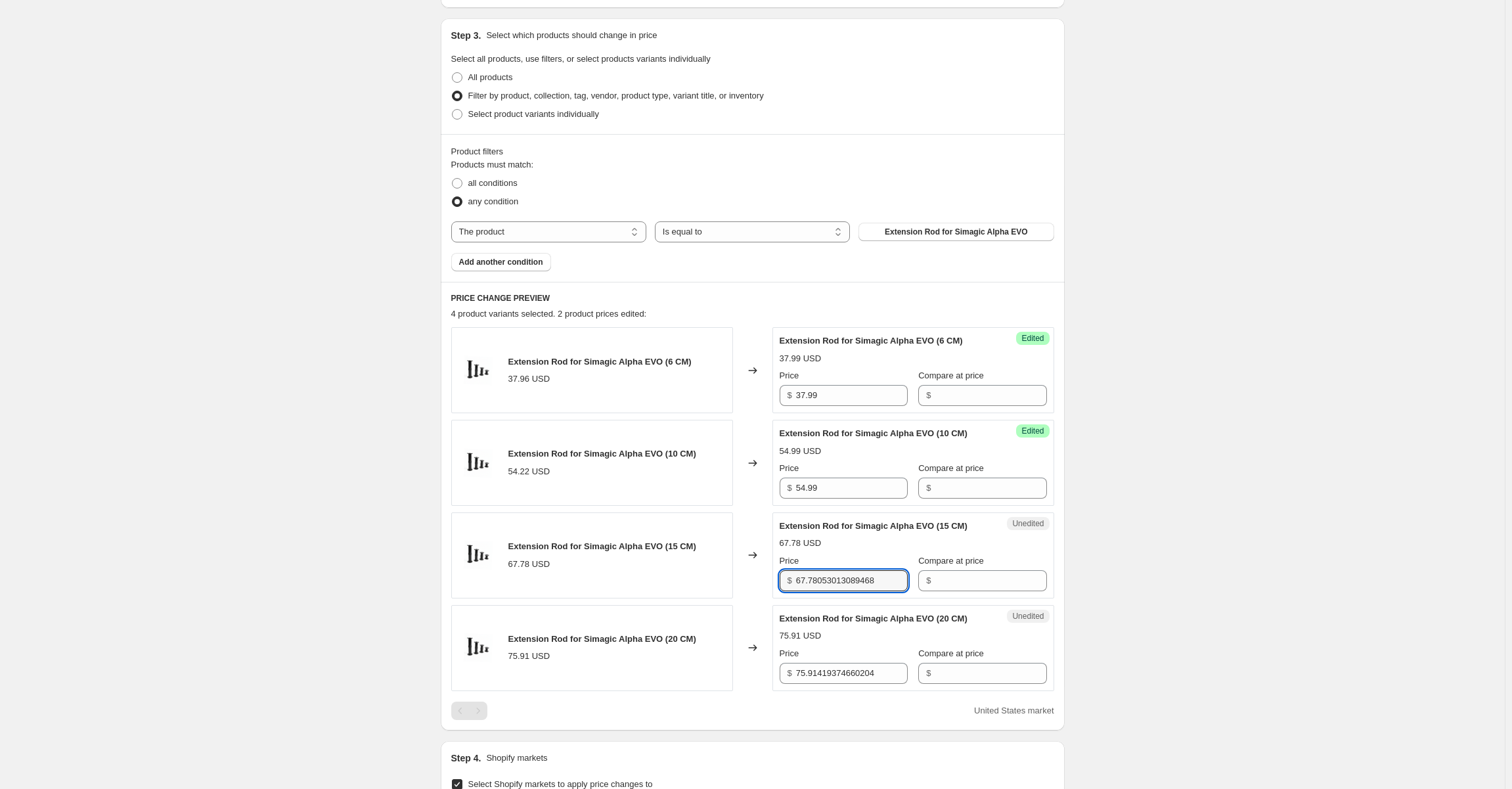
click at [921, 577] on div "Price $ 67.78053013089468 Compare at price $" at bounding box center [913, 573] width 268 height 37
type input "67.99"
drag, startPoint x: 1153, startPoint y: 541, endPoint x: 946, endPoint y: 619, distance: 221.2
click at [1152, 541] on div "Create new price [MEDICAL_DATA]. This page is ready Create new price [MEDICAL_D…" at bounding box center [752, 444] width 1504 height 1414
drag, startPoint x: 814, startPoint y: 667, endPoint x: 935, endPoint y: 666, distance: 121.0
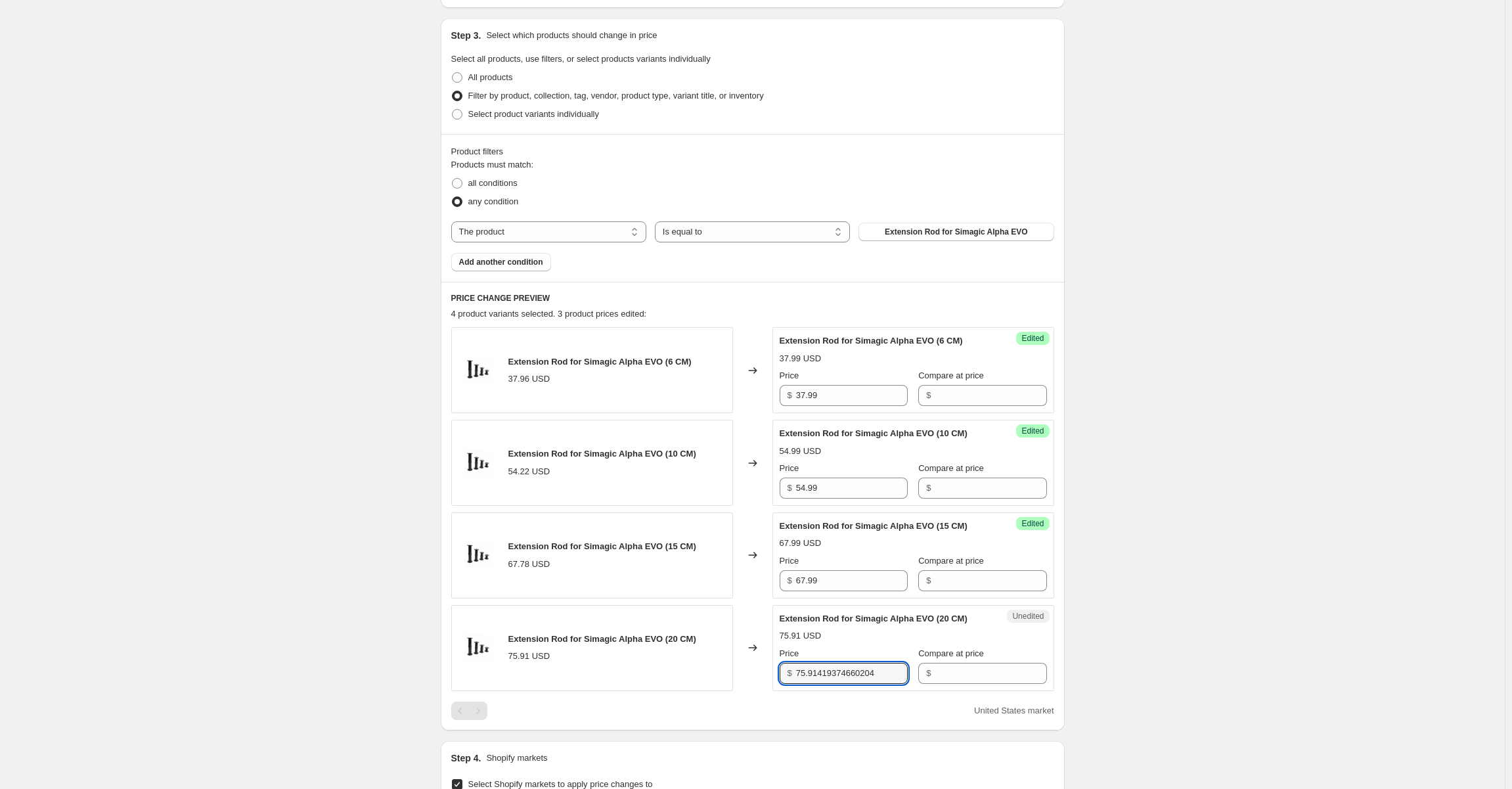
click at [935, 666] on div "Price $ 75.91419374660204 Compare at price $" at bounding box center [913, 665] width 268 height 37
type input "75.99"
click at [1158, 603] on div "Create new price [MEDICAL_DATA]. This page is ready Create new price [MEDICAL_D…" at bounding box center [752, 444] width 1504 height 1414
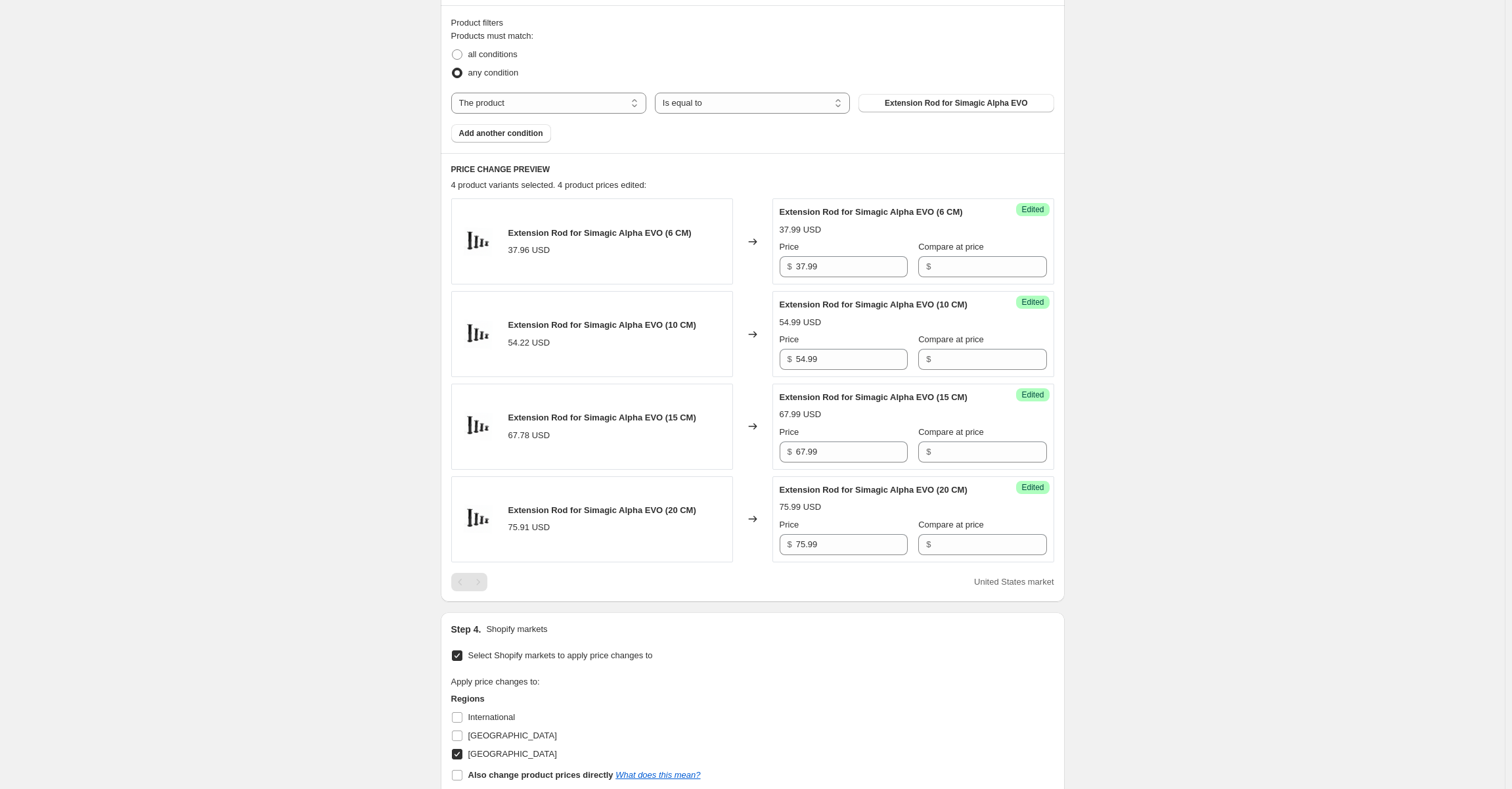
scroll to position [394, 0]
drag, startPoint x: 1226, startPoint y: 485, endPoint x: 1155, endPoint y: 486, distance: 71.0
click at [1144, 486] on div "Create new price [MEDICAL_DATA]. This page is ready Create new price [MEDICAL_D…" at bounding box center [752, 313] width 1504 height 1414
drag, startPoint x: 1185, startPoint y: 480, endPoint x: 1151, endPoint y: 488, distance: 34.9
click at [1148, 487] on div "Create new price [MEDICAL_DATA]. This page is ready Create new price [MEDICAL_D…" at bounding box center [752, 313] width 1504 height 1414
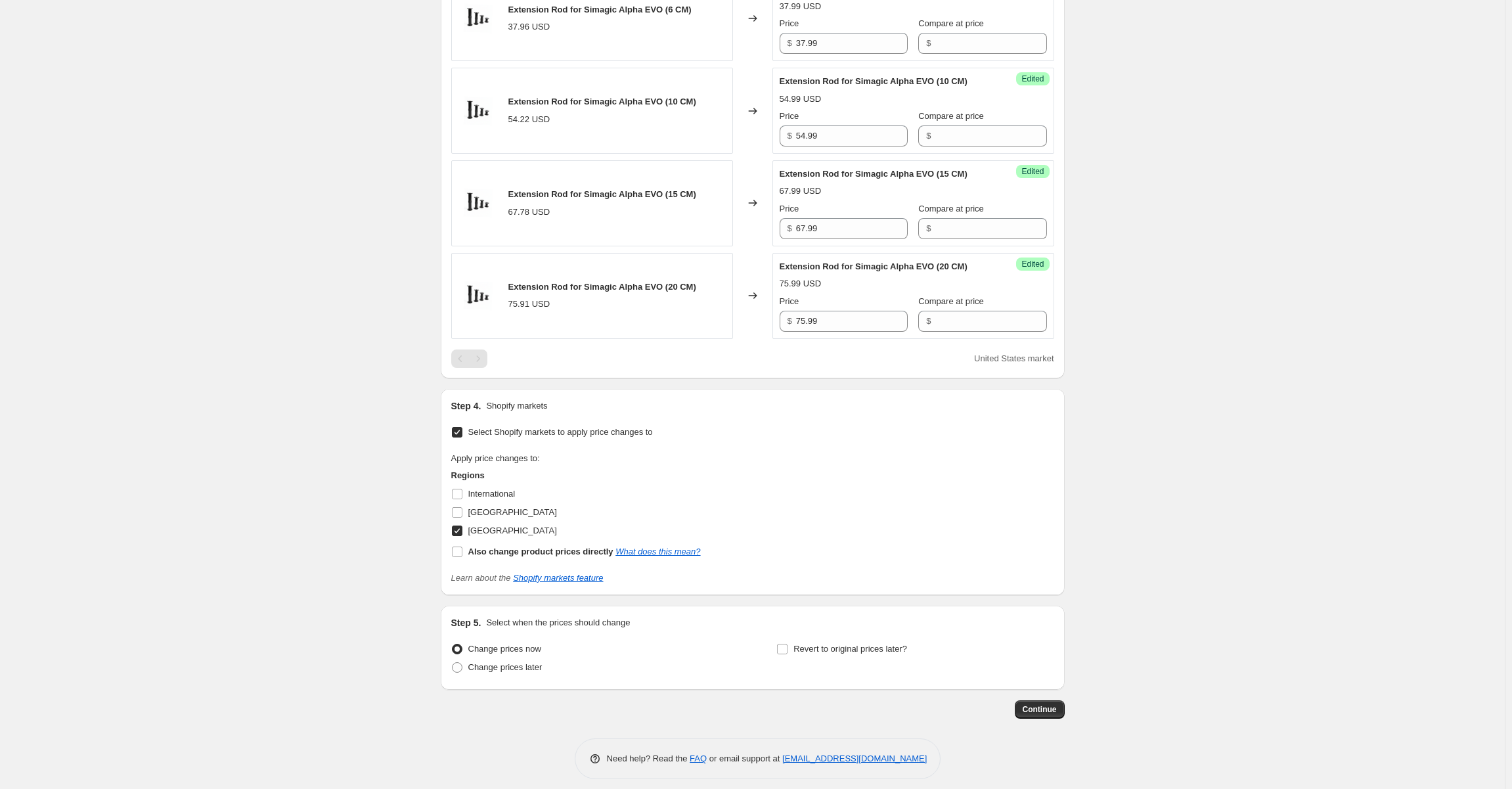
scroll to position [621, 0]
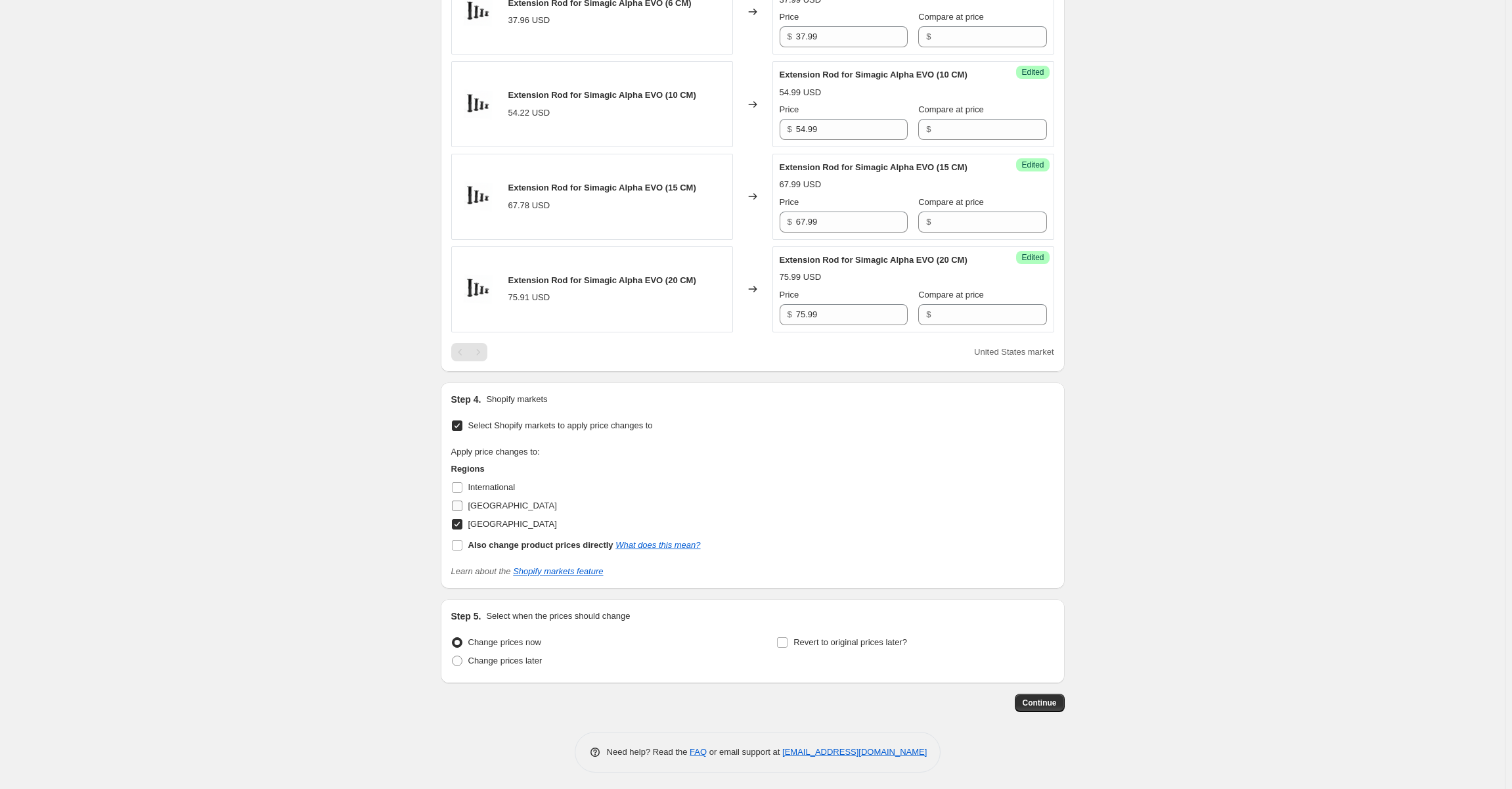
click at [462, 502] on input "[GEOGRAPHIC_DATA]" at bounding box center [457, 505] width 10 height 10
checkbox input "true"
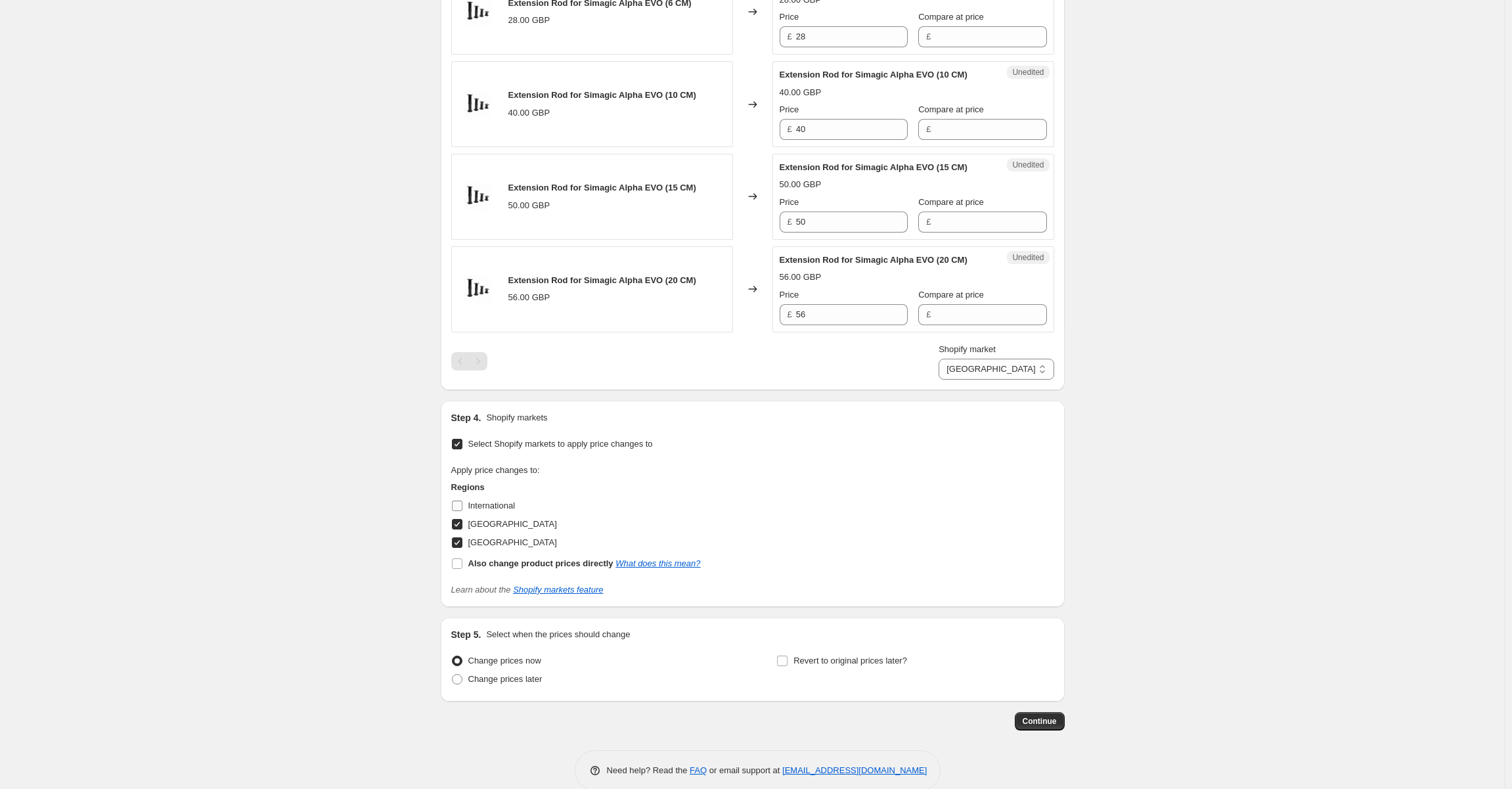
click at [461, 502] on input "International" at bounding box center [457, 505] width 10 height 10
checkbox input "true"
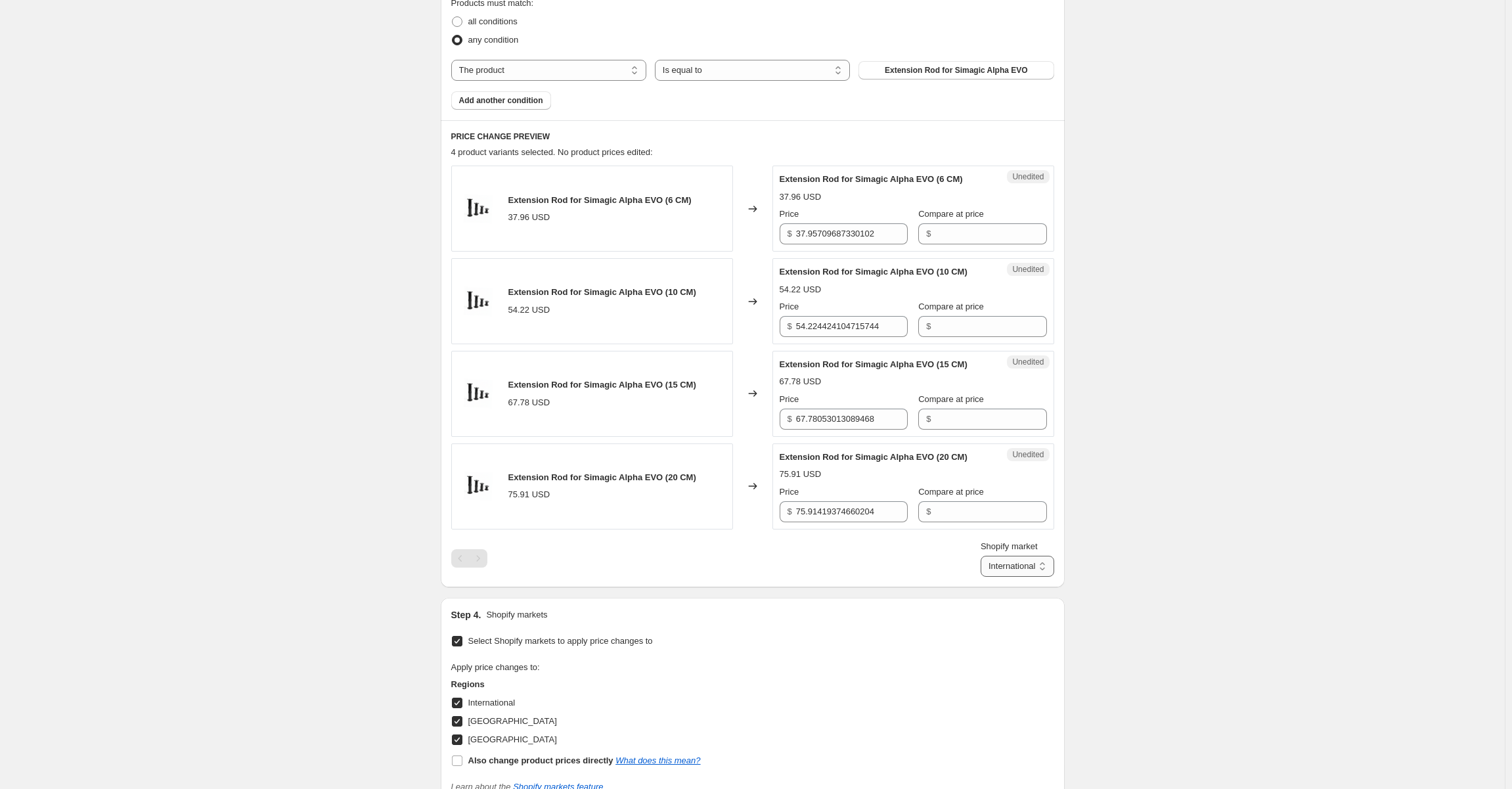
click at [1014, 565] on select "International [GEOGRAPHIC_DATA] [GEOGRAPHIC_DATA]" at bounding box center [1017, 567] width 74 height 21
click at [980, 577] on select "International [GEOGRAPHIC_DATA] [GEOGRAPHIC_DATA]" at bounding box center [1017, 567] width 74 height 21
click at [1017, 559] on select "International [GEOGRAPHIC_DATA] [GEOGRAPHIC_DATA]" at bounding box center [996, 567] width 115 height 21
select select "105259008335"
click at [964, 577] on select "International [GEOGRAPHIC_DATA] [GEOGRAPHIC_DATA]" at bounding box center [996, 567] width 115 height 21
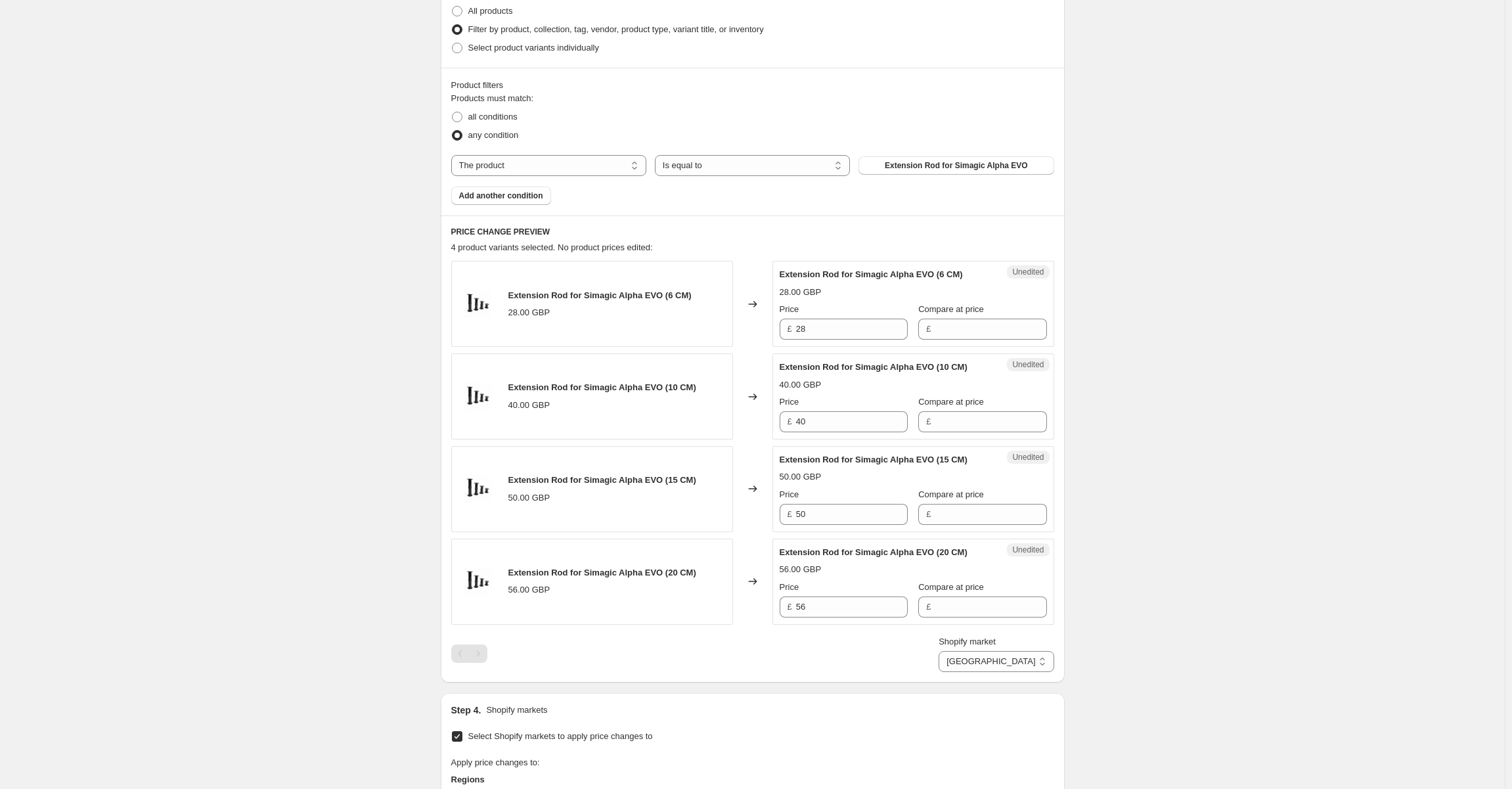
scroll to position [293, 0]
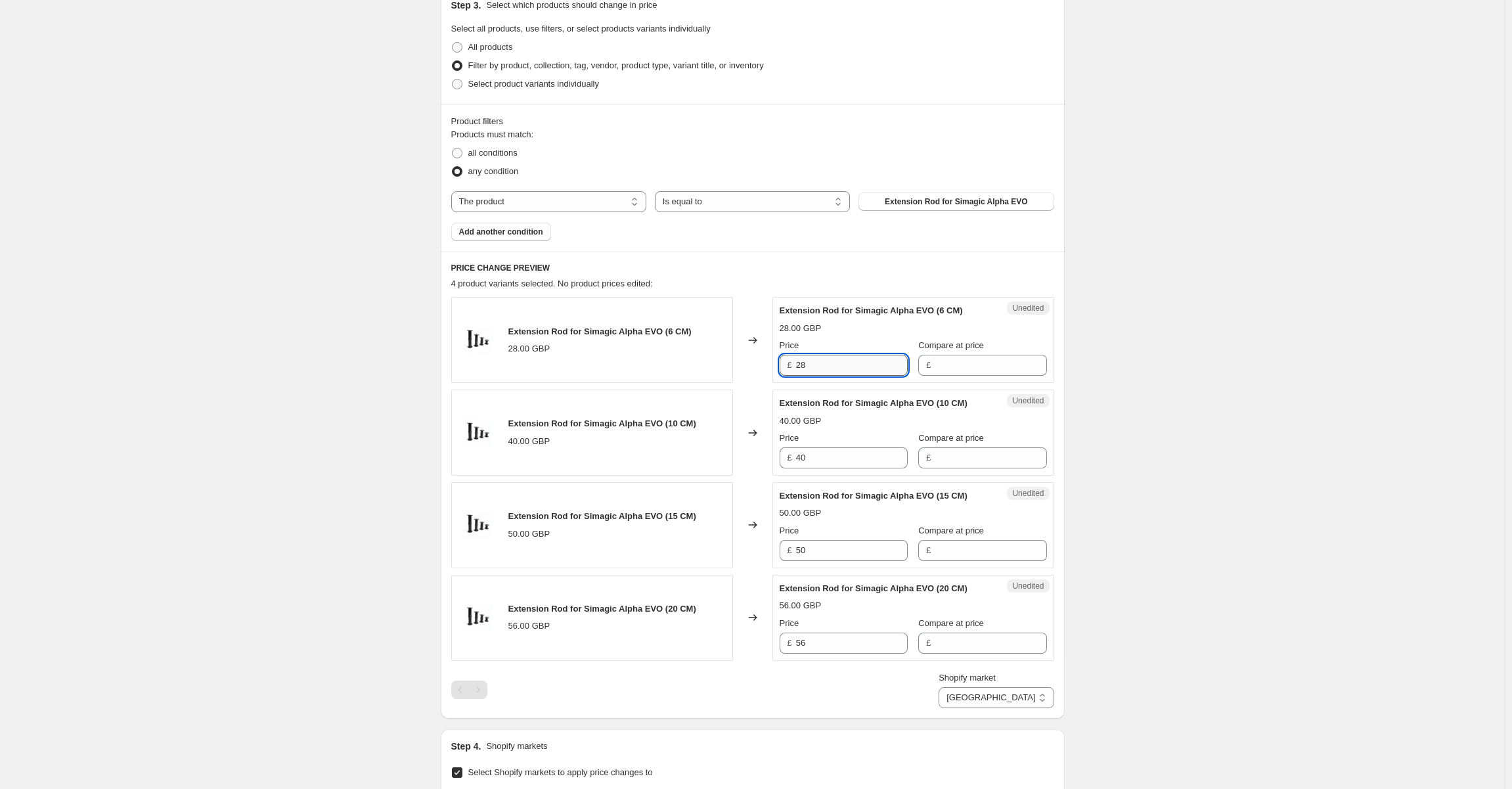
click at [847, 361] on input "28" at bounding box center [852, 365] width 112 height 21
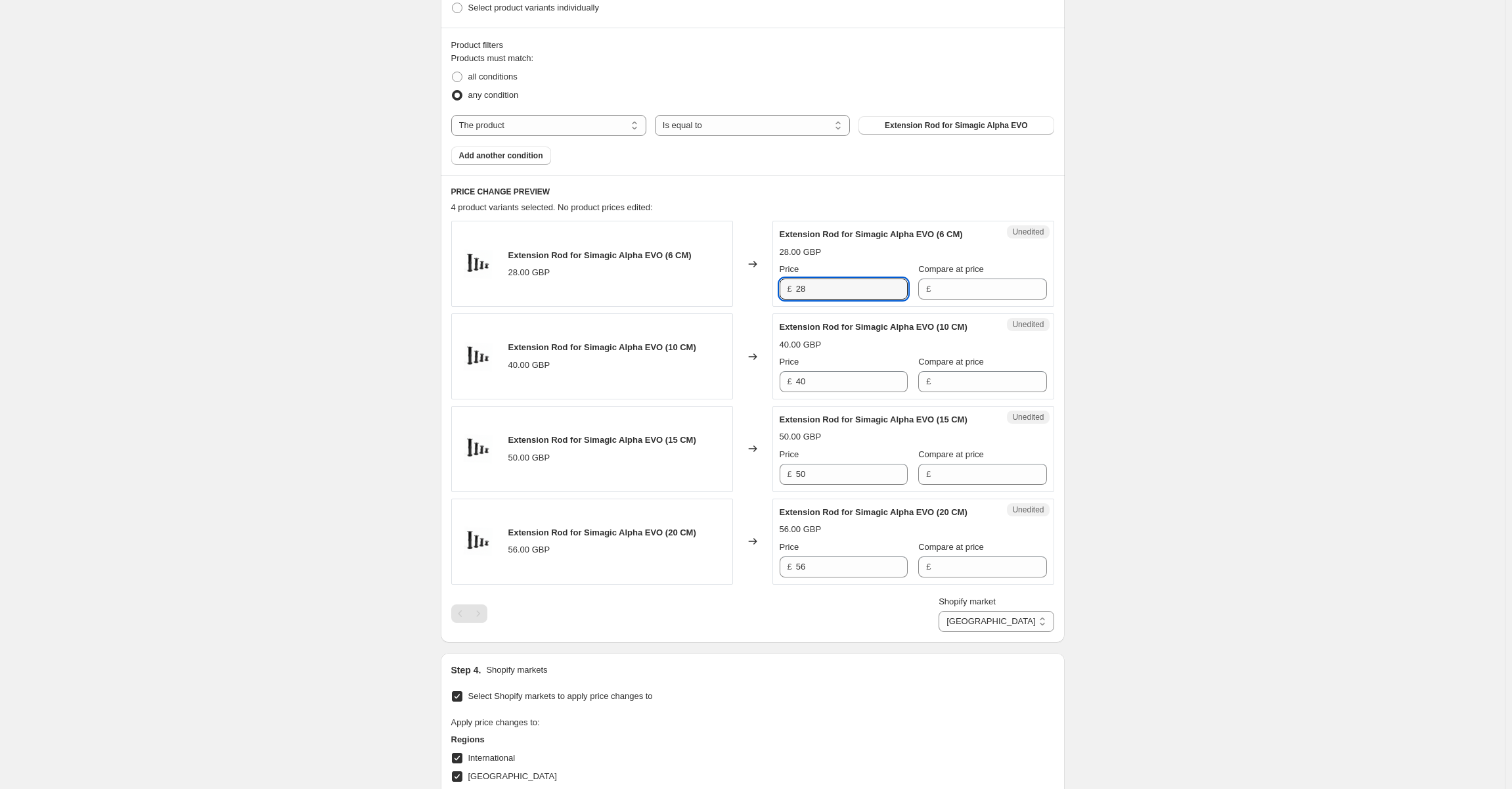
scroll to position [425, 0]
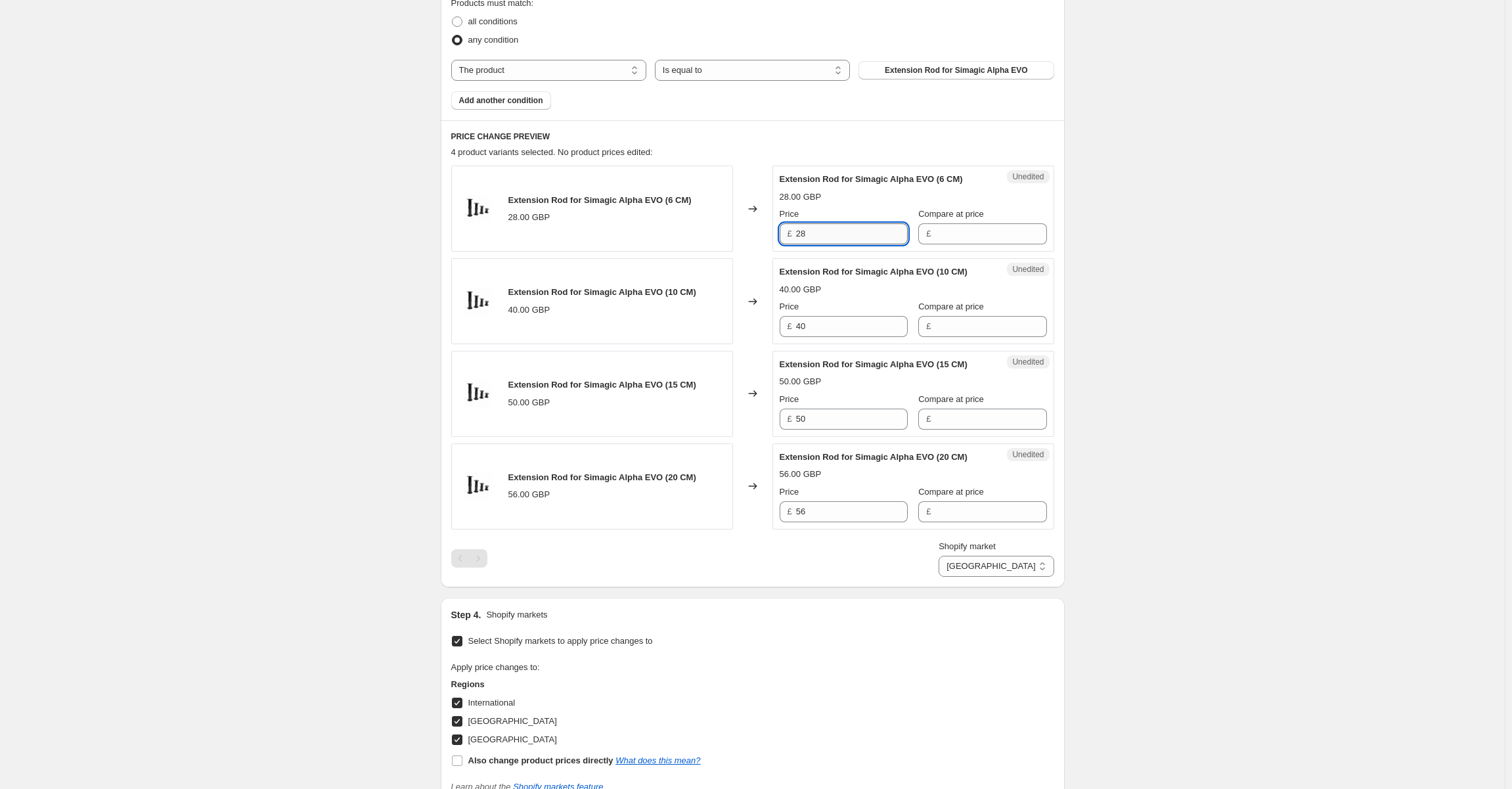
click at [842, 233] on input "28" at bounding box center [852, 234] width 112 height 21
click at [114, 596] on div "Create new price [MEDICAL_DATA]. This page is ready Create new price [MEDICAL_D…" at bounding box center [752, 291] width 1504 height 1433
click at [846, 224] on input "28" at bounding box center [852, 234] width 112 height 21
type input "28.99"
click at [833, 327] on input "40" at bounding box center [852, 327] width 112 height 21
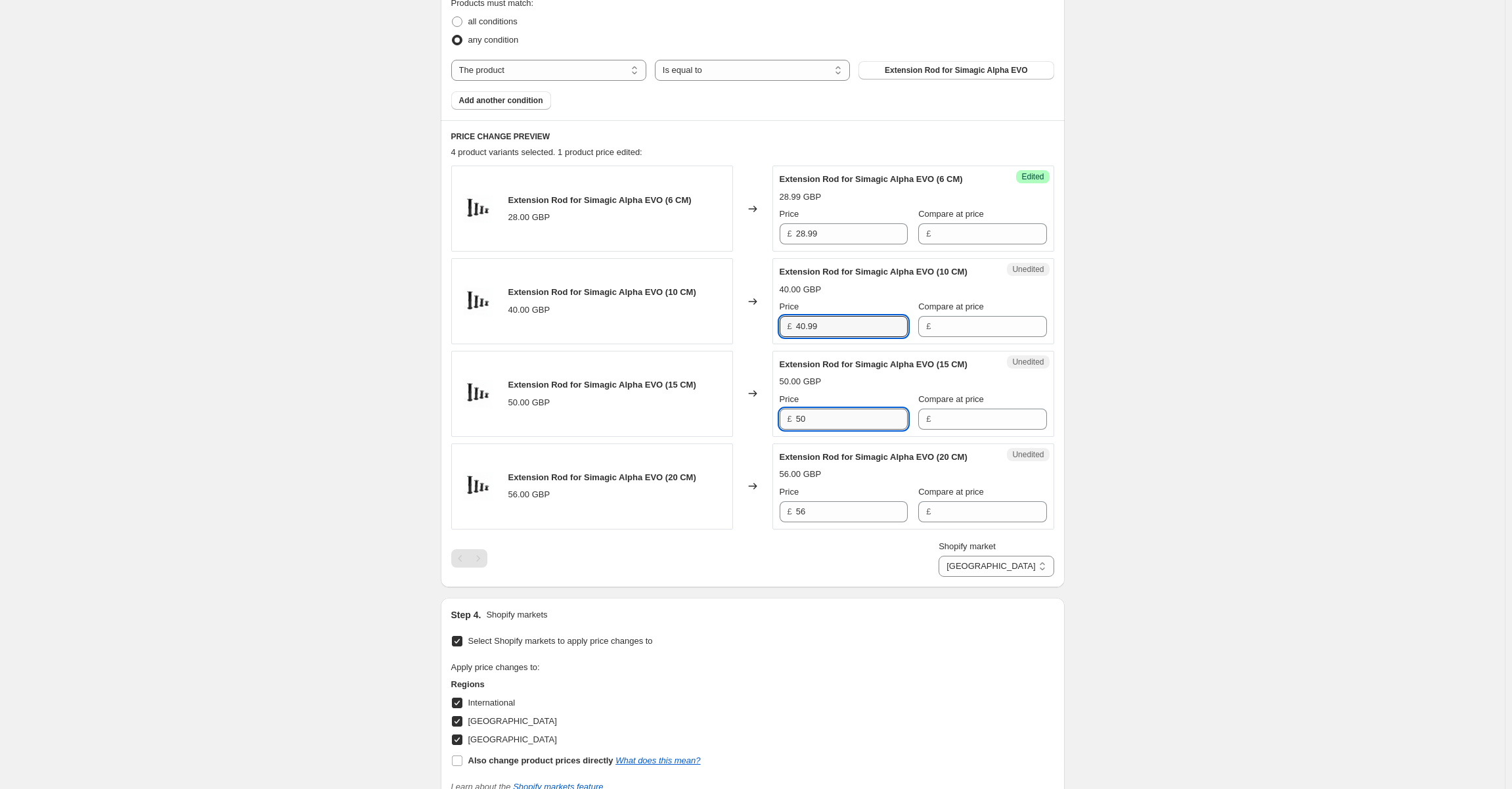
click at [828, 414] on input "50" at bounding box center [852, 419] width 112 height 21
drag, startPoint x: 832, startPoint y: 318, endPoint x: 775, endPoint y: 325, distance: 57.4
click at [775, 325] on div "Extension Rod for Simagic Alpha EVO (10 CM) 40.00 GBP Changed to Success Edited…" at bounding box center [753, 301] width 603 height 86
click at [863, 320] on input "3" at bounding box center [852, 327] width 112 height 21
type input "39.99"
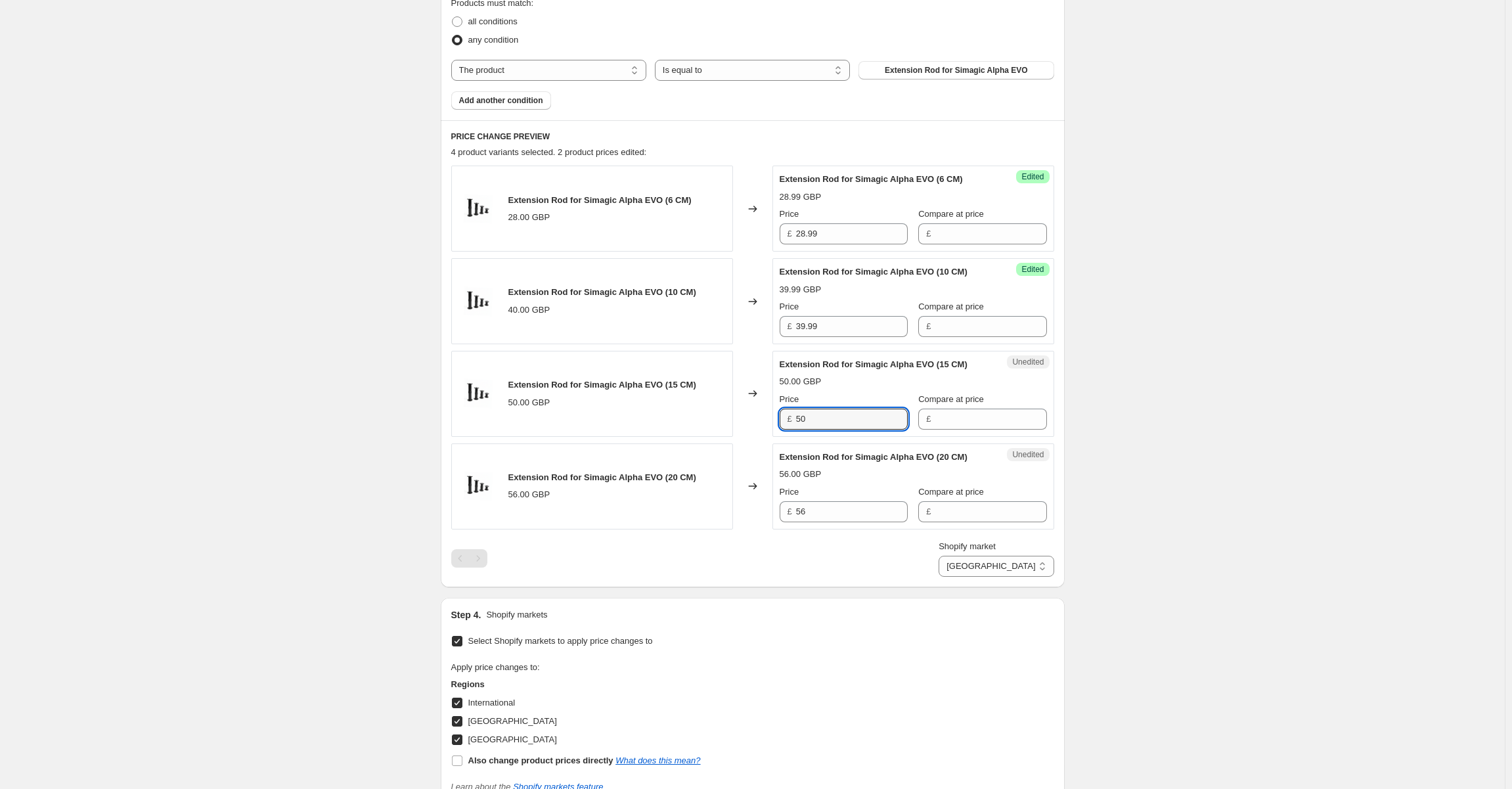
drag, startPoint x: 844, startPoint y: 416, endPoint x: 761, endPoint y: 410, distance: 83.2
click at [762, 410] on div "Extension Rod for Simagic Alpha EVO (15 CM) 50.00 GBP Changed to Unedited Exten…" at bounding box center [753, 394] width 603 height 86
type input "49.99"
click at [828, 509] on input "56" at bounding box center [852, 512] width 112 height 21
drag, startPoint x: 860, startPoint y: 510, endPoint x: 778, endPoint y: 505, distance: 82.2
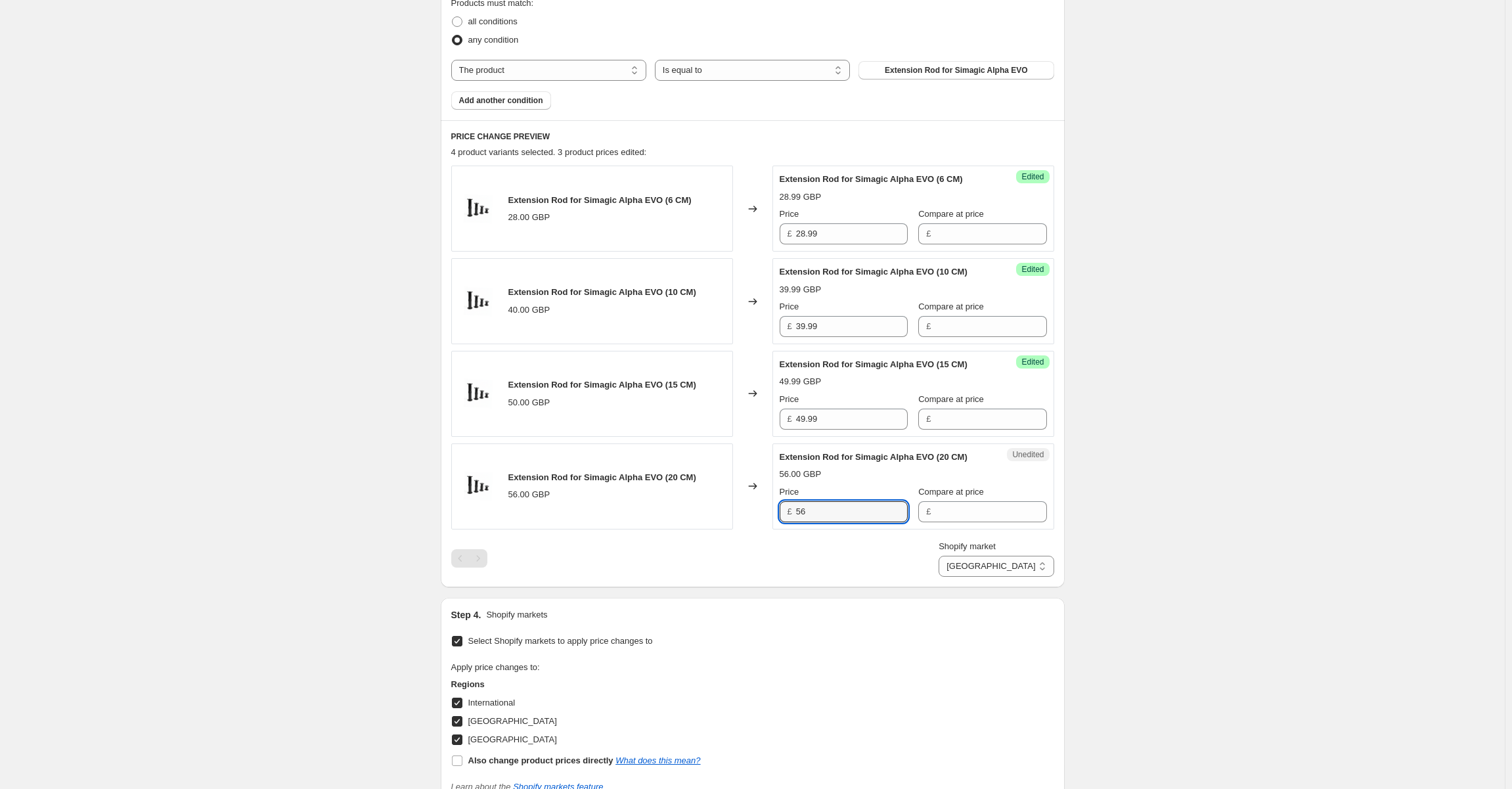
click at [779, 505] on div "Unedited Extension Rod for Simagic Alpha EVO (20 CM) 56.00 GBP Price £ 56 Compa…" at bounding box center [913, 487] width 281 height 86
click at [846, 511] on input "56" at bounding box center [852, 512] width 112 height 21
type input "56.99"
click at [1226, 404] on div "Create new price [MEDICAL_DATA]. This page is ready Create new price [MEDICAL_D…" at bounding box center [752, 291] width 1504 height 1433
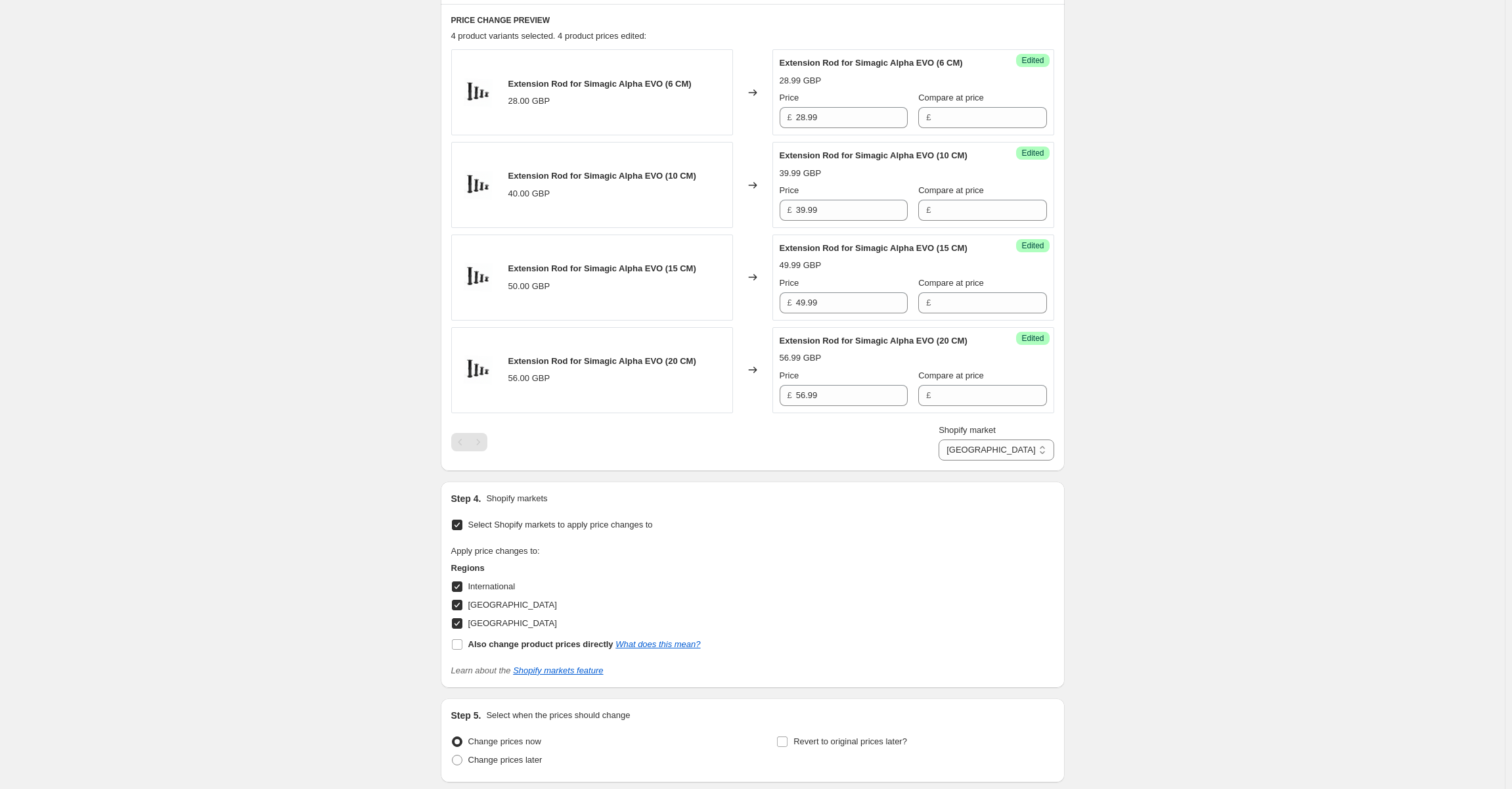
scroll to position [621, 0]
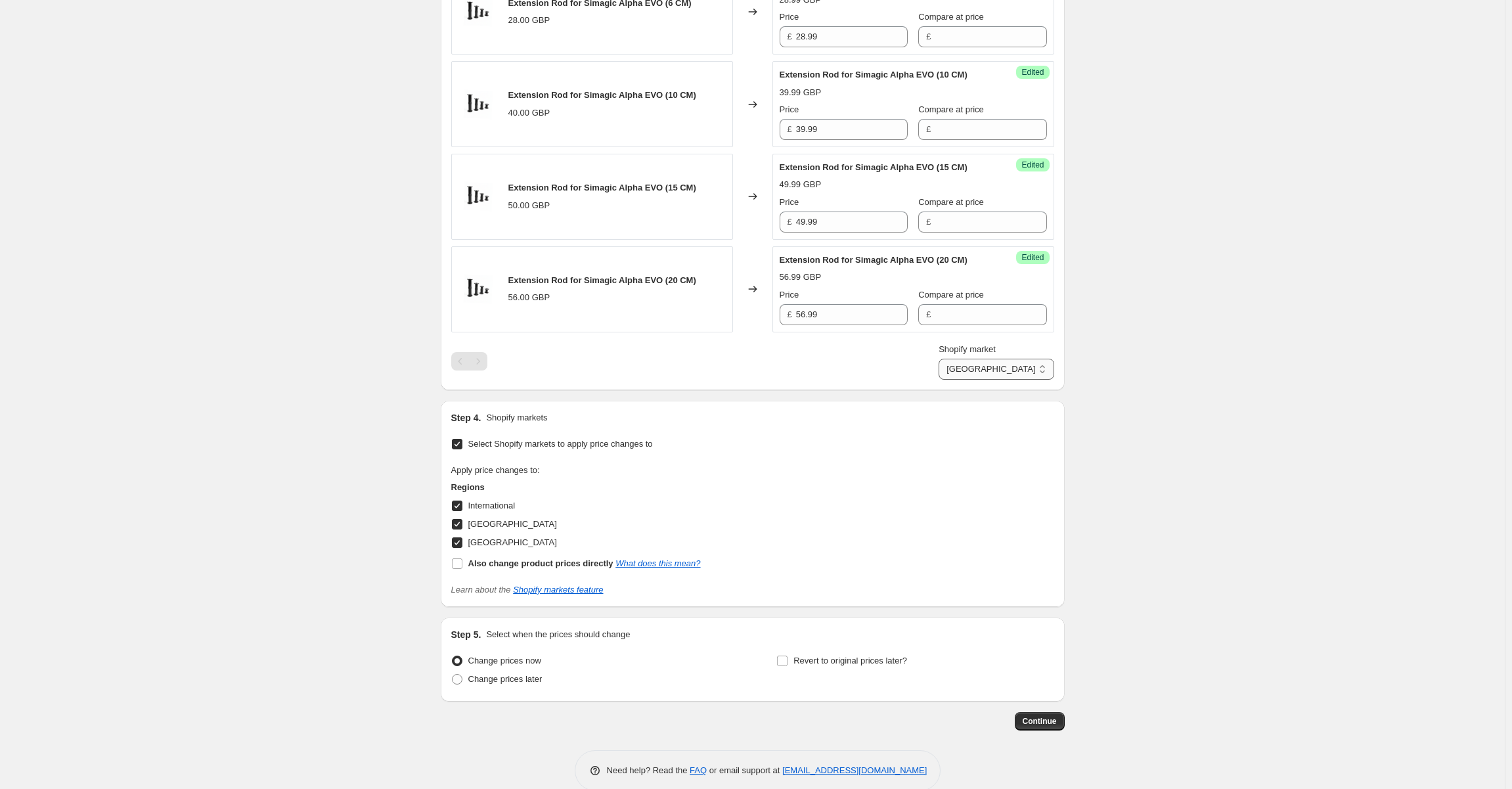
click at [1006, 364] on select "International [GEOGRAPHIC_DATA] [GEOGRAPHIC_DATA]" at bounding box center [996, 369] width 115 height 21
select select "105833169231"
click at [977, 380] on select "International [GEOGRAPHIC_DATA] [GEOGRAPHIC_DATA]" at bounding box center [996, 369] width 115 height 21
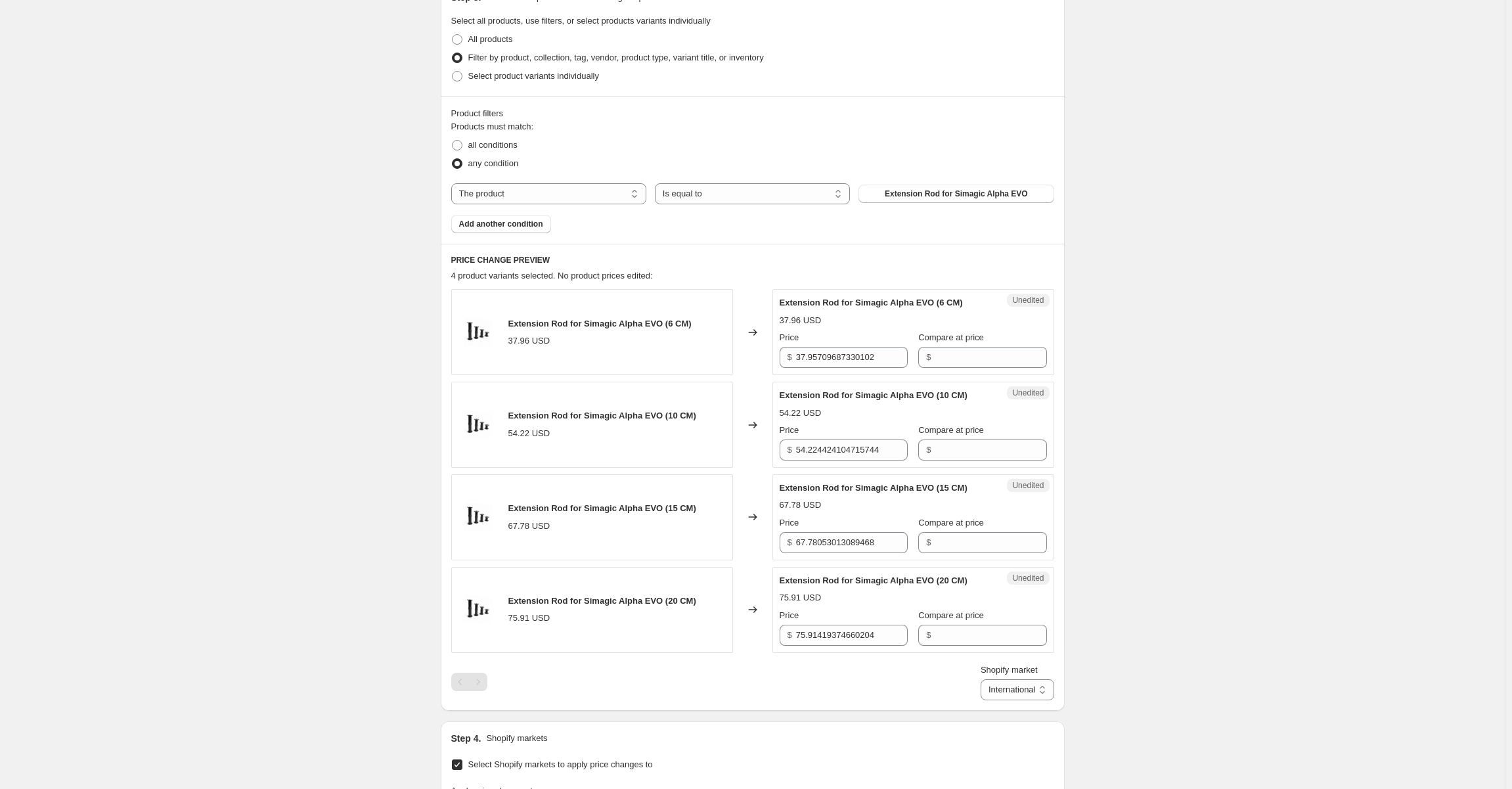
scroll to position [293, 0]
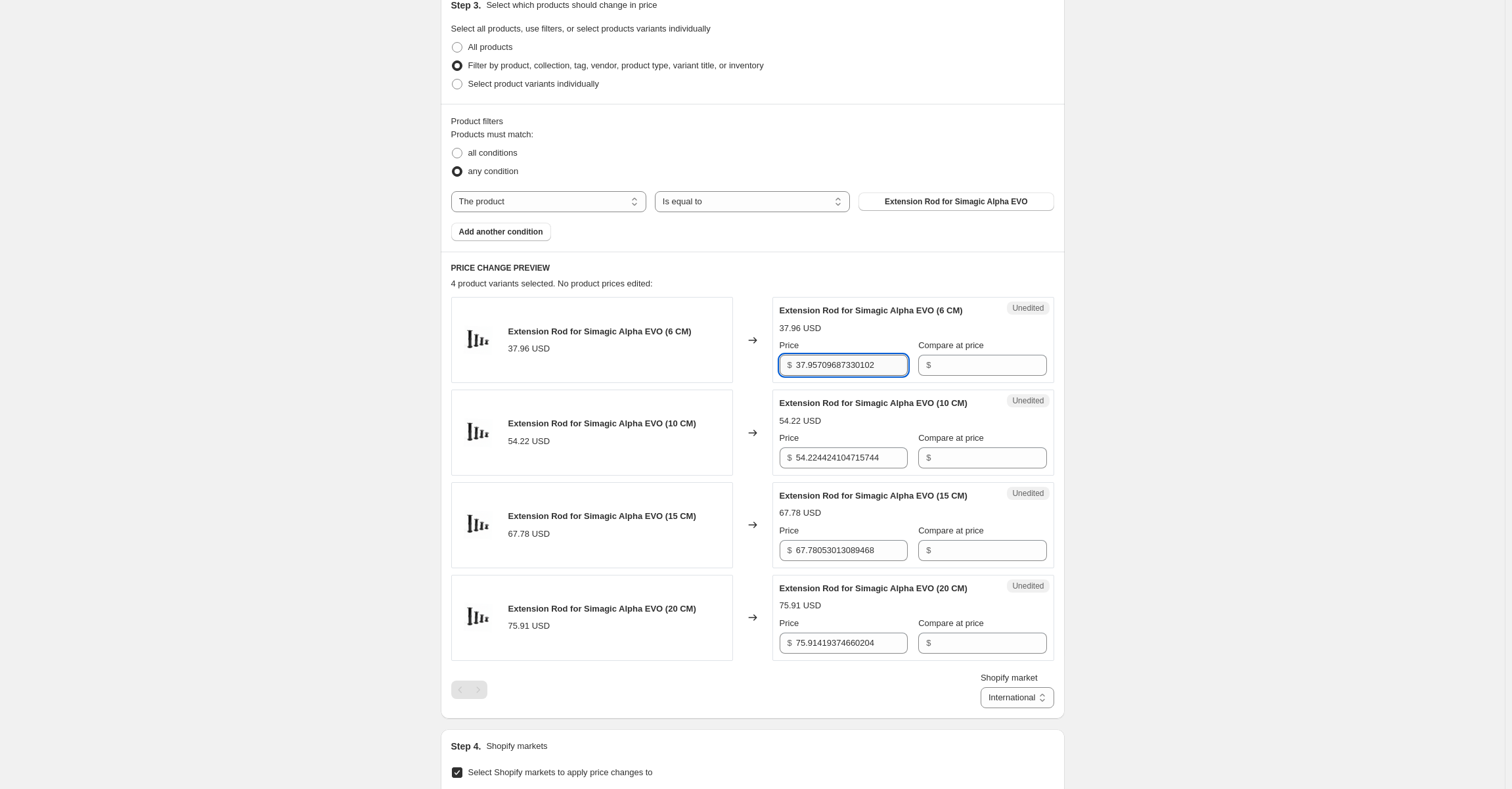
drag, startPoint x: 820, startPoint y: 362, endPoint x: 885, endPoint y: 363, distance: 65.0
click at [885, 363] on input "37.95709687330102" at bounding box center [852, 365] width 112 height 21
click at [891, 366] on input "37.95709687330102" at bounding box center [852, 365] width 112 height 21
drag, startPoint x: 817, startPoint y: 361, endPoint x: 896, endPoint y: 368, distance: 79.3
click at [896, 368] on input "37.95709687330102" at bounding box center [852, 365] width 112 height 21
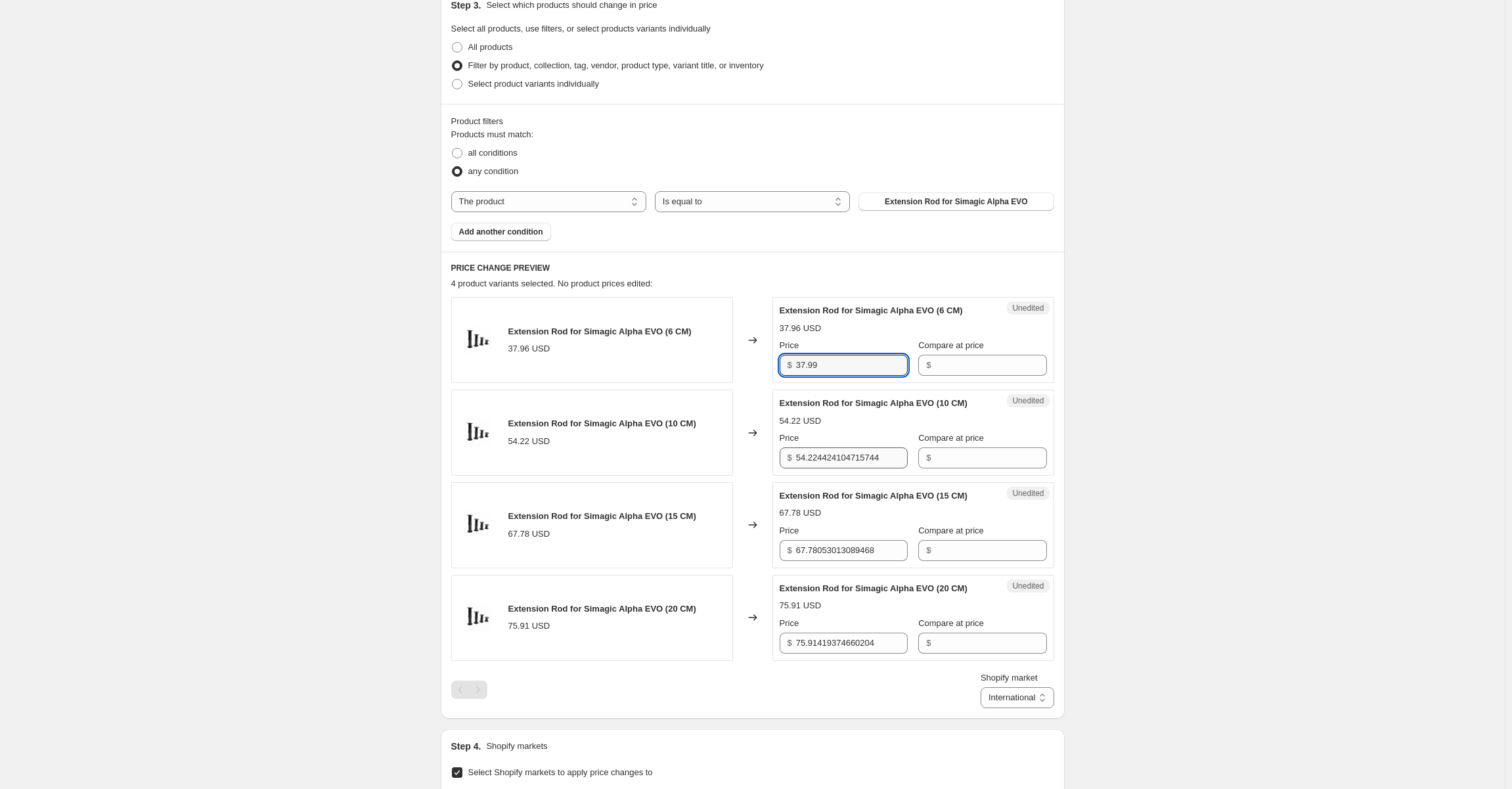
type input "37.99"
click at [837, 459] on input "54.224424104715744" at bounding box center [852, 458] width 112 height 21
drag, startPoint x: 813, startPoint y: 455, endPoint x: 897, endPoint y: 455, distance: 84.0
click at [897, 455] on input "54.224424104715744" at bounding box center [852, 458] width 112 height 21
type input "54.99"
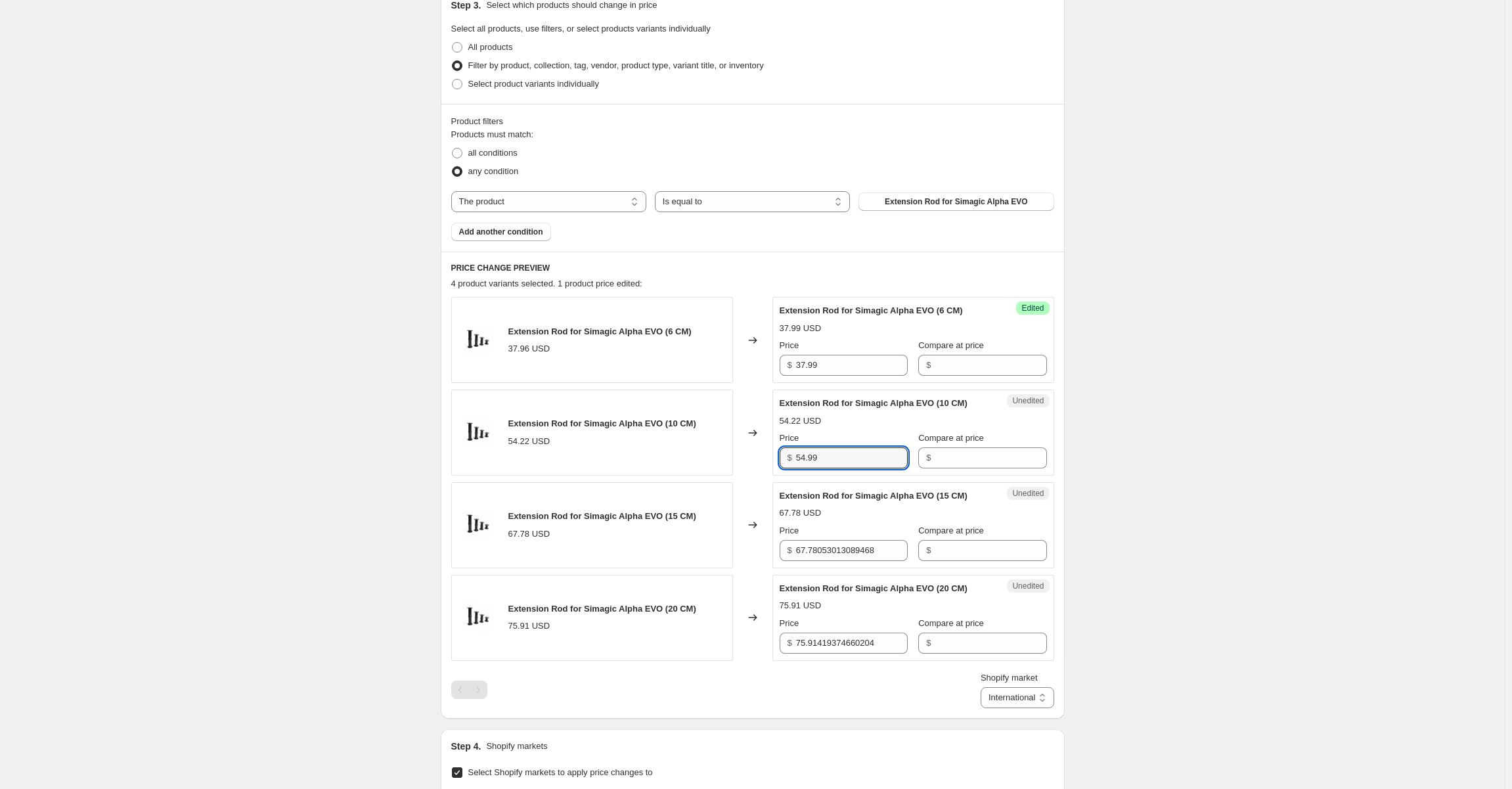
click at [852, 564] on div "Unedited Extension Rod for Simagic Alpha EVO (15 CM) 67.78 USD Price $ 67.78053…" at bounding box center [913, 526] width 281 height 86
drag, startPoint x: 813, startPoint y: 546, endPoint x: 904, endPoint y: 547, distance: 91.0
click at [904, 547] on input "67.78053013089468" at bounding box center [852, 551] width 112 height 21
type input "67.99"
click at [1291, 460] on div "Create new price [MEDICAL_DATA]. This page is ready Create new price [MEDICAL_D…" at bounding box center [752, 423] width 1504 height 1433
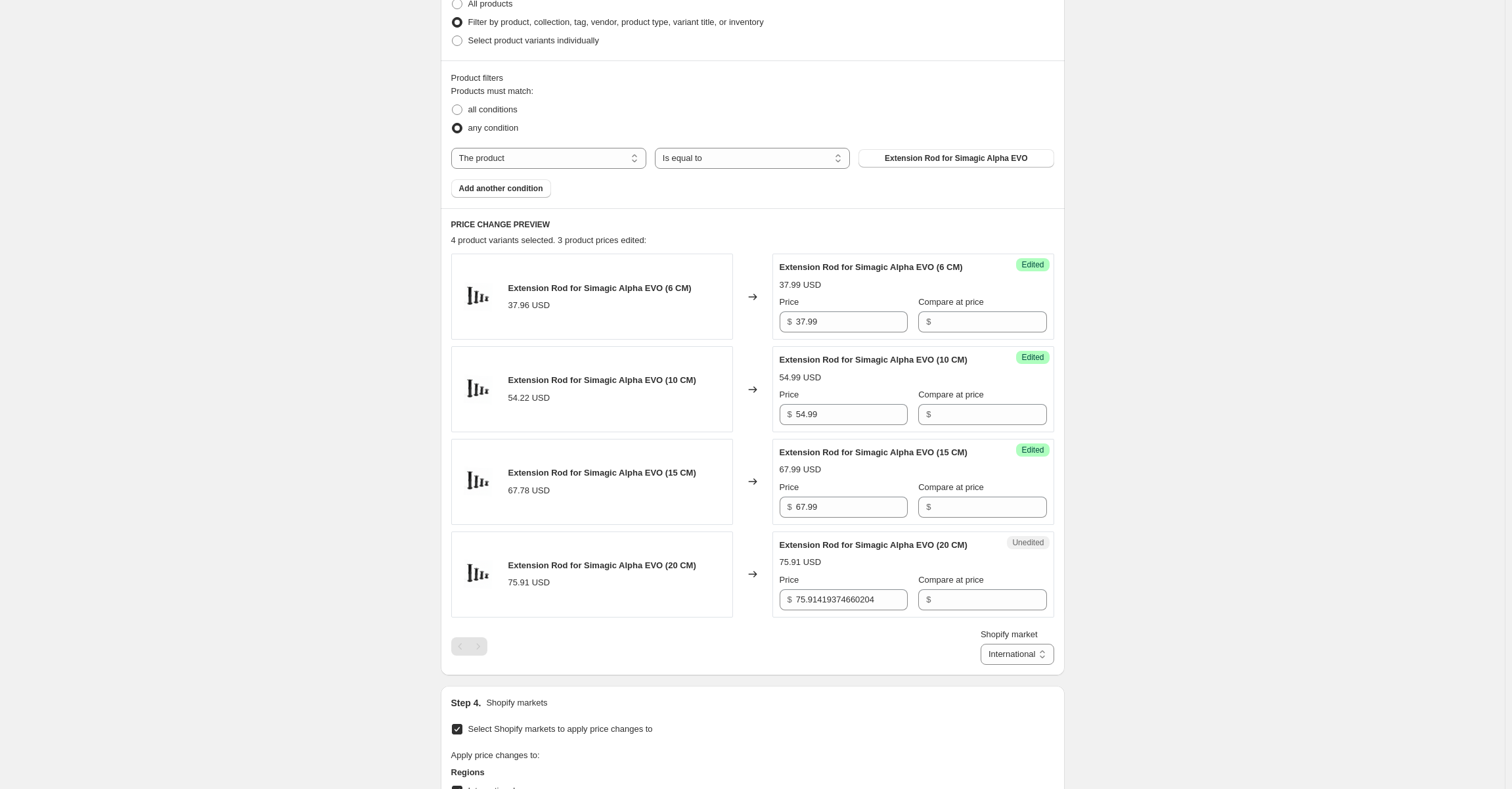
scroll to position [425, 0]
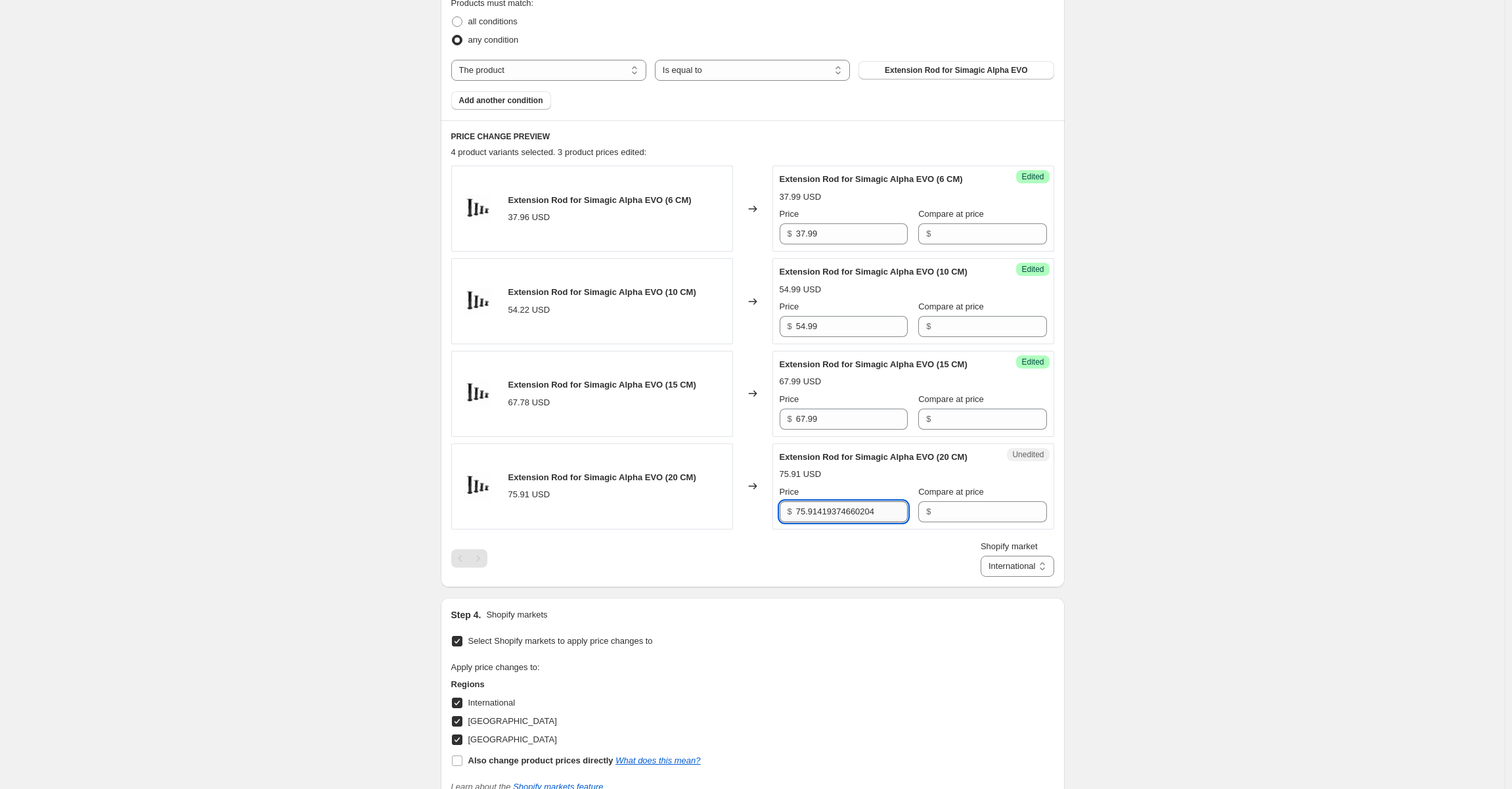
drag, startPoint x: 814, startPoint y: 505, endPoint x: 909, endPoint y: 512, distance: 95.3
click at [907, 512] on input "75.91419374660204" at bounding box center [852, 512] width 112 height 21
type input "75.99"
drag, startPoint x: 1192, startPoint y: 466, endPoint x: 1176, endPoint y: 466, distance: 16.0
click at [1192, 466] on div "Create new price [MEDICAL_DATA]. This page is ready Create new price [MEDICAL_D…" at bounding box center [752, 291] width 1504 height 1433
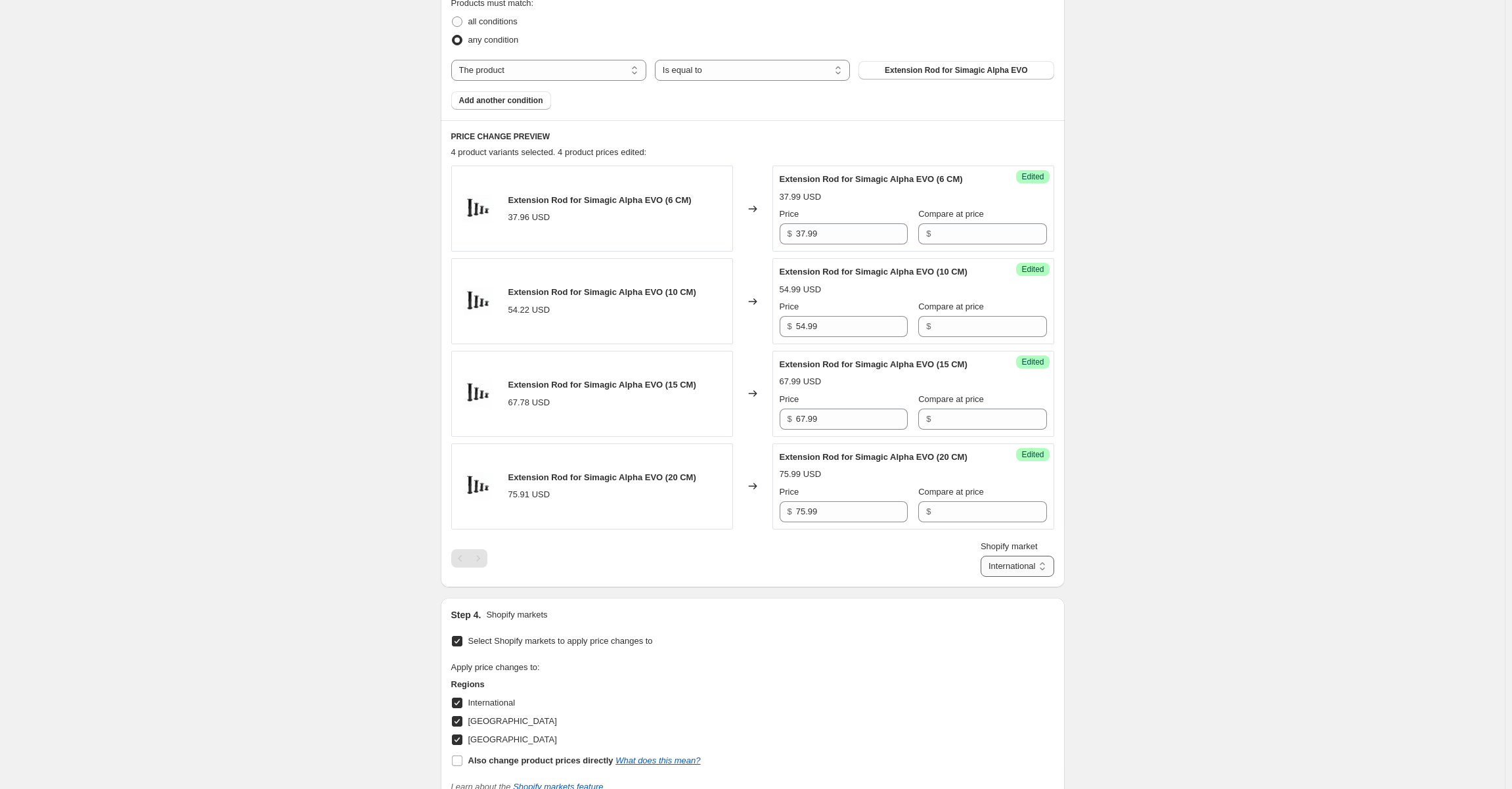
click at [1005, 565] on select "International [GEOGRAPHIC_DATA] [GEOGRAPHIC_DATA]" at bounding box center [1017, 567] width 74 height 21
select select "105259008335"
click at [980, 577] on select "International [GEOGRAPHIC_DATA] [GEOGRAPHIC_DATA]" at bounding box center [1017, 567] width 74 height 21
drag, startPoint x: 832, startPoint y: 236, endPoint x: 766, endPoint y: 228, distance: 66.5
click at [766, 228] on div "Extension Rod for Simagic Alpha EVO (6 CM) 28.00 GBP Changed to Success Edited …" at bounding box center [753, 209] width 603 height 86
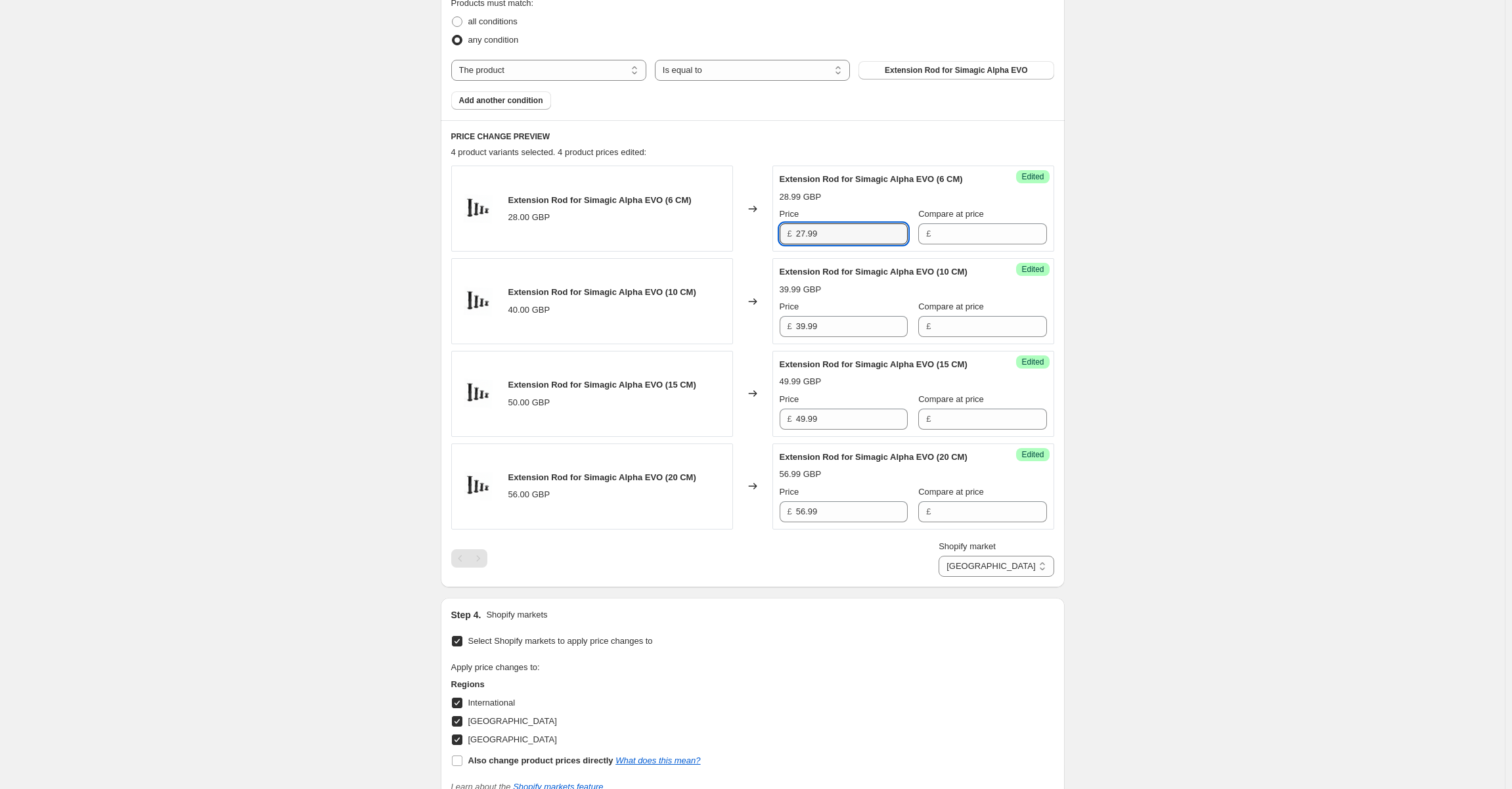
type input "27.99"
click at [1247, 210] on div "Create new price [MEDICAL_DATA]. This page is ready Create new price [MEDICAL_D…" at bounding box center [752, 291] width 1504 height 1433
drag, startPoint x: 842, startPoint y: 513, endPoint x: 771, endPoint y: 507, distance: 71.3
click at [771, 507] on div "Extension Rod for Simagic Alpha EVO (20 CM) 56.00 GBP Changed to Success Edited…" at bounding box center [753, 487] width 603 height 86
type input "55.99"
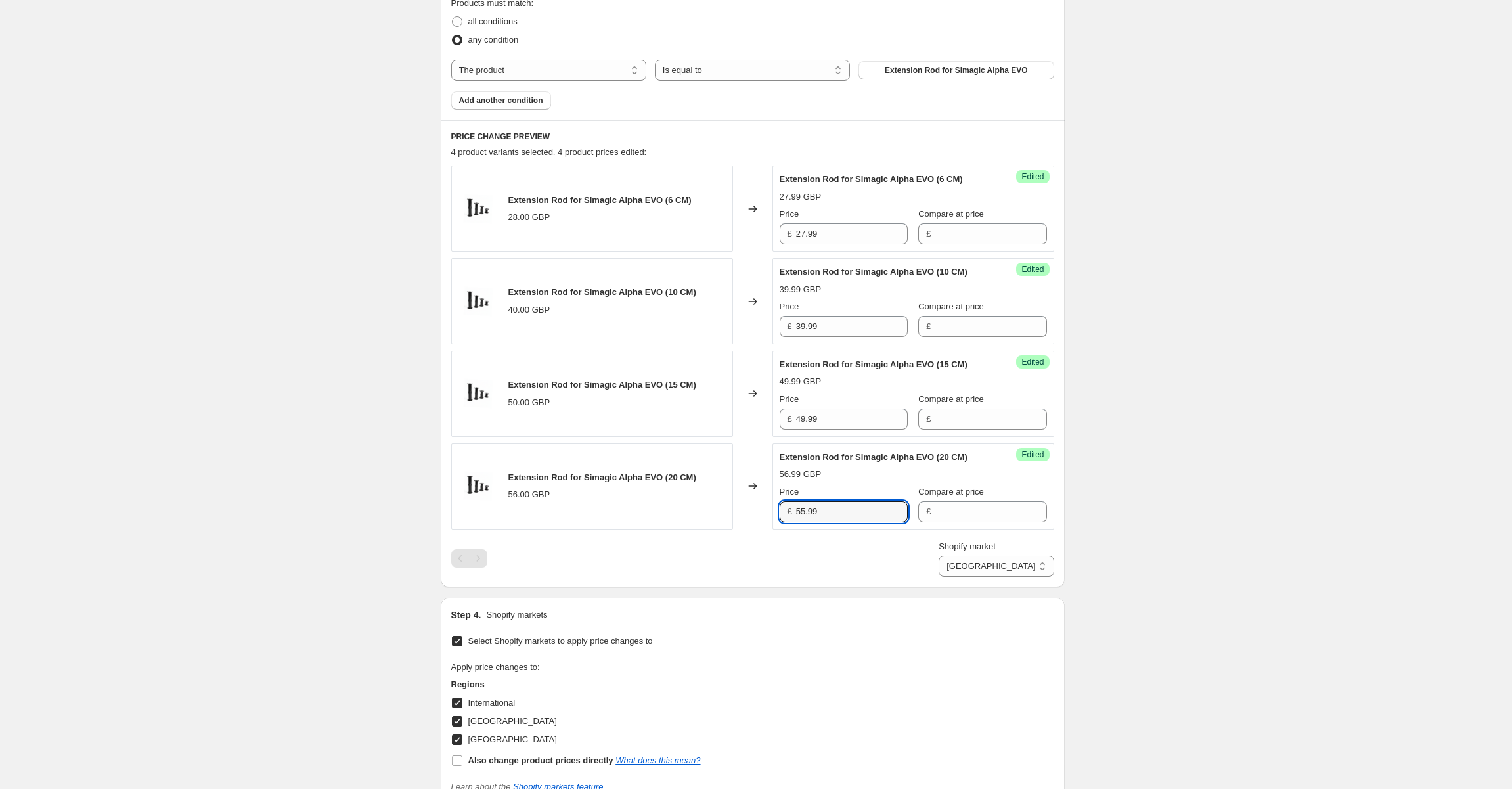
click at [1304, 357] on div "Create new price [MEDICAL_DATA]. This page is ready Create new price [MEDICAL_D…" at bounding box center [752, 291] width 1504 height 1433
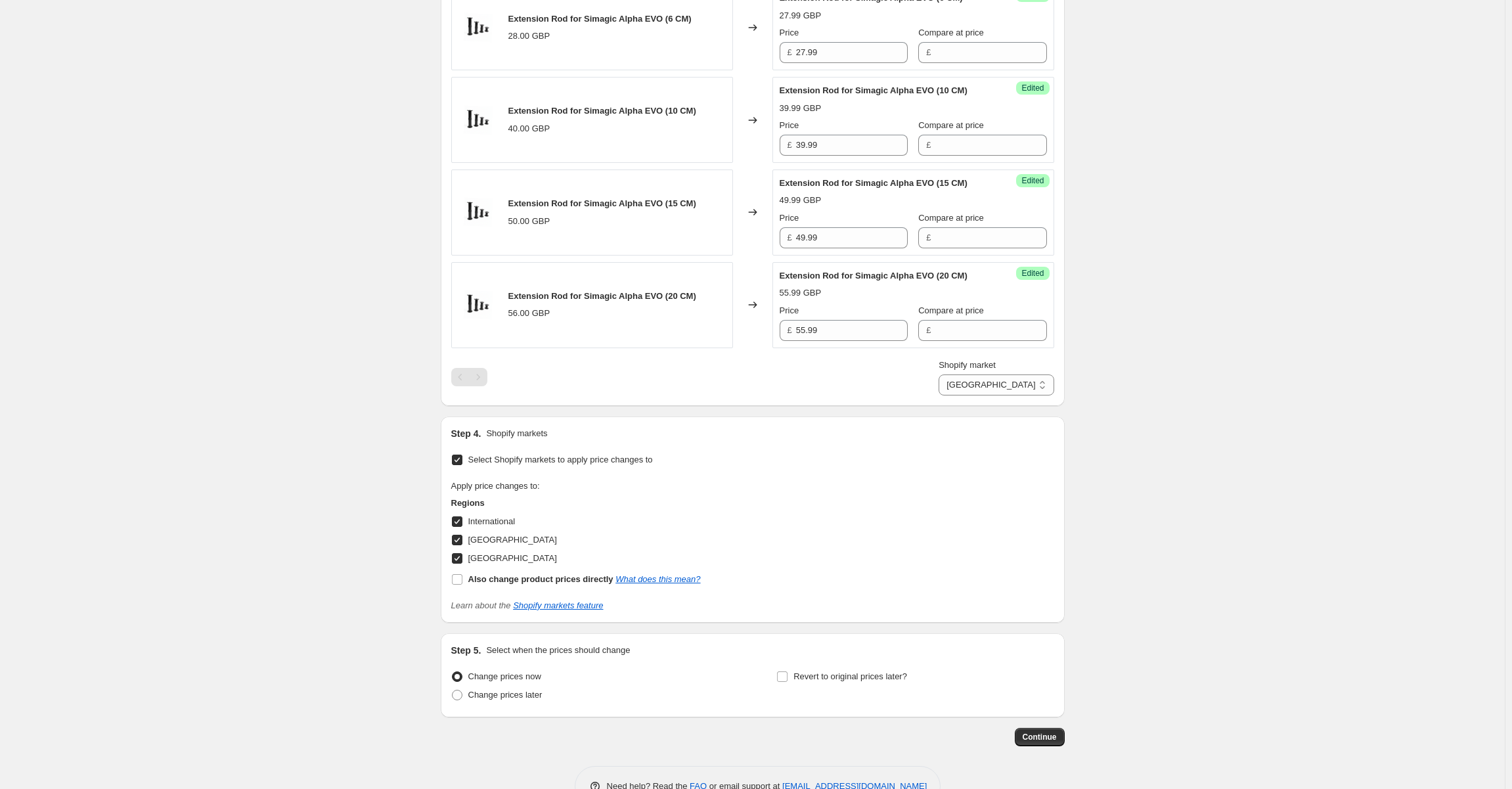
scroll to position [621, 0]
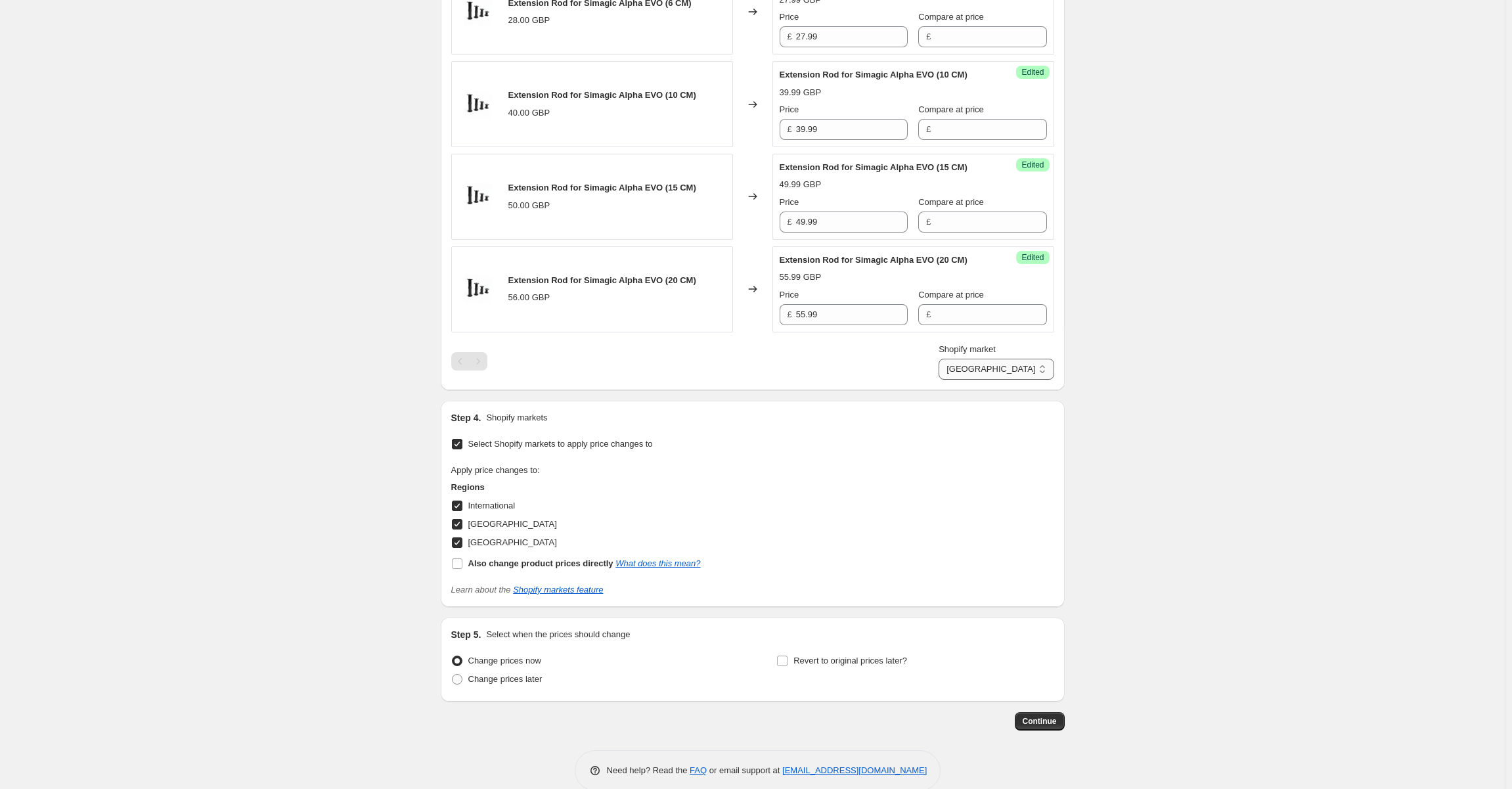
click at [1021, 372] on select "International [GEOGRAPHIC_DATA] [GEOGRAPHIC_DATA]" at bounding box center [996, 369] width 115 height 21
select select "105684074831"
click at [974, 380] on select "International [GEOGRAPHIC_DATA] [GEOGRAPHIC_DATA]" at bounding box center [996, 369] width 115 height 21
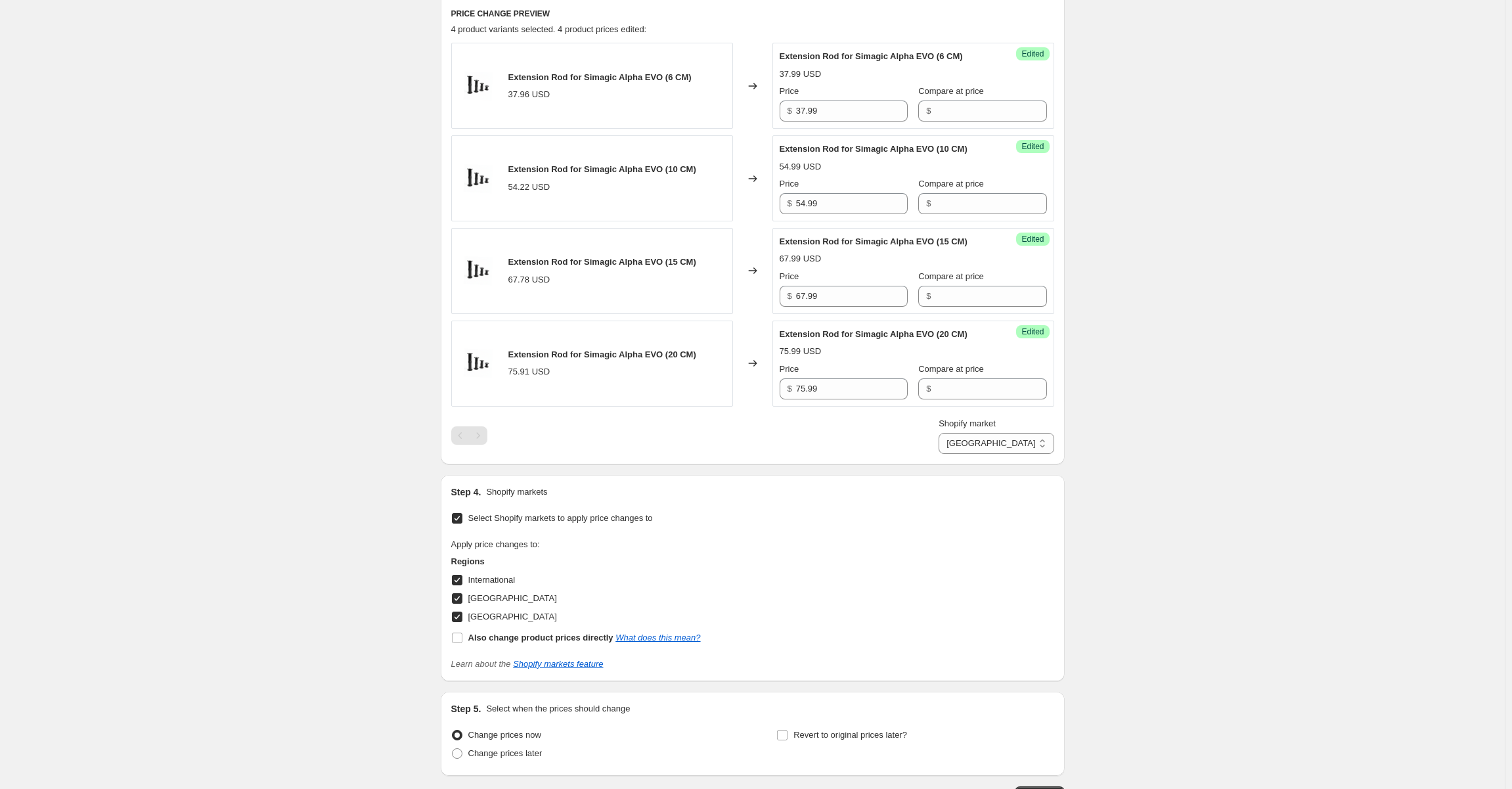
scroll to position [640, 0]
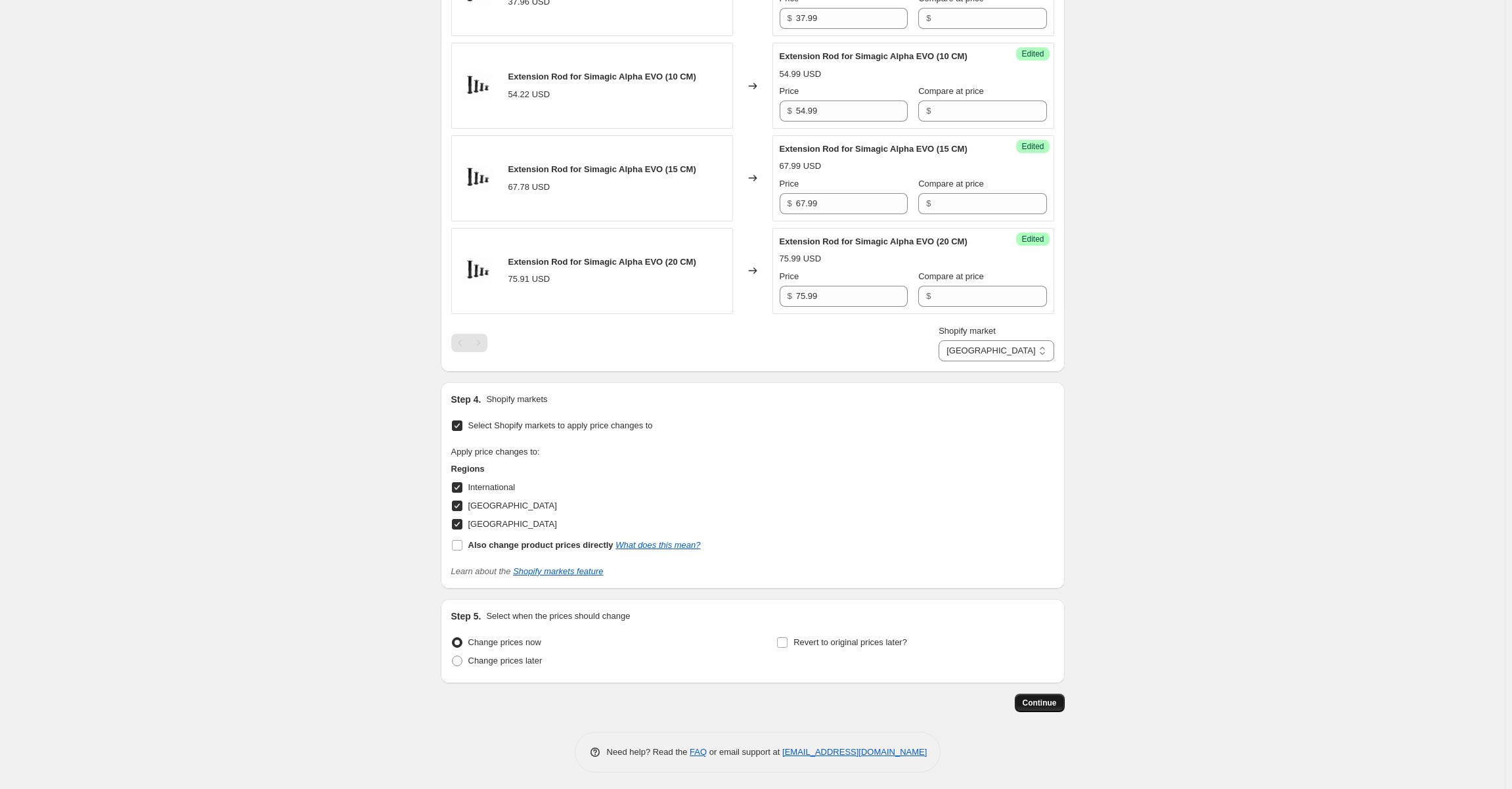
click at [1056, 701] on span "Continue" at bounding box center [1040, 703] width 34 height 10
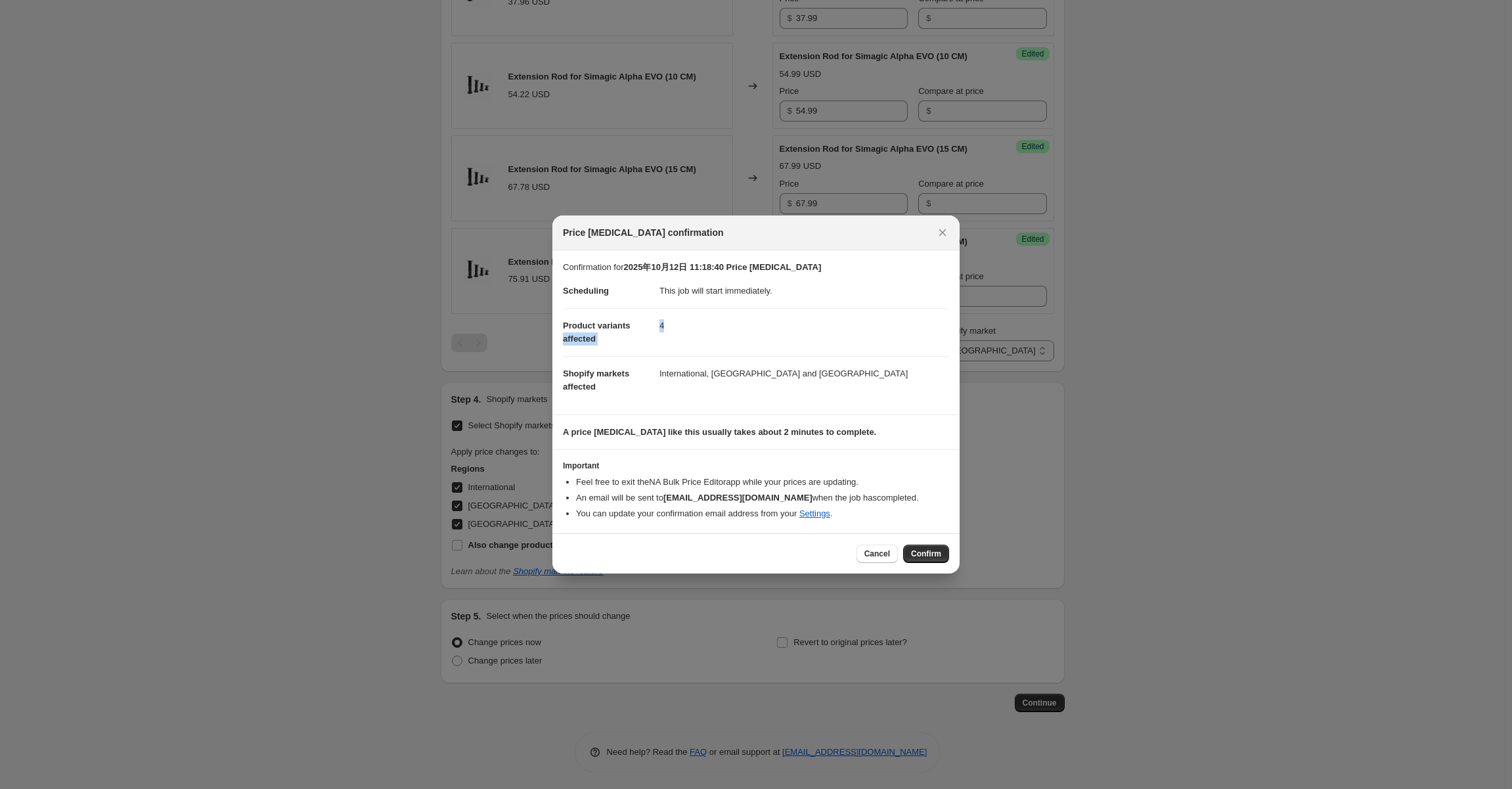
drag, startPoint x: 657, startPoint y: 323, endPoint x: 709, endPoint y: 325, distance: 52.0
click at [700, 325] on dl "Scheduling This job will start immediately. Product variants affected 4 Shopify…" at bounding box center [756, 339] width 386 height 130
drag, startPoint x: 798, startPoint y: 326, endPoint x: 823, endPoint y: 331, distance: 25.5
click at [798, 326] on dd "4" at bounding box center [804, 325] width 290 height 35
click at [935, 552] on span "Confirm" at bounding box center [926, 553] width 30 height 10
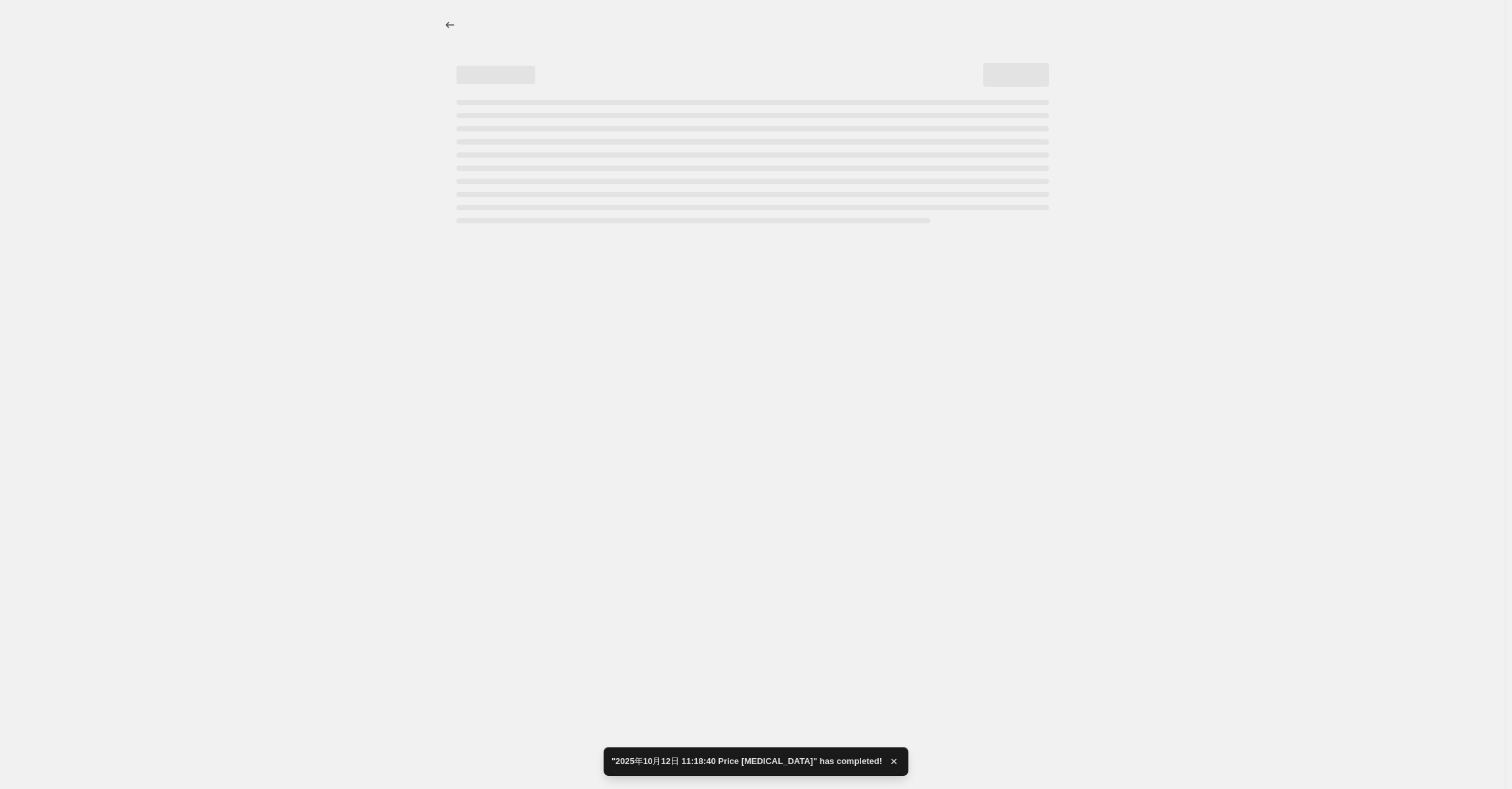
select select "105684074831"
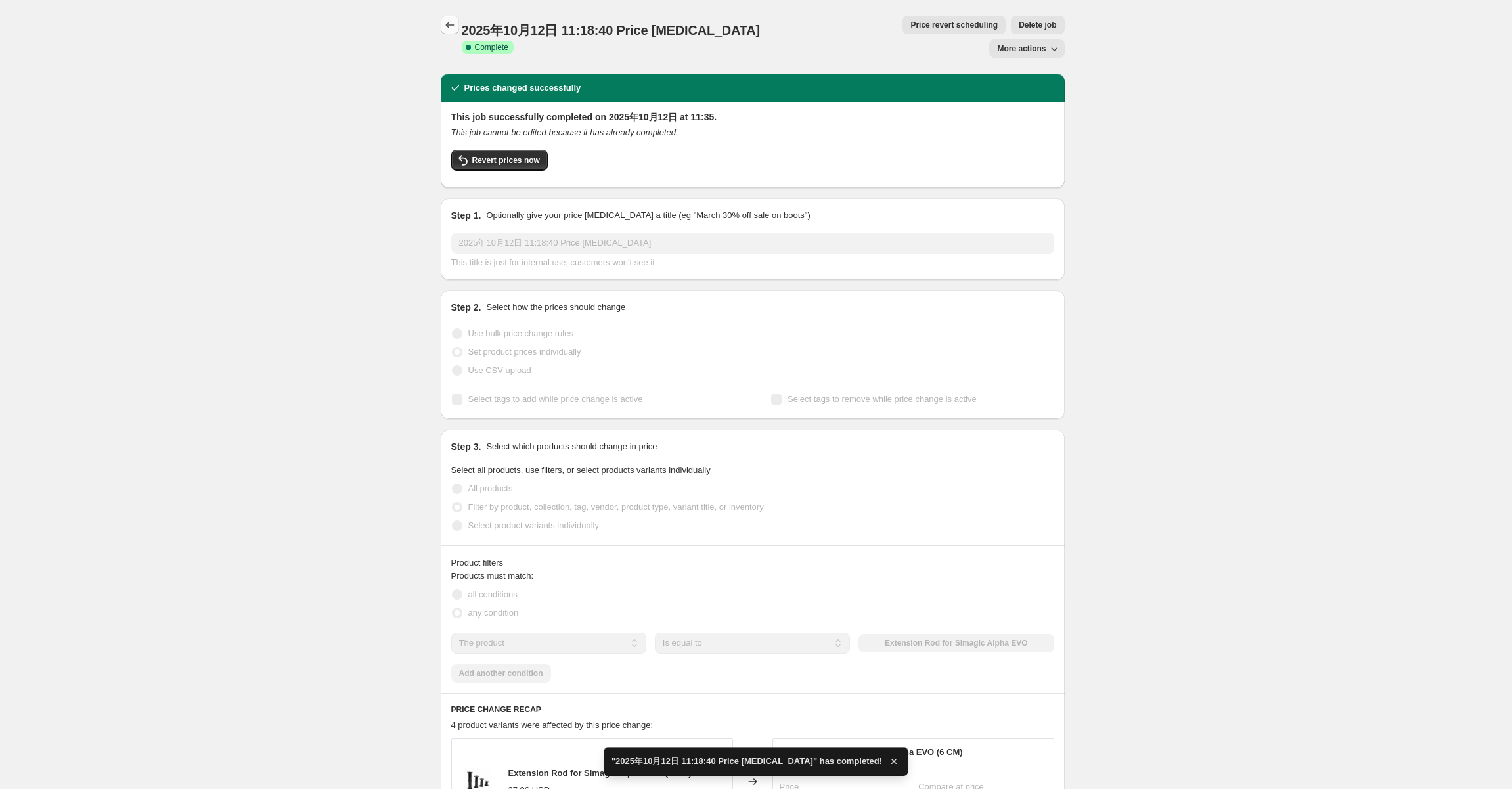
click at [450, 22] on icon "Price change jobs" at bounding box center [450, 24] width 13 height 13
